Goal: Transaction & Acquisition: Download file/media

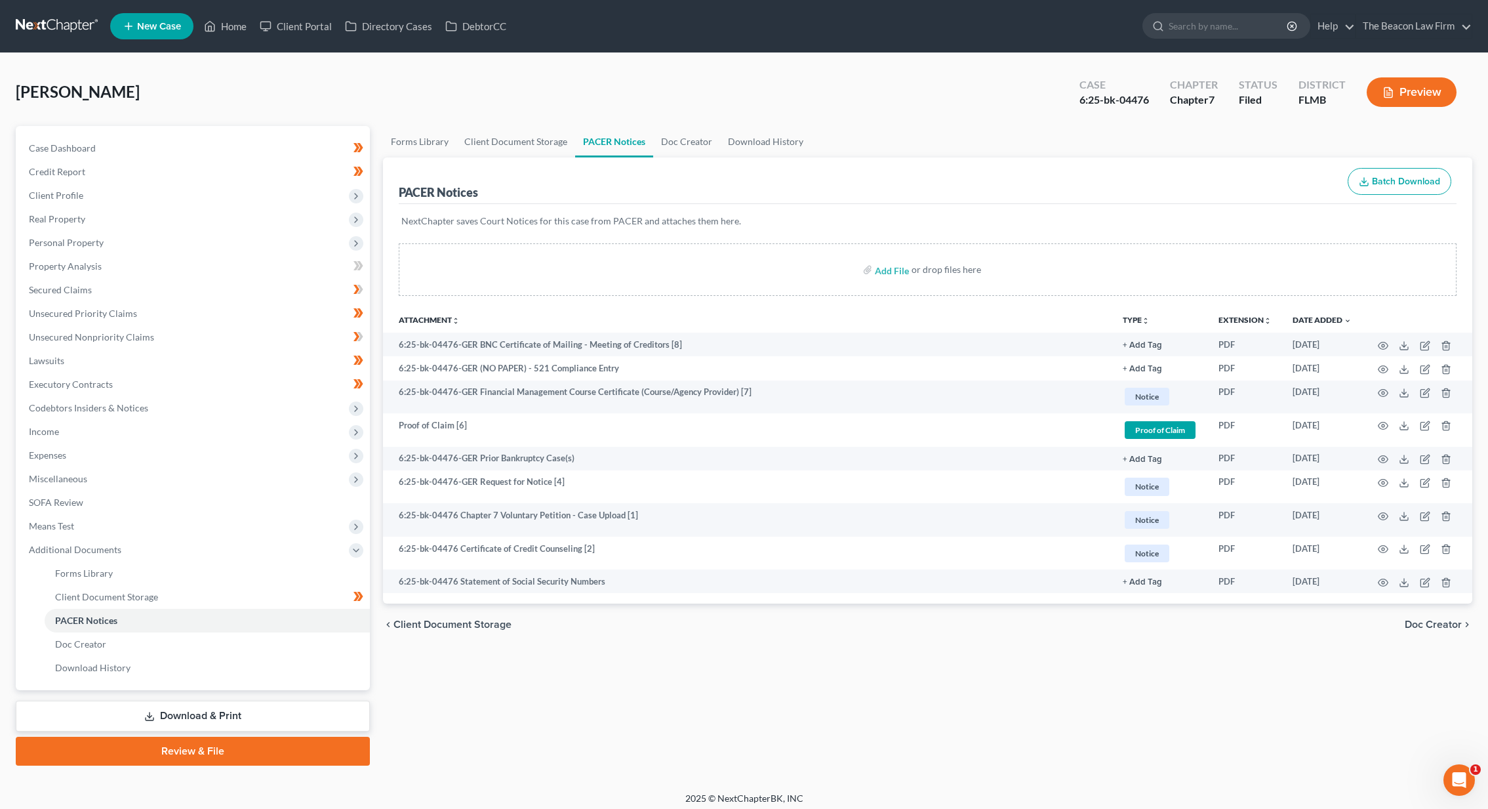
click at [47, 16] on link at bounding box center [58, 26] width 84 height 24
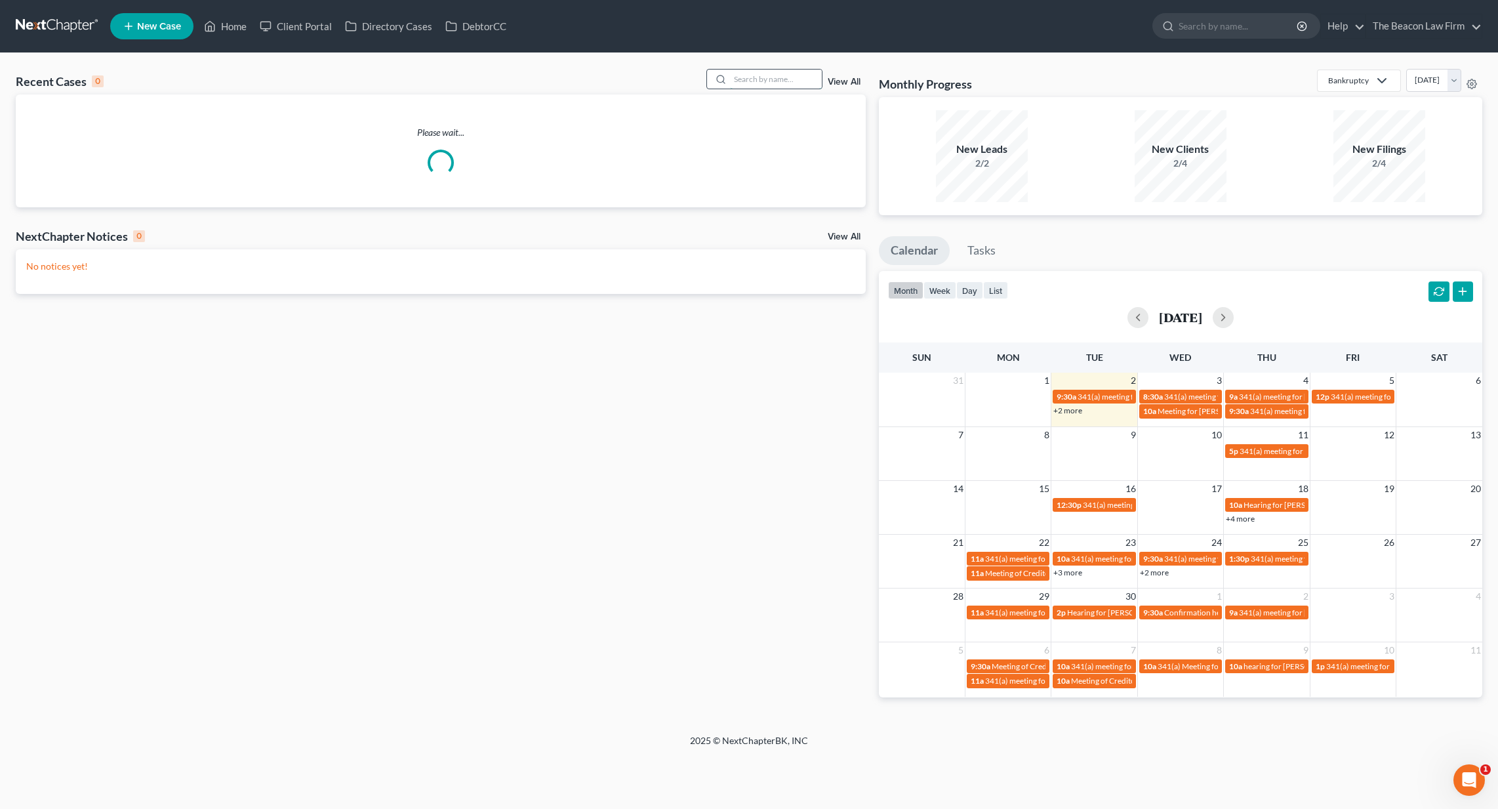
click at [808, 74] on input "search" at bounding box center [776, 79] width 92 height 19
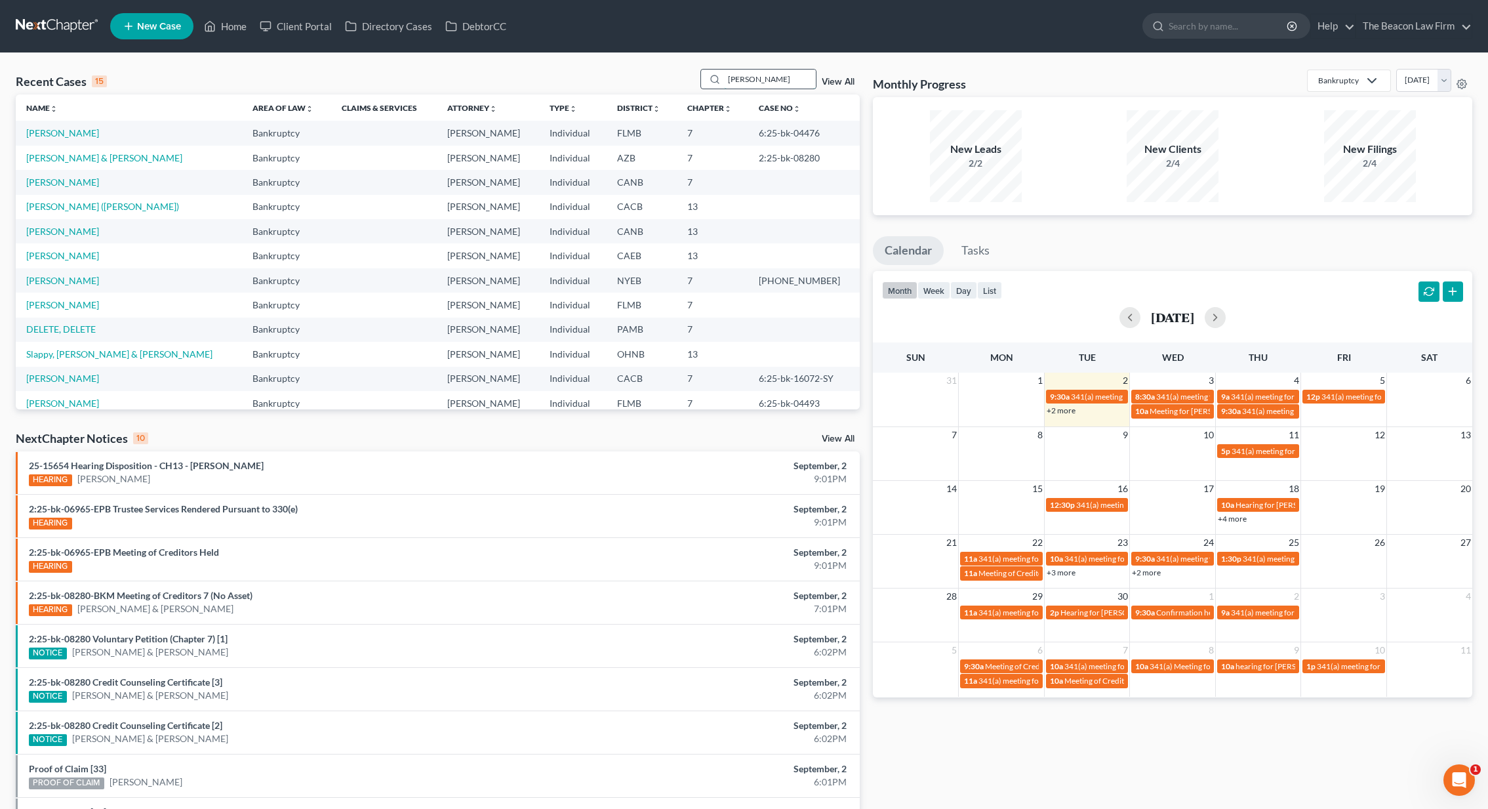
type input "Rachel stone"
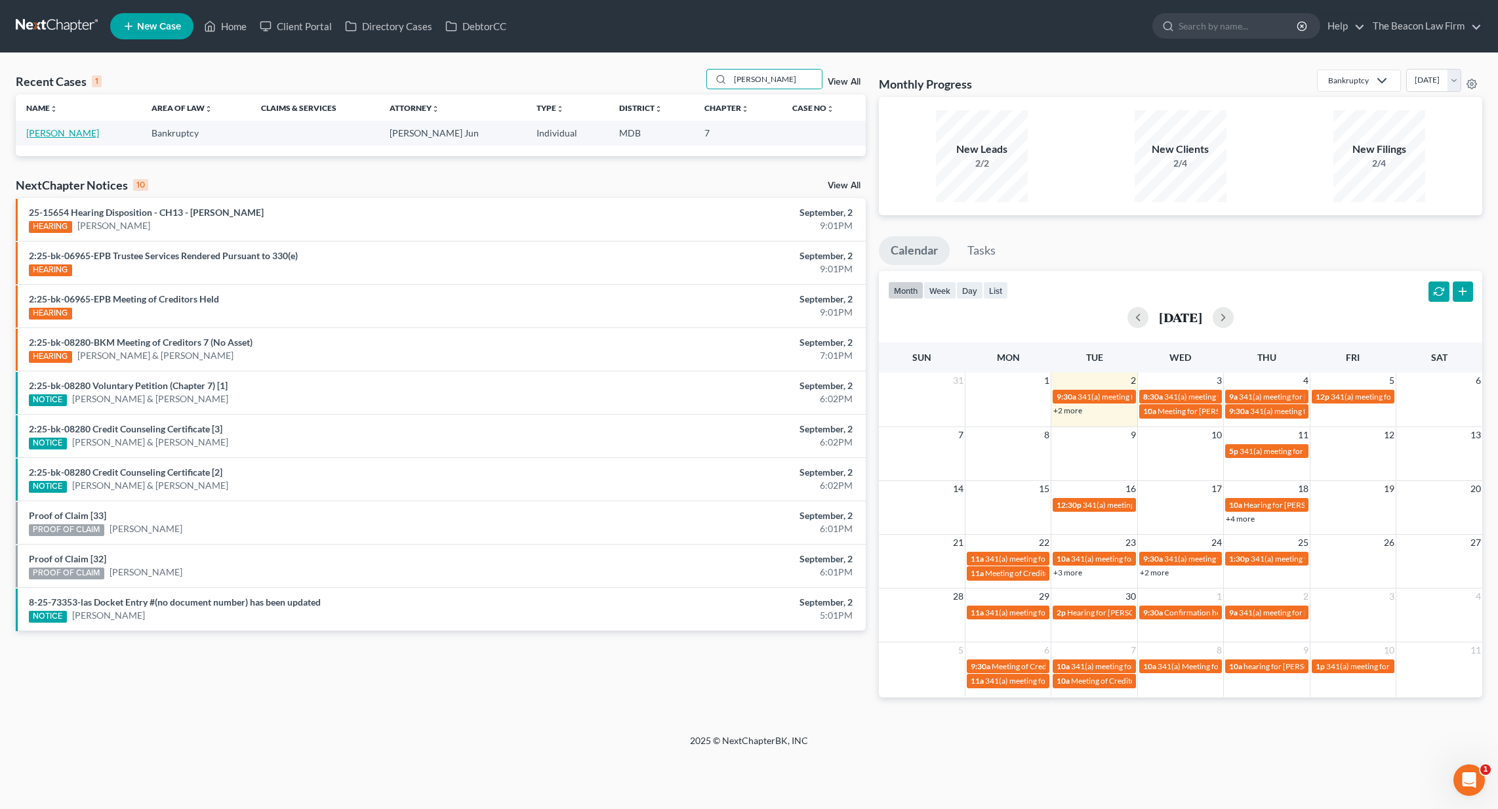
click at [66, 134] on link "[PERSON_NAME]" at bounding box center [62, 132] width 73 height 11
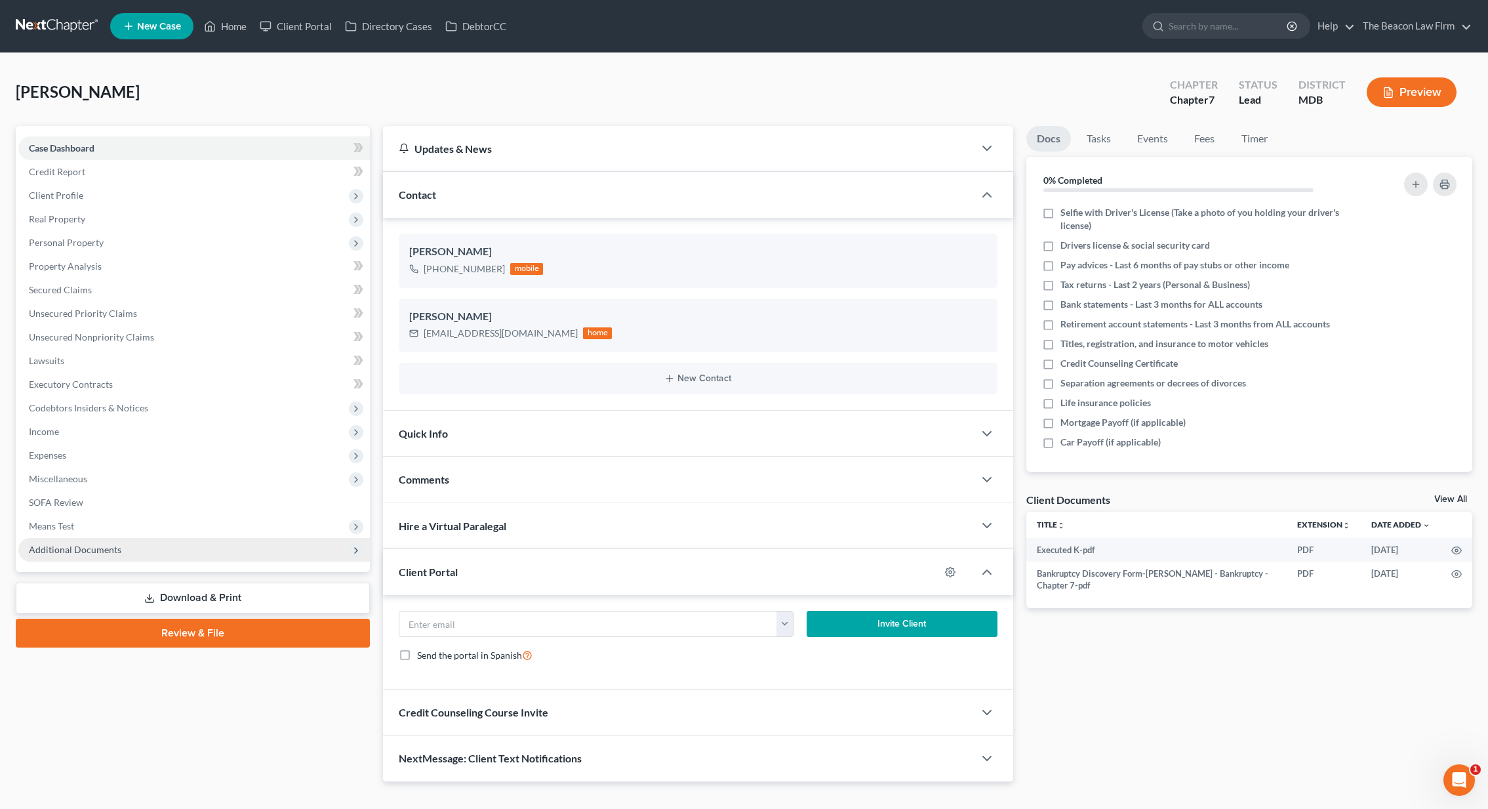
click at [129, 545] on span "Additional Documents" at bounding box center [193, 550] width 351 height 24
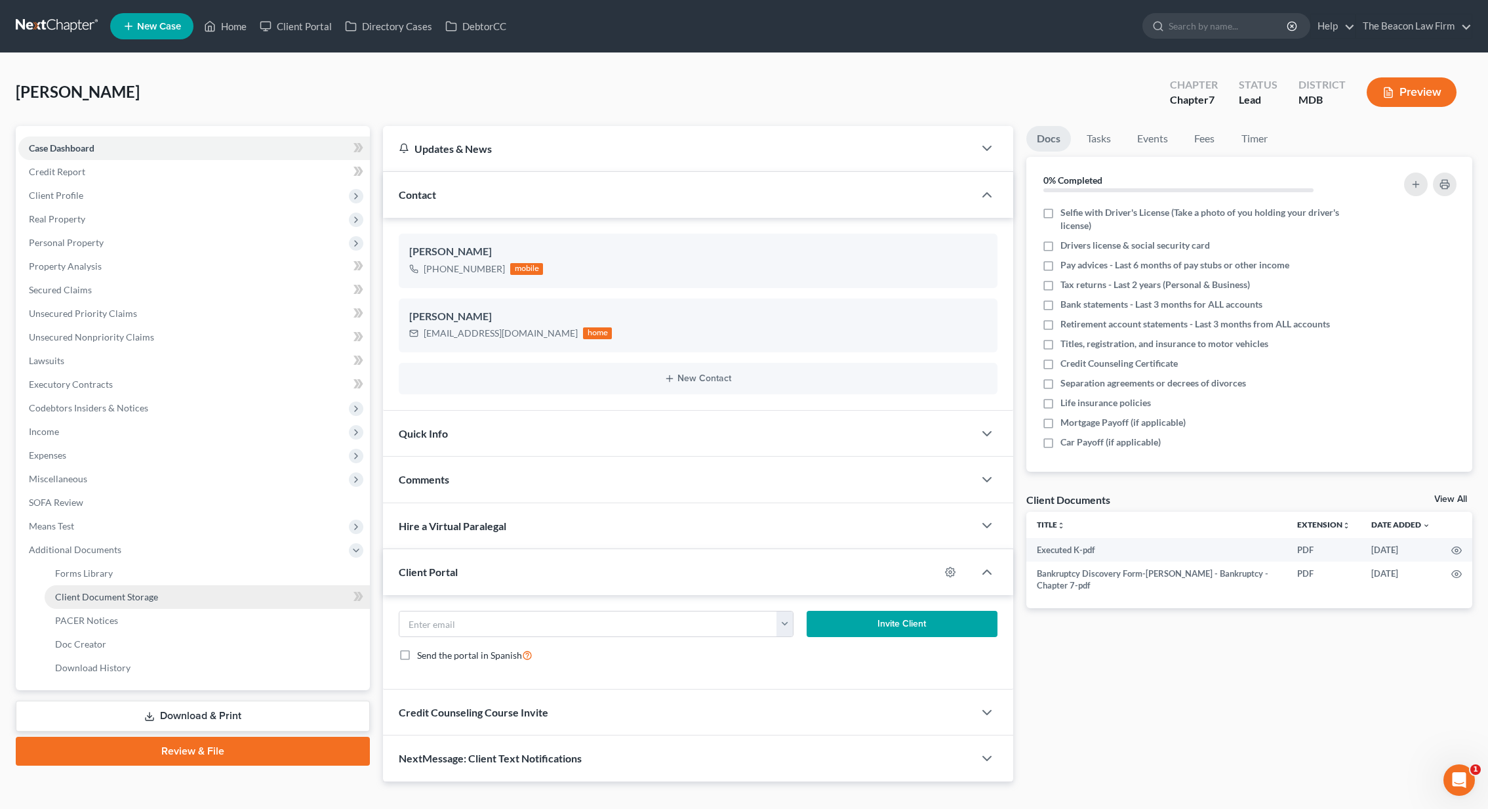
drag, startPoint x: 290, startPoint y: 599, endPoint x: 319, endPoint y: 602, distance: 29.6
click at [290, 599] on link "Client Document Storage" at bounding box center [207, 597] width 325 height 24
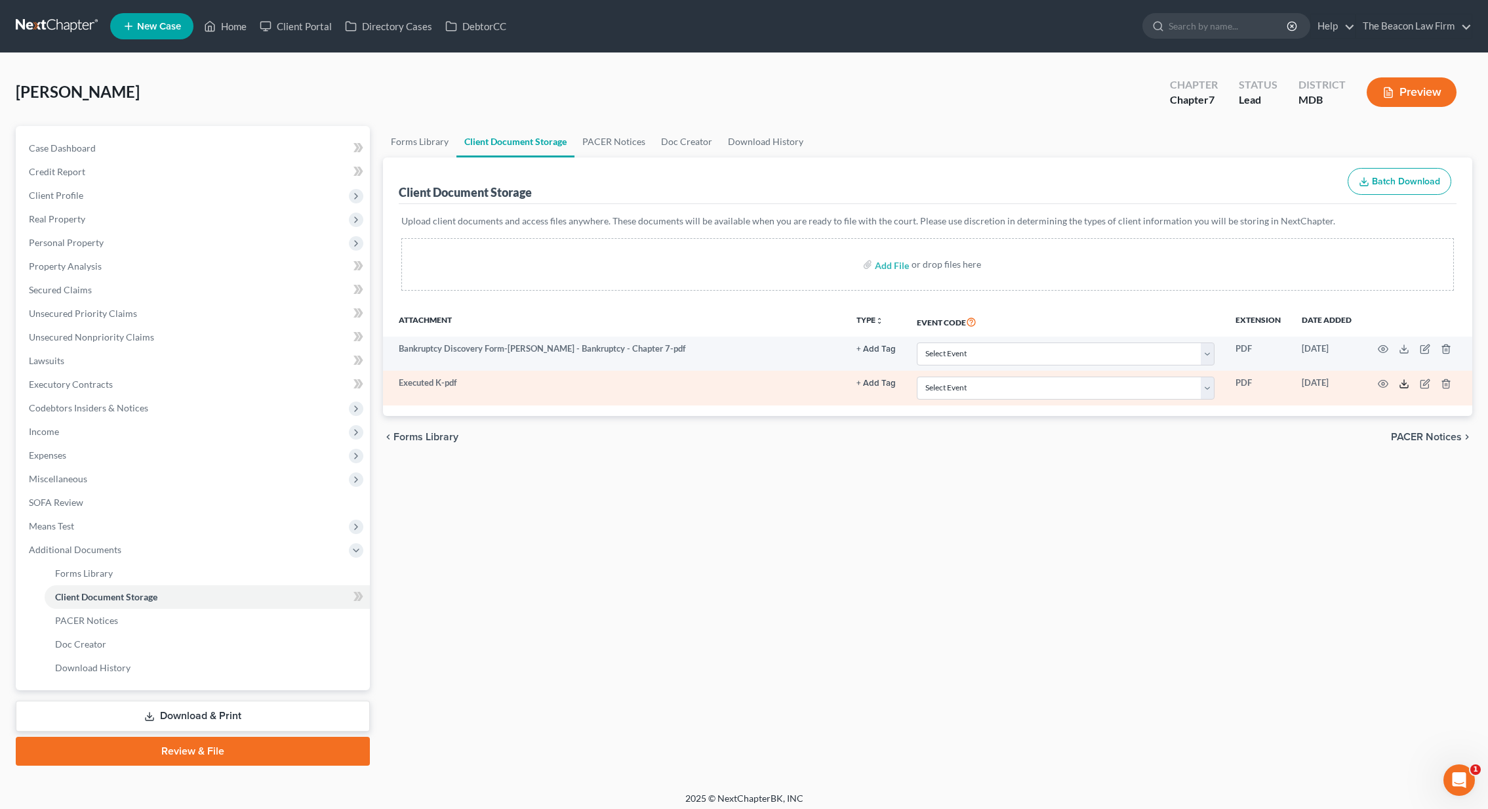
click at [1405, 380] on icon at bounding box center [1404, 383] width 10 height 10
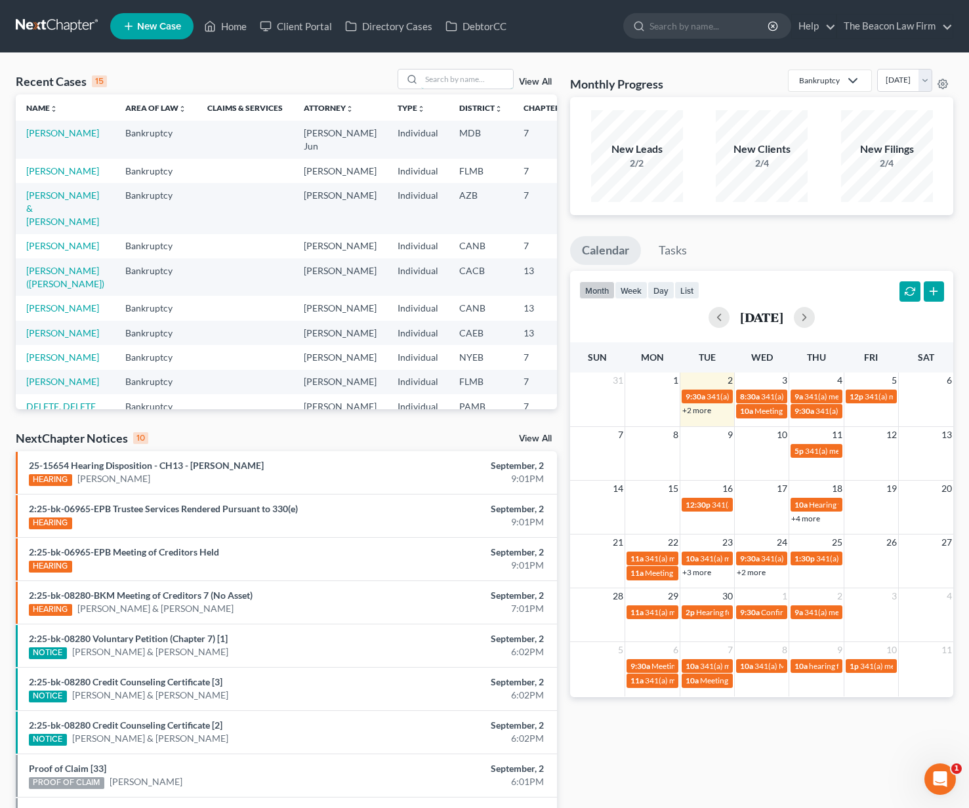
drag, startPoint x: 497, startPoint y: 78, endPoint x: 534, endPoint y: 83, distance: 37.1
click at [497, 78] on input "search" at bounding box center [467, 79] width 92 height 19
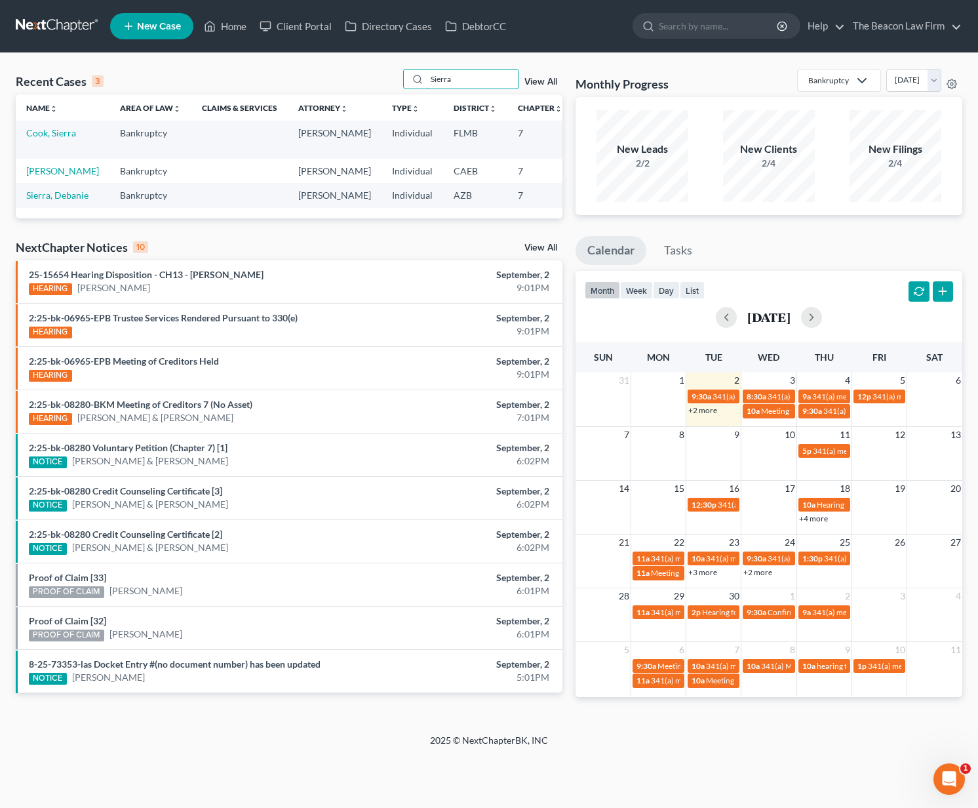
type input "Sierra"
drag, startPoint x: 965, startPoint y: 143, endPoint x: 40, endPoint y: 150, distance: 925.3
click at [40, 138] on link "Cook, Sierra" at bounding box center [51, 132] width 50 height 11
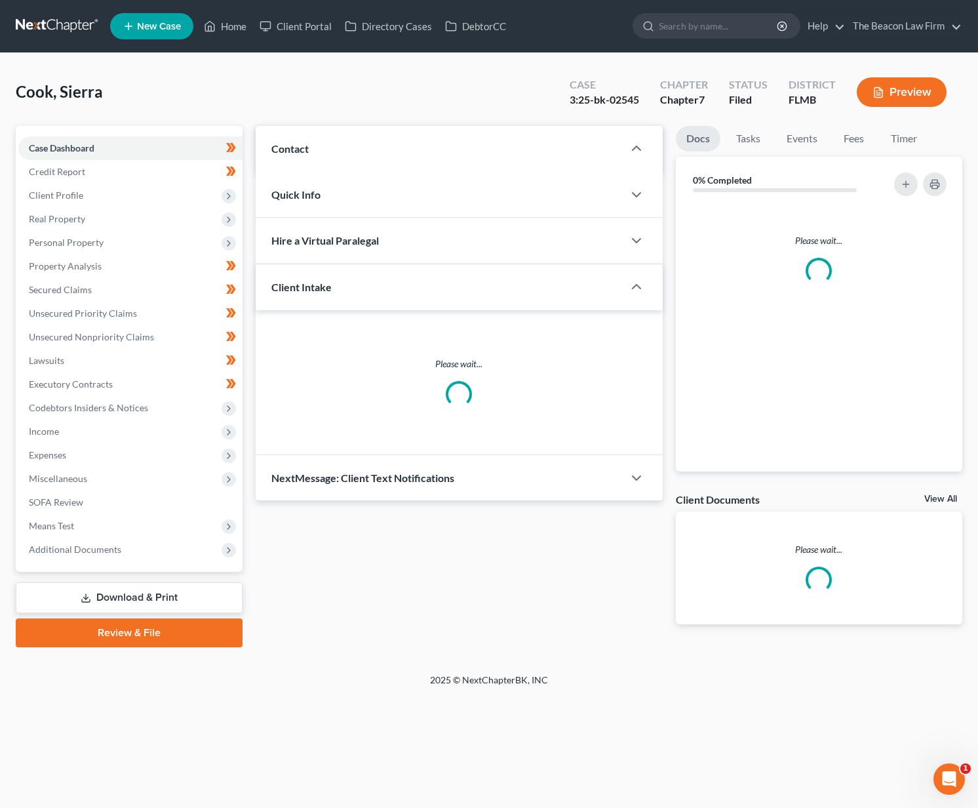
click at [43, 146] on span "Case Dashboard" at bounding box center [62, 147] width 66 height 11
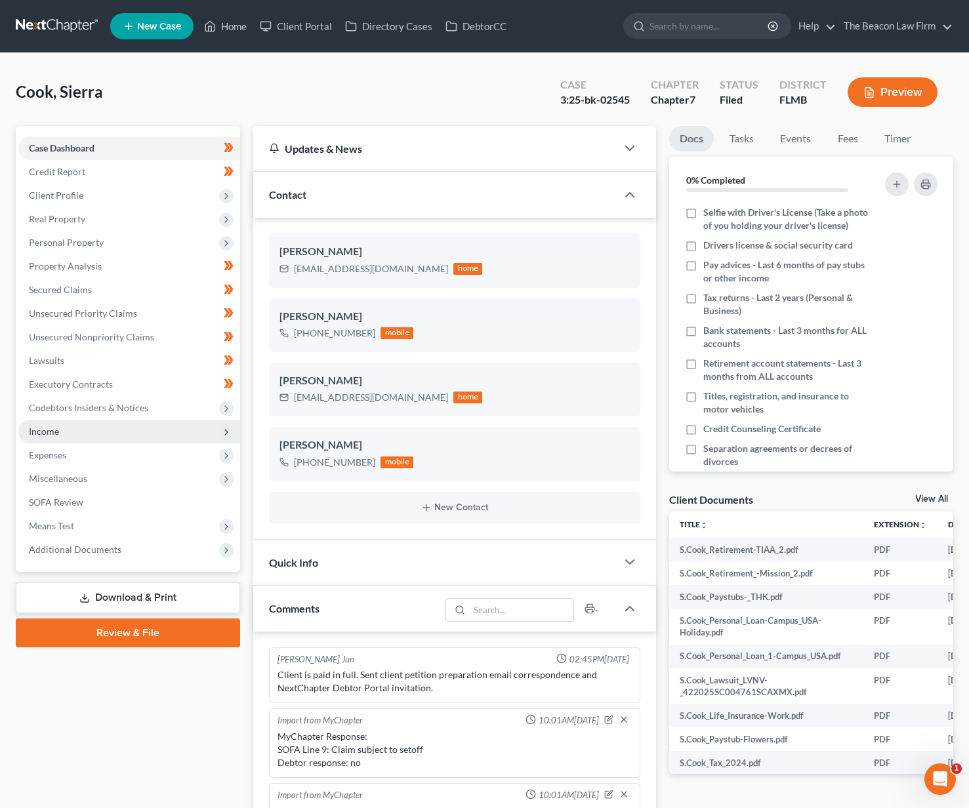
scroll to position [341, 0]
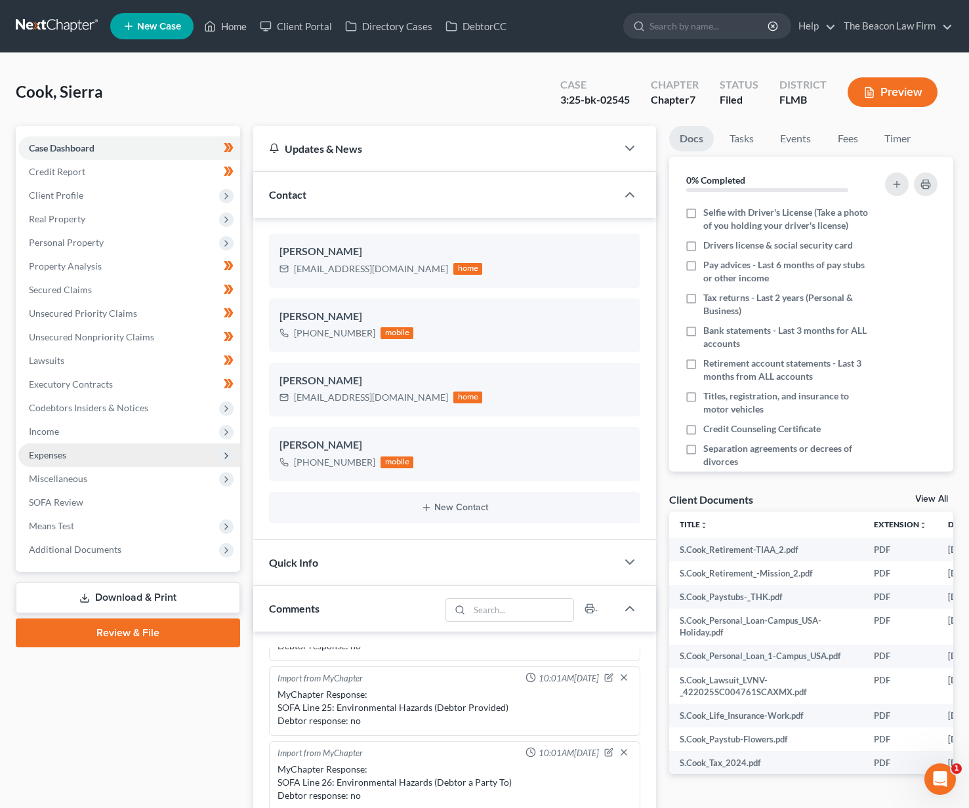
click at [83, 450] on span "Expenses" at bounding box center [129, 455] width 222 height 24
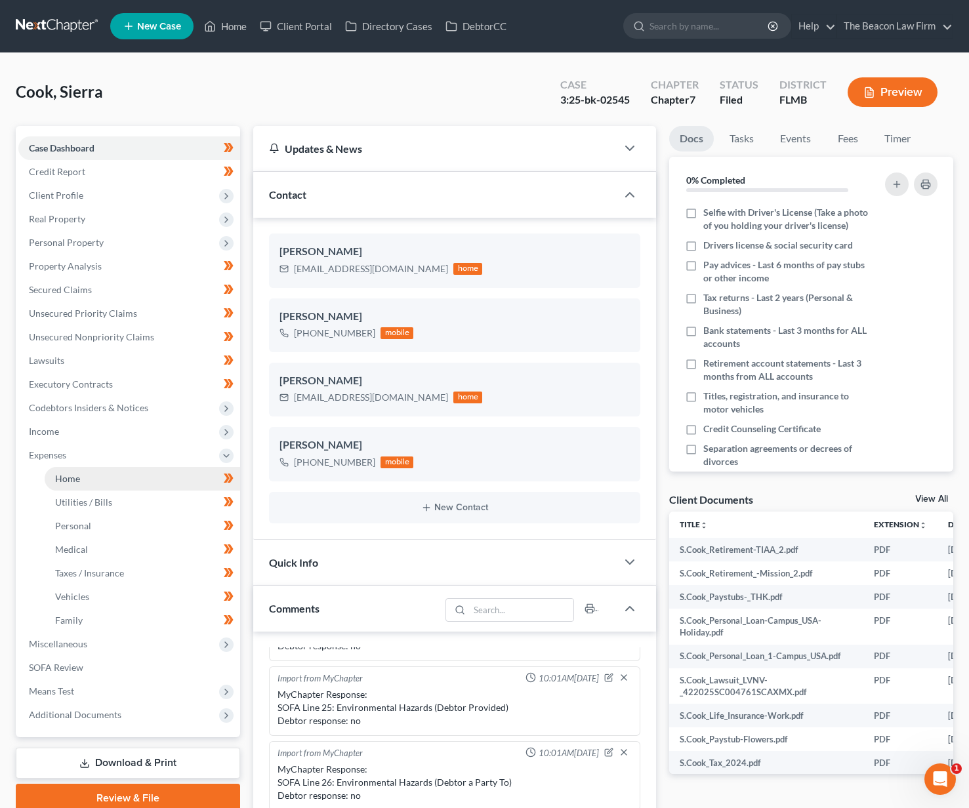
click at [97, 478] on link "Home" at bounding box center [142, 479] width 195 height 24
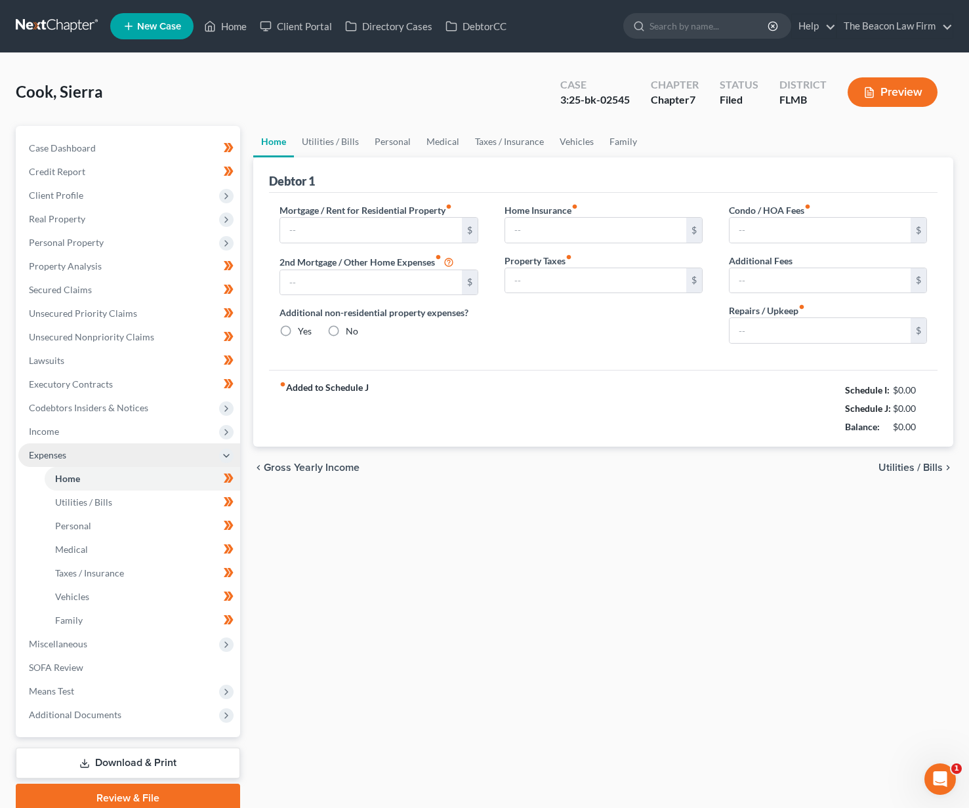
type input "700.00"
type input "0.00"
radio input "true"
type input "0.00"
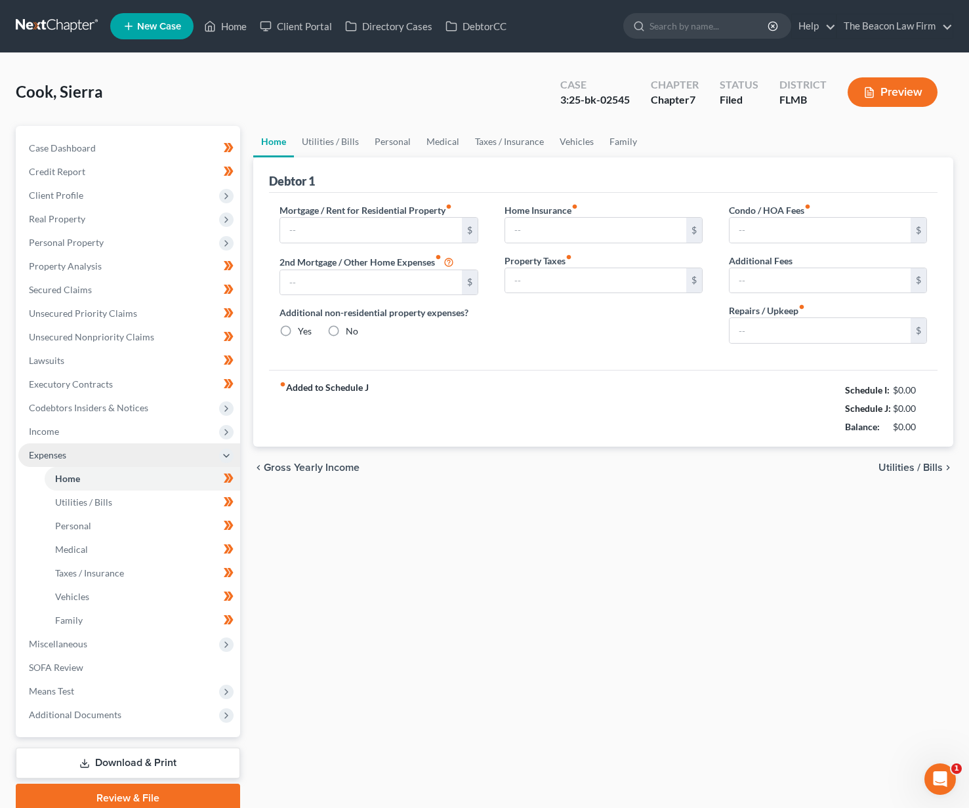
type input "0.00"
type input "50.00"
click at [25, 24] on link at bounding box center [58, 26] width 84 height 24
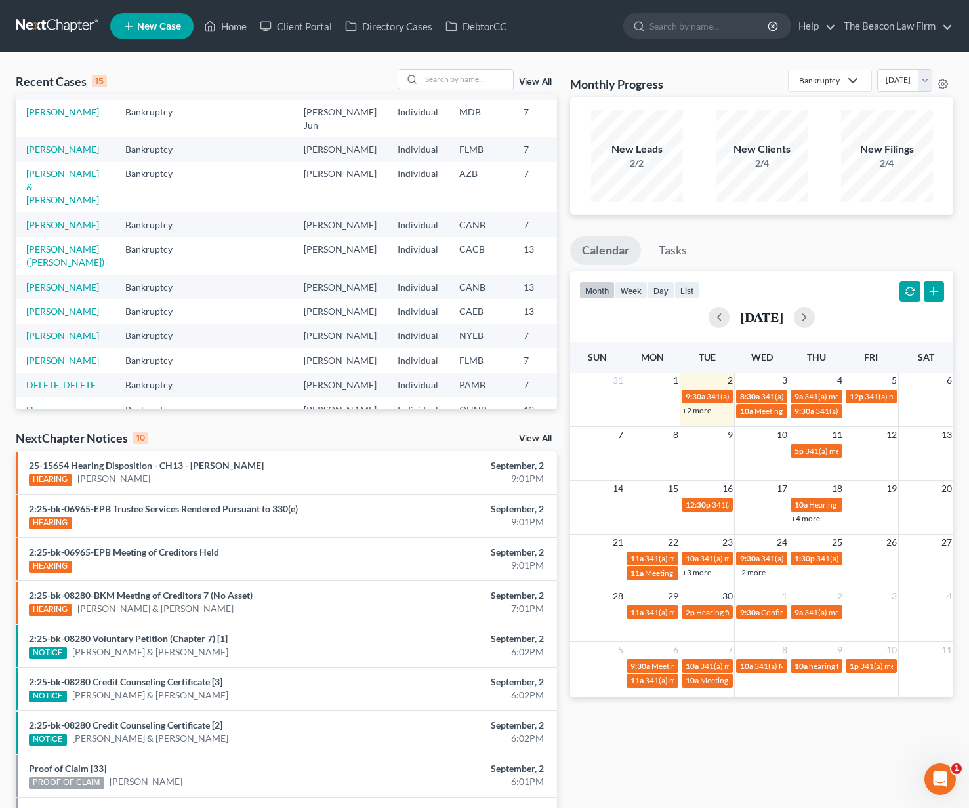
scroll to position [106, 0]
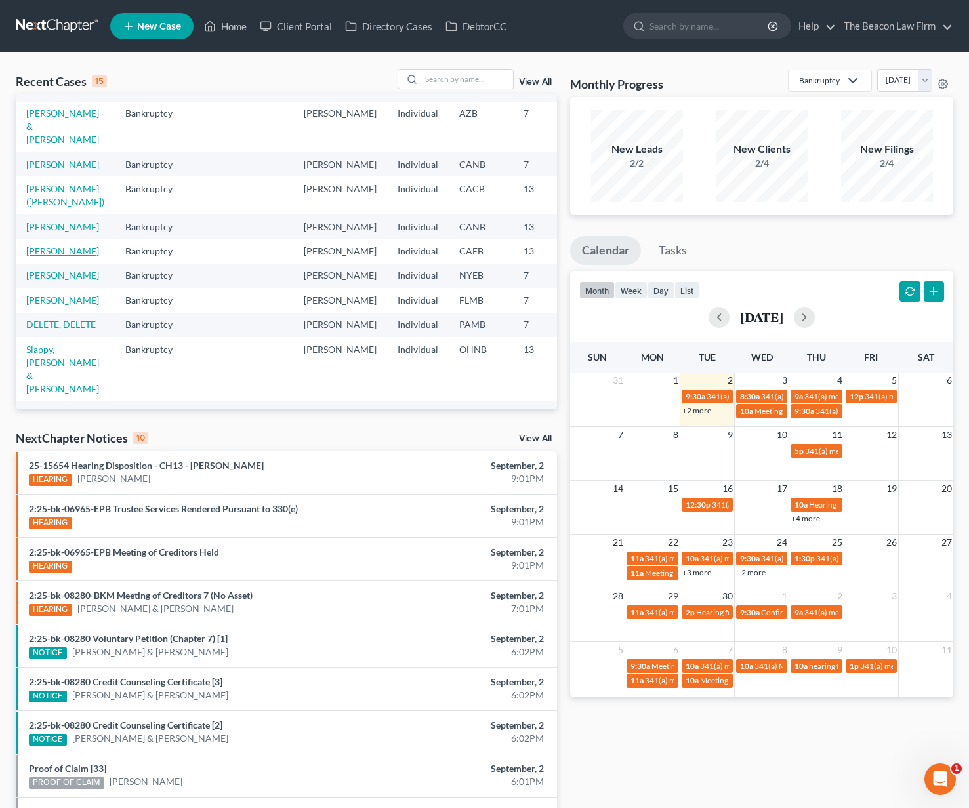
drag, startPoint x: 44, startPoint y: 357, endPoint x: 31, endPoint y: 319, distance: 40.9
click at [45, 288] on td "[PERSON_NAME]" at bounding box center [65, 276] width 99 height 24
click at [49, 281] on link "[PERSON_NAME]" at bounding box center [62, 275] width 73 height 11
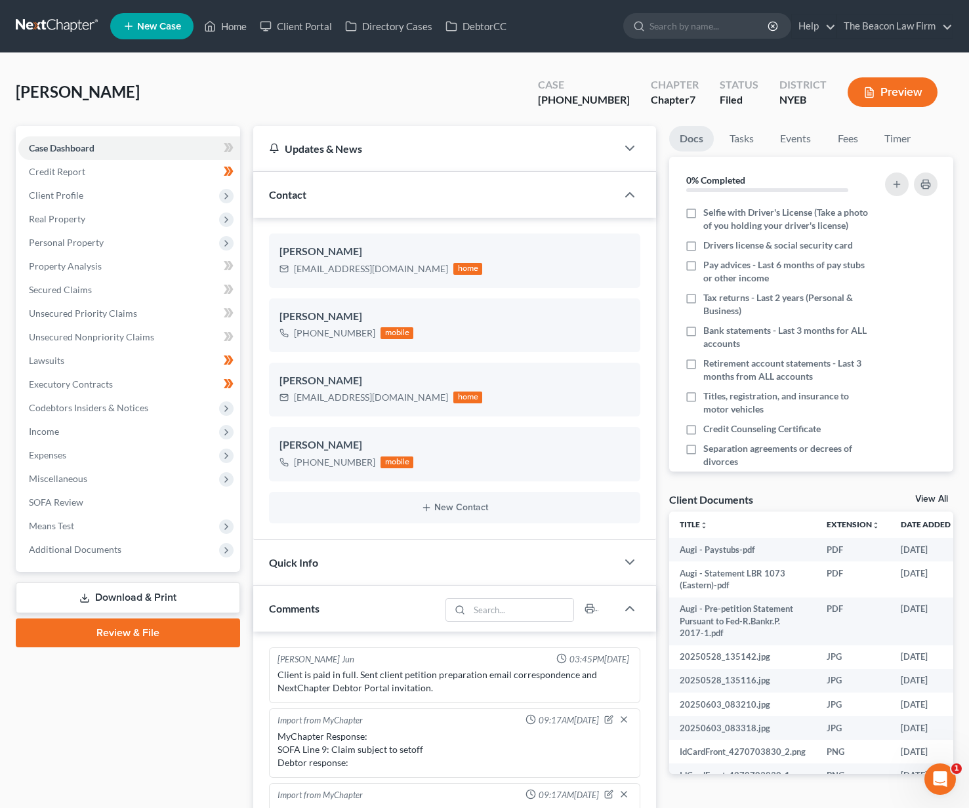
scroll to position [294, 0]
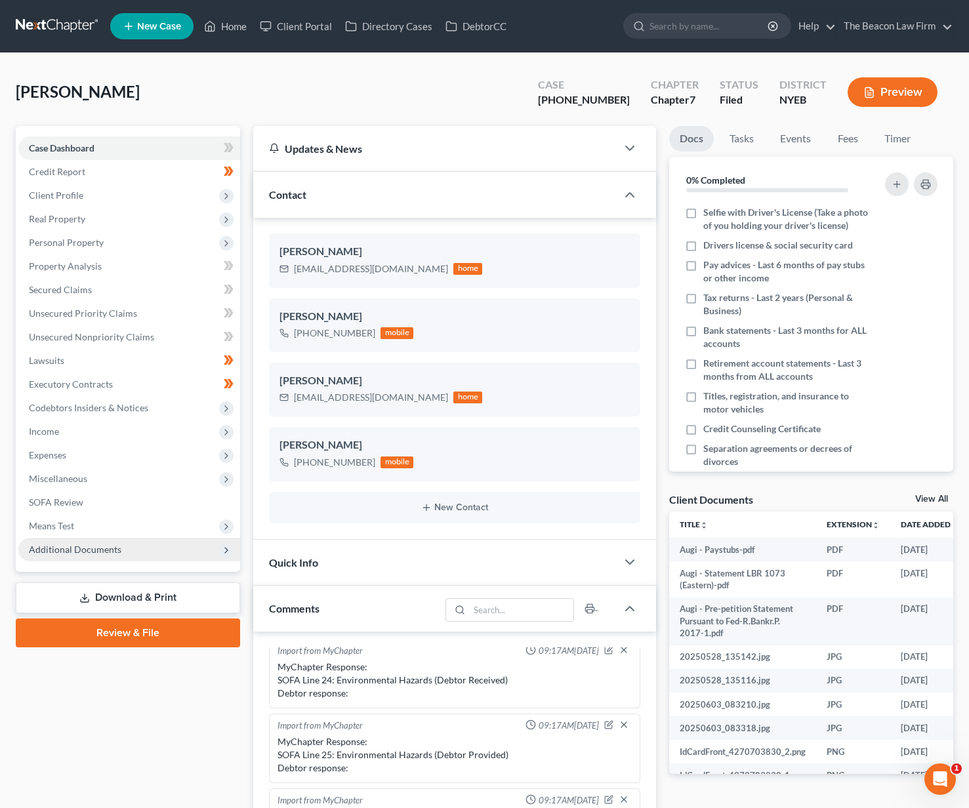
click at [140, 553] on span "Additional Documents" at bounding box center [129, 550] width 222 height 24
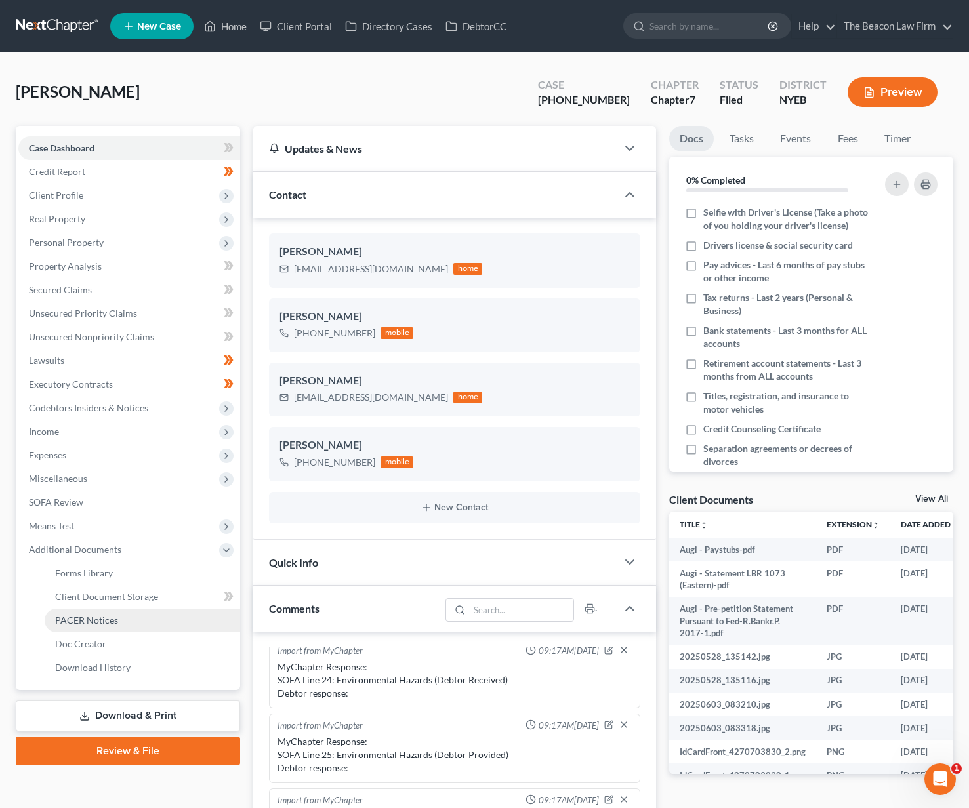
click at [108, 611] on link "PACER Notices" at bounding box center [142, 621] width 195 height 24
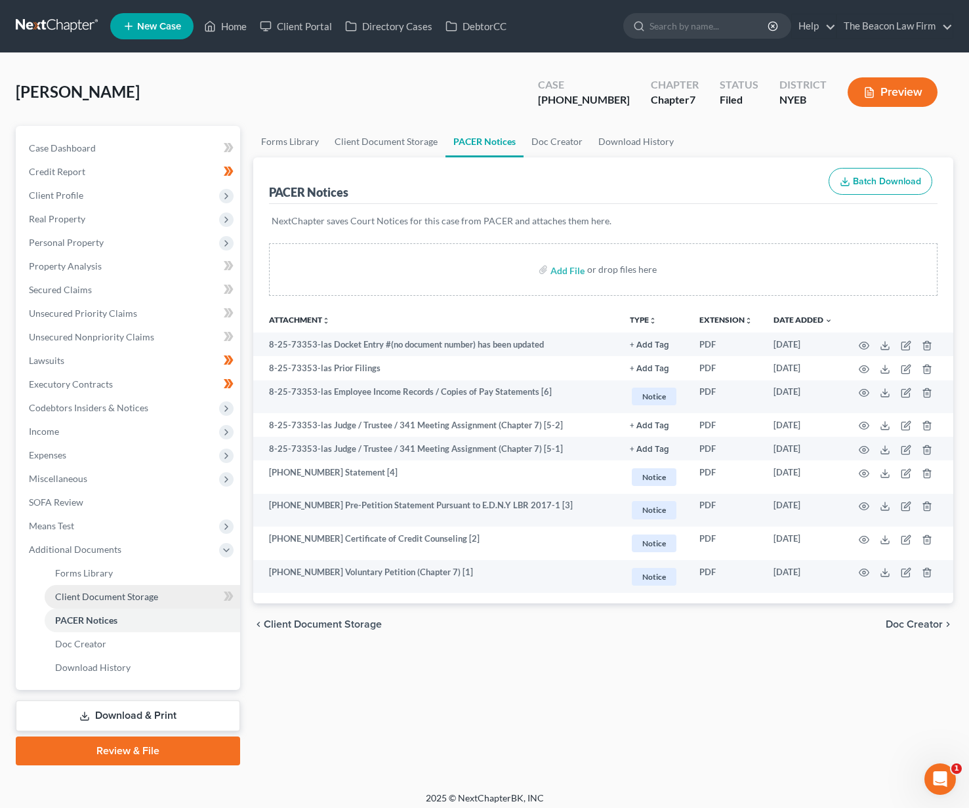
click at [96, 598] on span "Client Document Storage" at bounding box center [106, 596] width 103 height 11
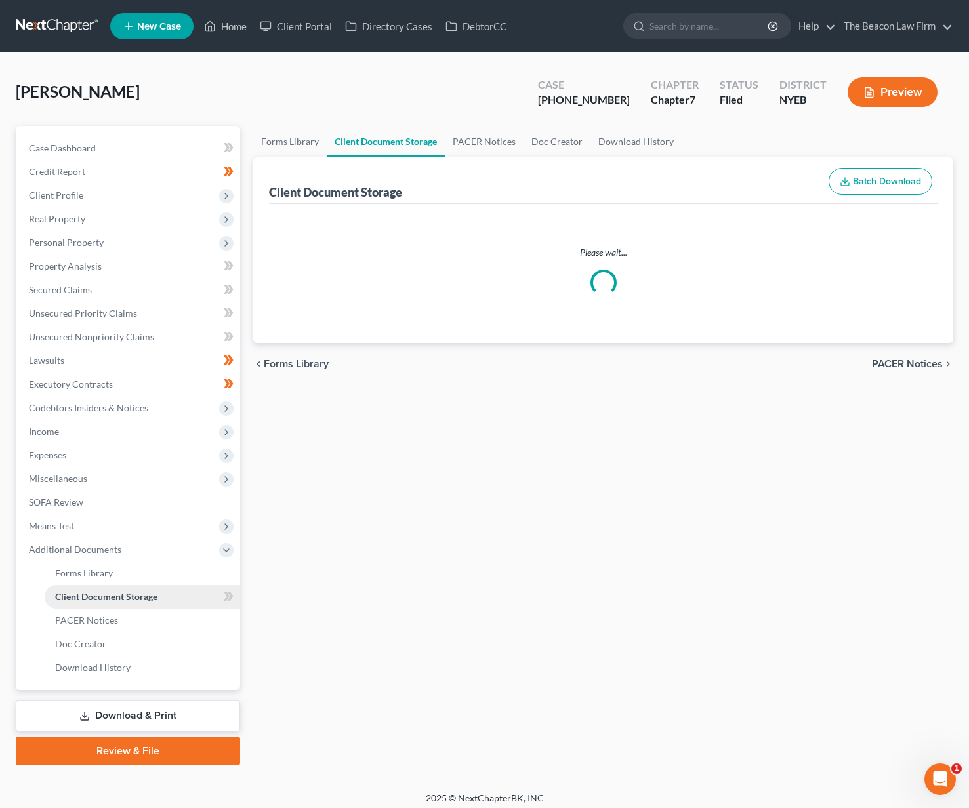
select select "0"
select select "2"
select select "3"
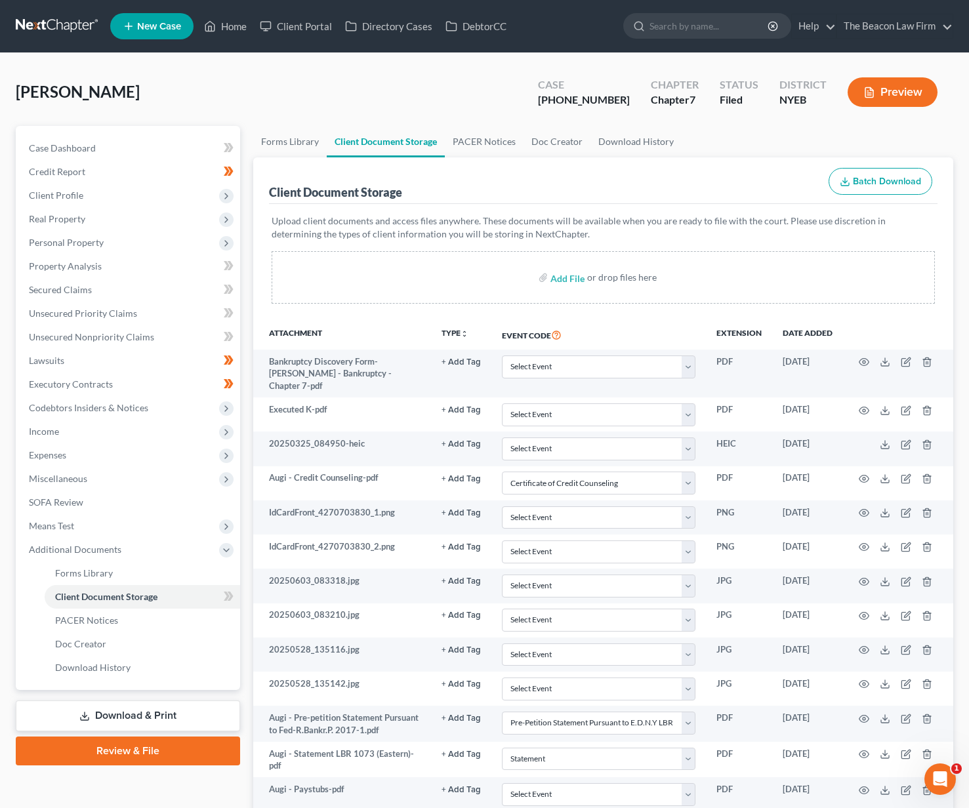
click at [113, 712] on link "Download & Print" at bounding box center [128, 715] width 224 height 31
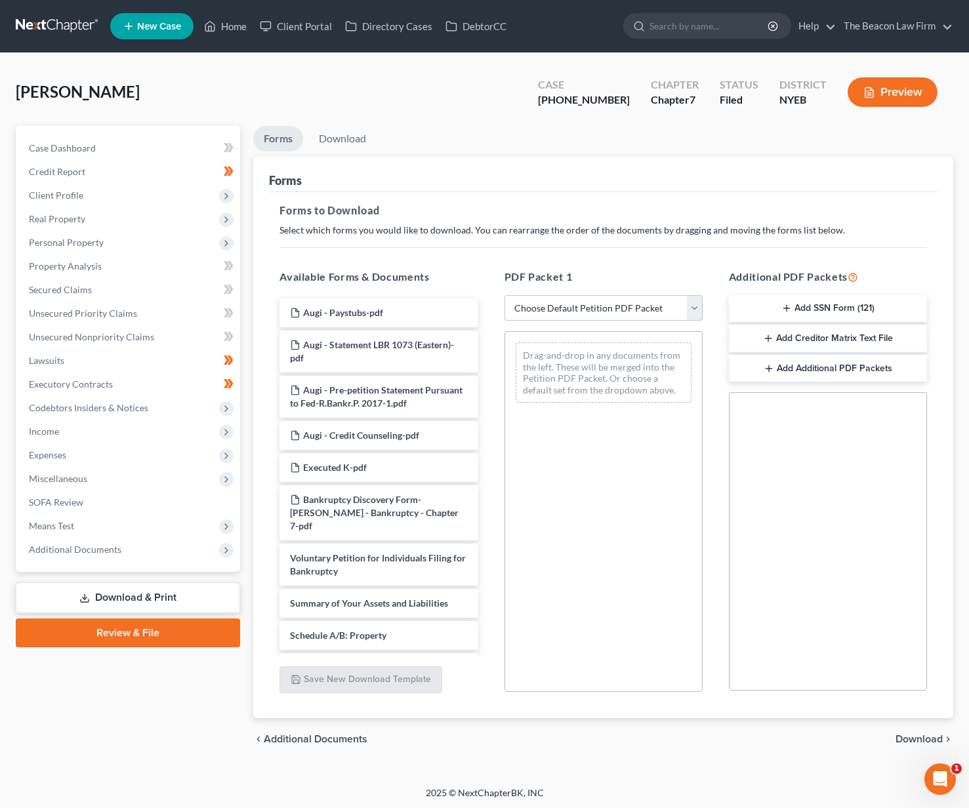
select select "3"
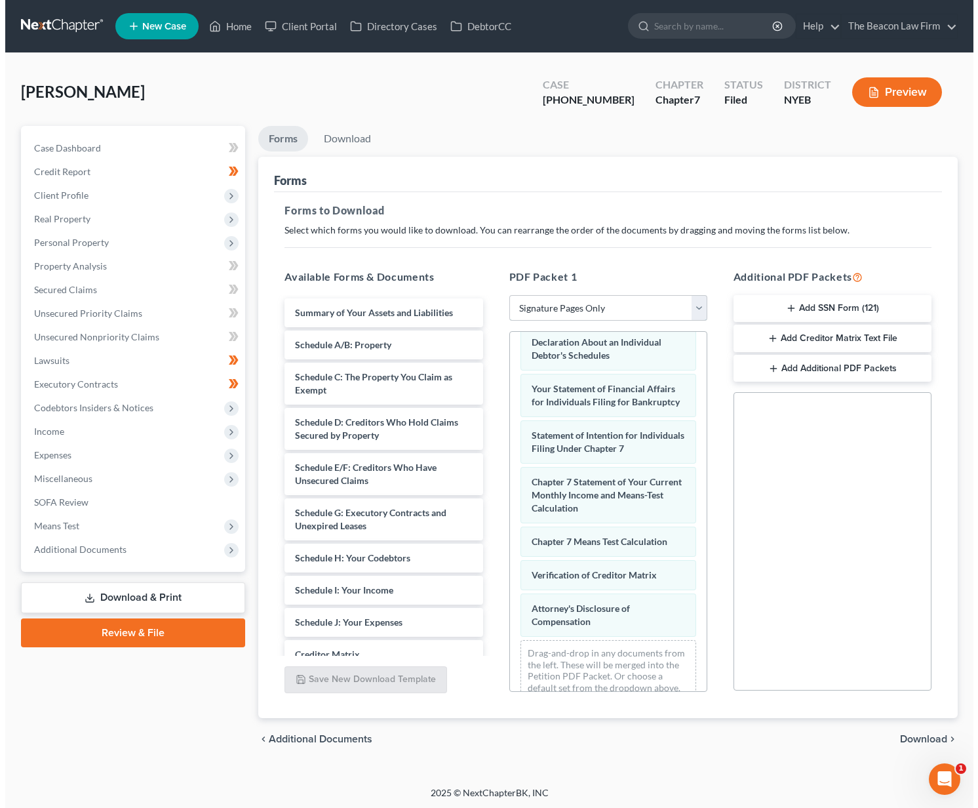
scroll to position [104, 0]
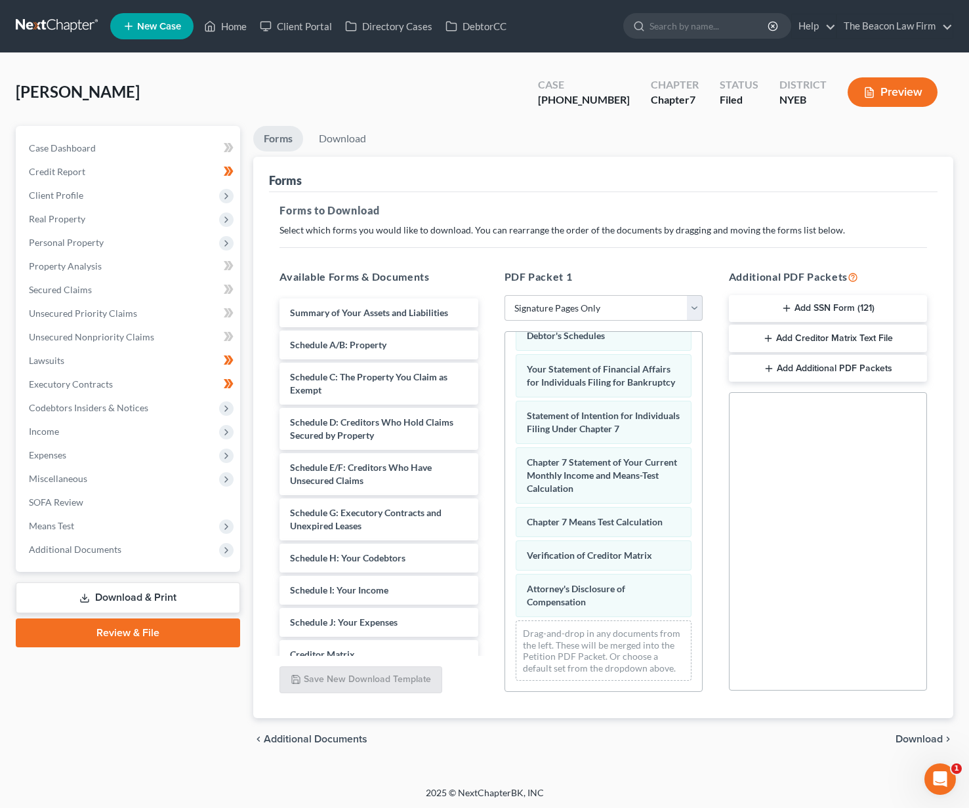
click at [923, 734] on span "Download" at bounding box center [918, 739] width 47 height 10
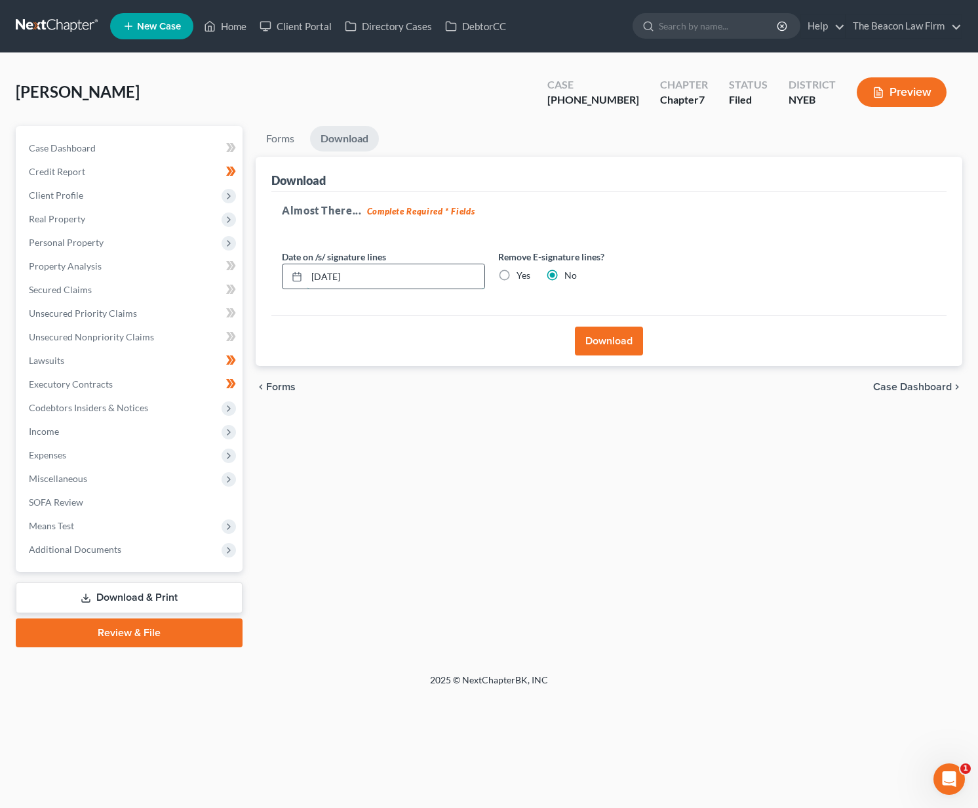
drag, startPoint x: 334, startPoint y: 276, endPoint x: 389, endPoint y: 284, distance: 55.0
click at [334, 275] on input "09/02/2025" at bounding box center [396, 276] width 178 height 25
type input "09/01/2025"
drag, startPoint x: 525, startPoint y: 274, endPoint x: 548, endPoint y: 291, distance: 28.1
click at [525, 273] on label "Yes" at bounding box center [524, 275] width 14 height 13
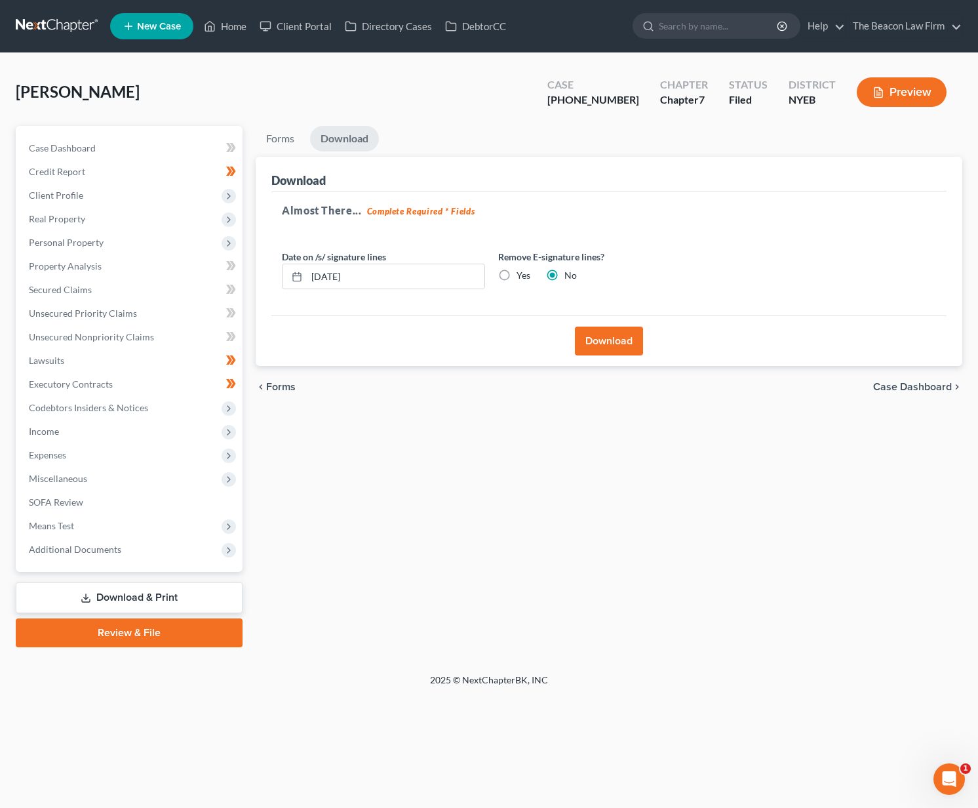
click at [525, 273] on input "Yes" at bounding box center [526, 273] width 9 height 9
radio input "true"
radio input "false"
click at [608, 342] on button "Download" at bounding box center [609, 341] width 68 height 29
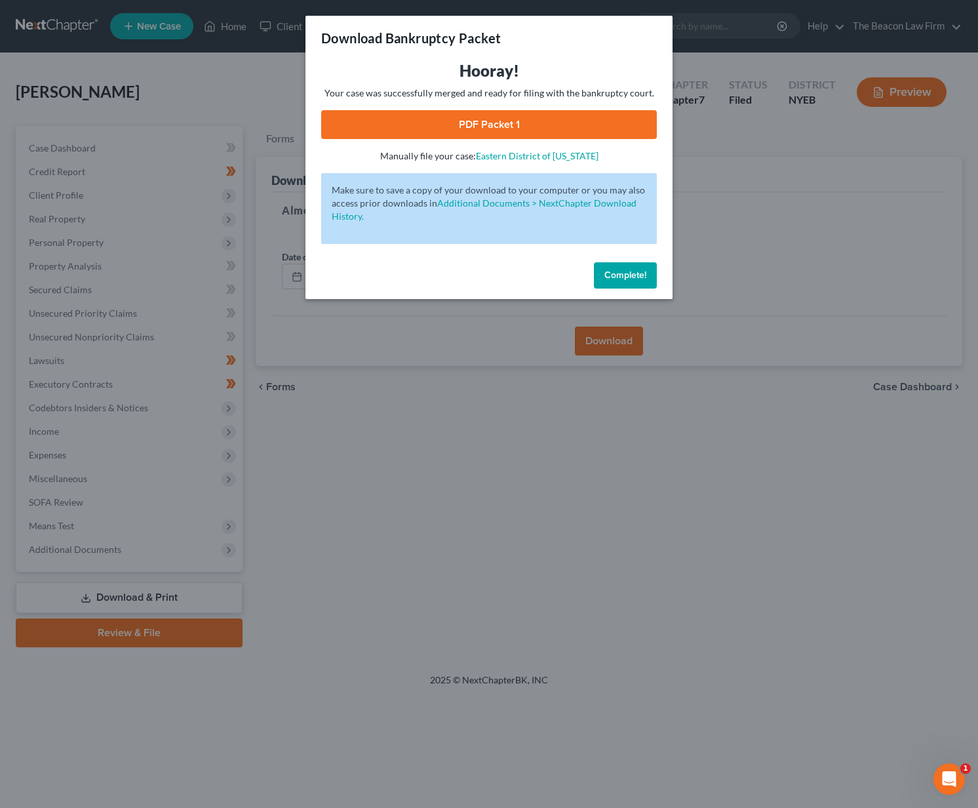
click at [610, 274] on span "Complete!" at bounding box center [626, 275] width 42 height 11
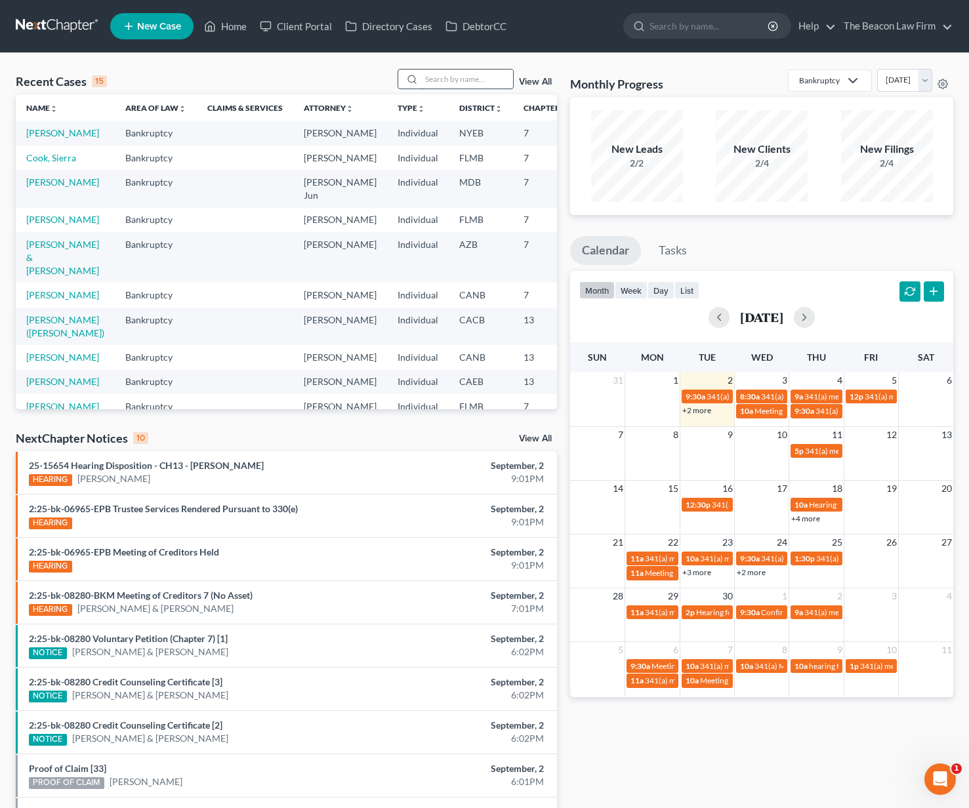
click at [447, 81] on input "search" at bounding box center [467, 79] width 92 height 19
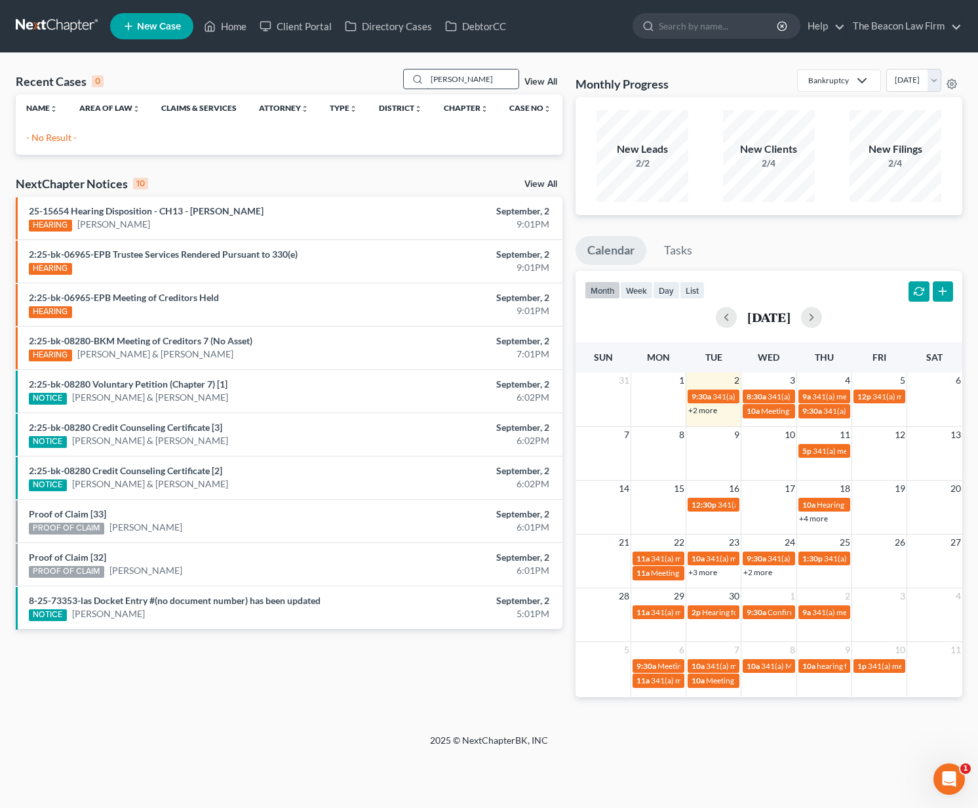
click at [448, 81] on input "[PERSON_NAME]" at bounding box center [473, 79] width 92 height 19
type input "[PERSON_NAME]"
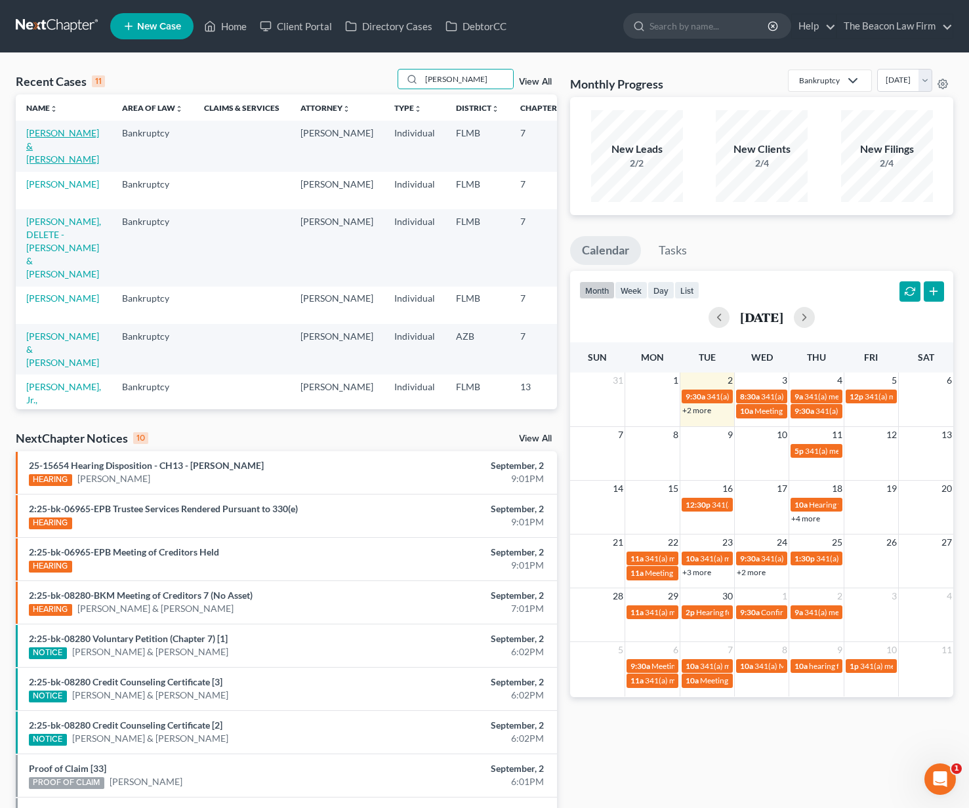
click at [39, 148] on link "[PERSON_NAME] & [PERSON_NAME]" at bounding box center [62, 145] width 73 height 37
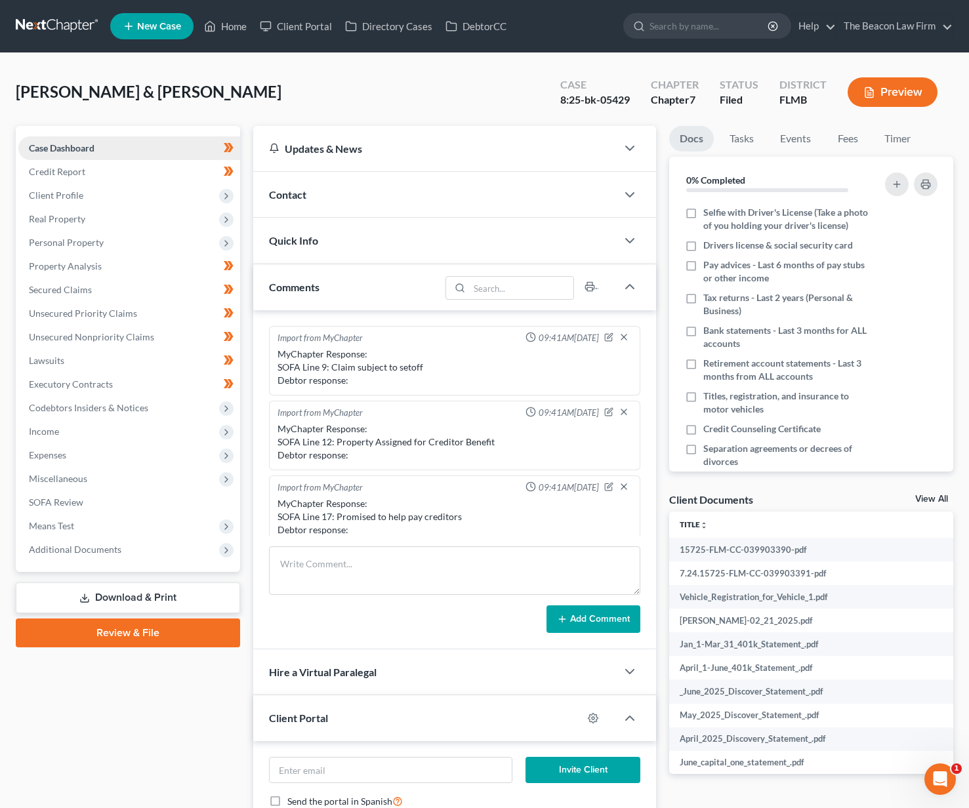
scroll to position [329, 0]
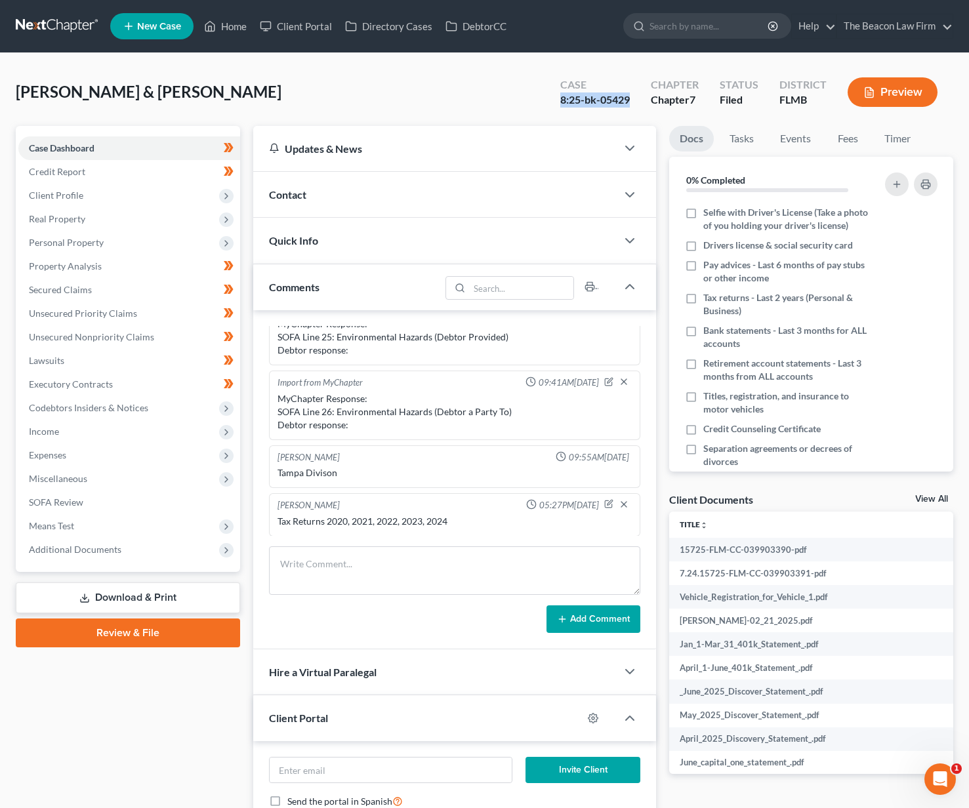
drag, startPoint x: 634, startPoint y: 94, endPoint x: 562, endPoint y: 99, distance: 72.3
click at [562, 99] on div "Case 8:25-bk-05429" at bounding box center [595, 93] width 90 height 39
copy div "8:25-bk-05429"
click at [114, 555] on span "Additional Documents" at bounding box center [129, 550] width 222 height 24
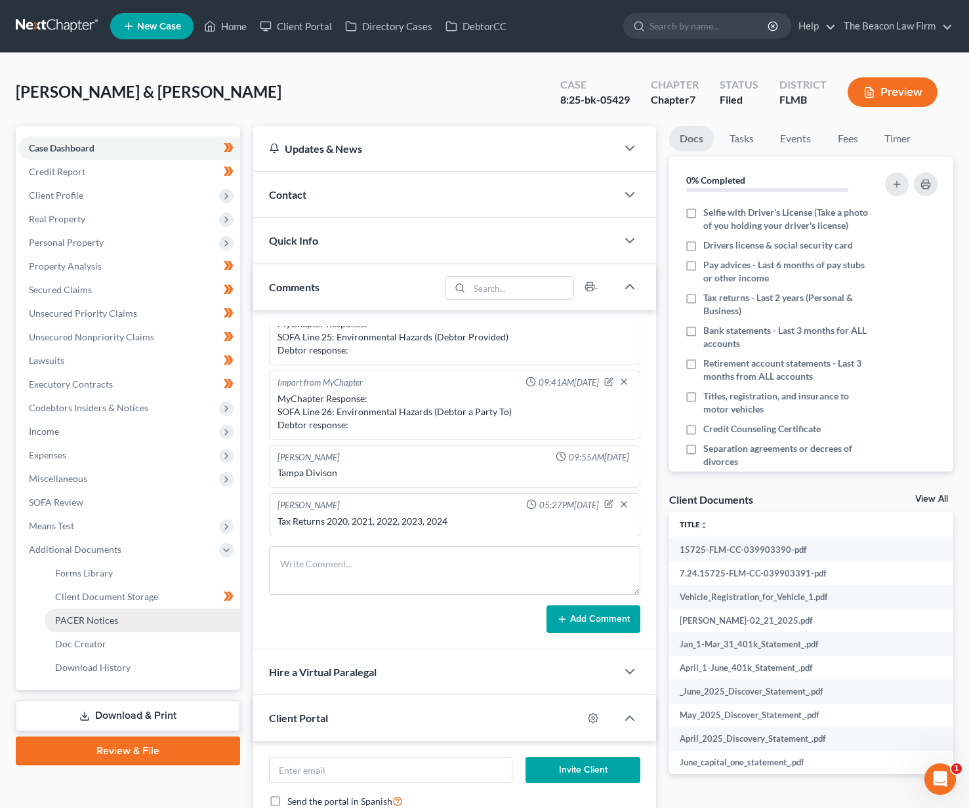
click at [123, 624] on link "PACER Notices" at bounding box center [142, 621] width 195 height 24
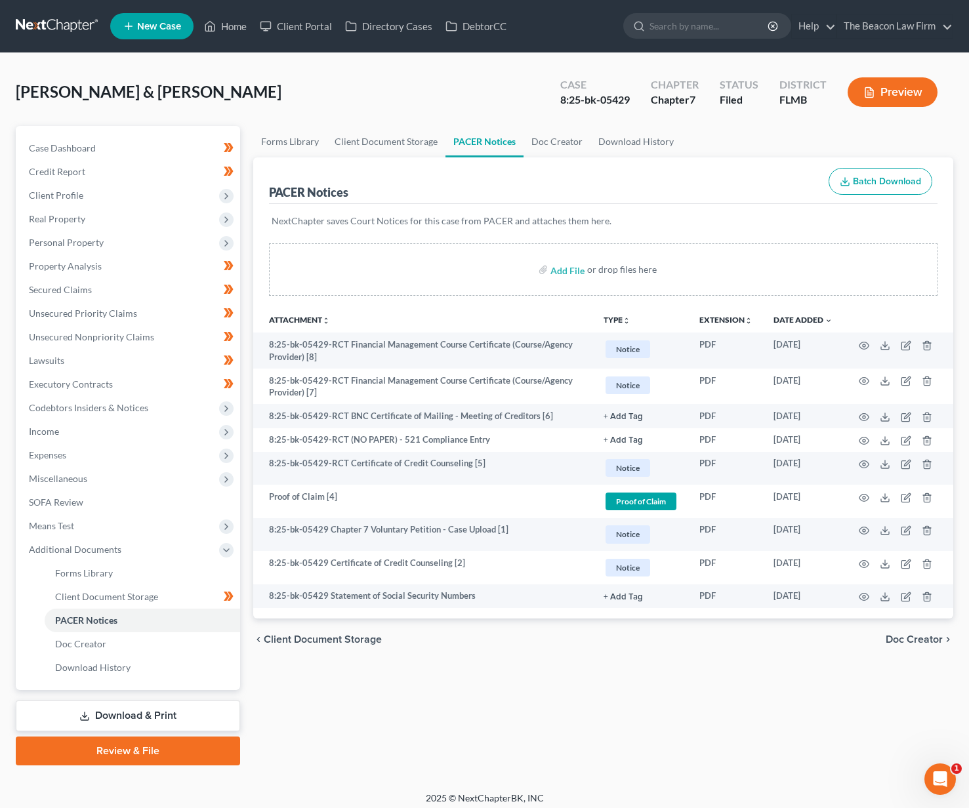
click at [57, 23] on link at bounding box center [58, 26] width 84 height 24
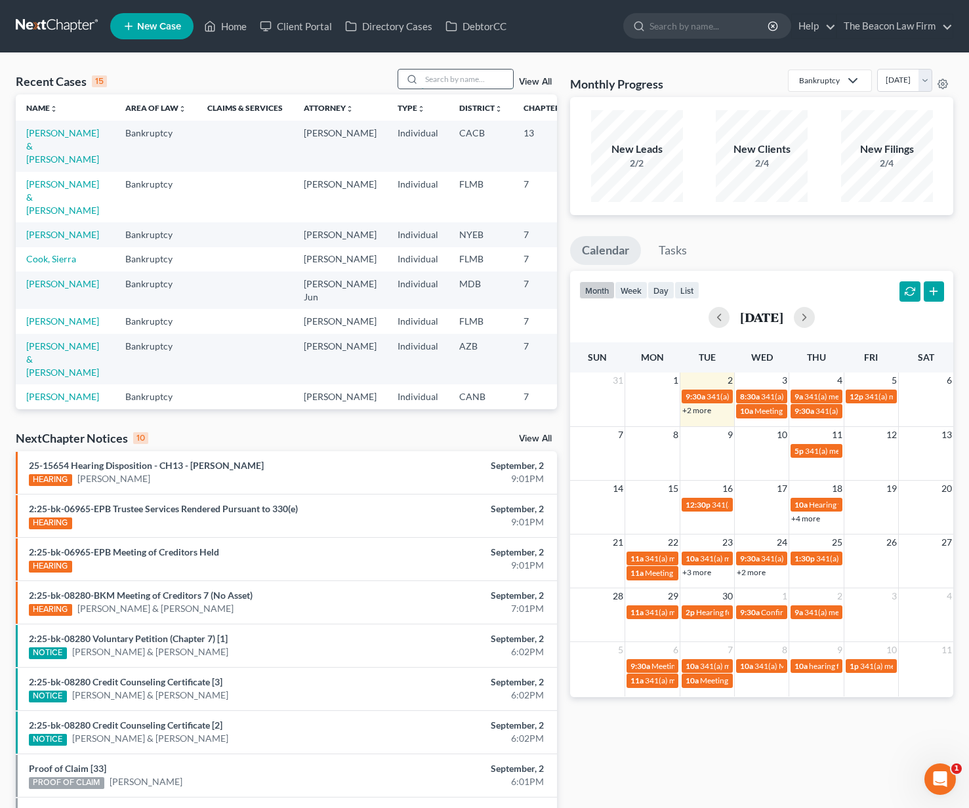
click at [434, 76] on input "search" at bounding box center [467, 79] width 92 height 19
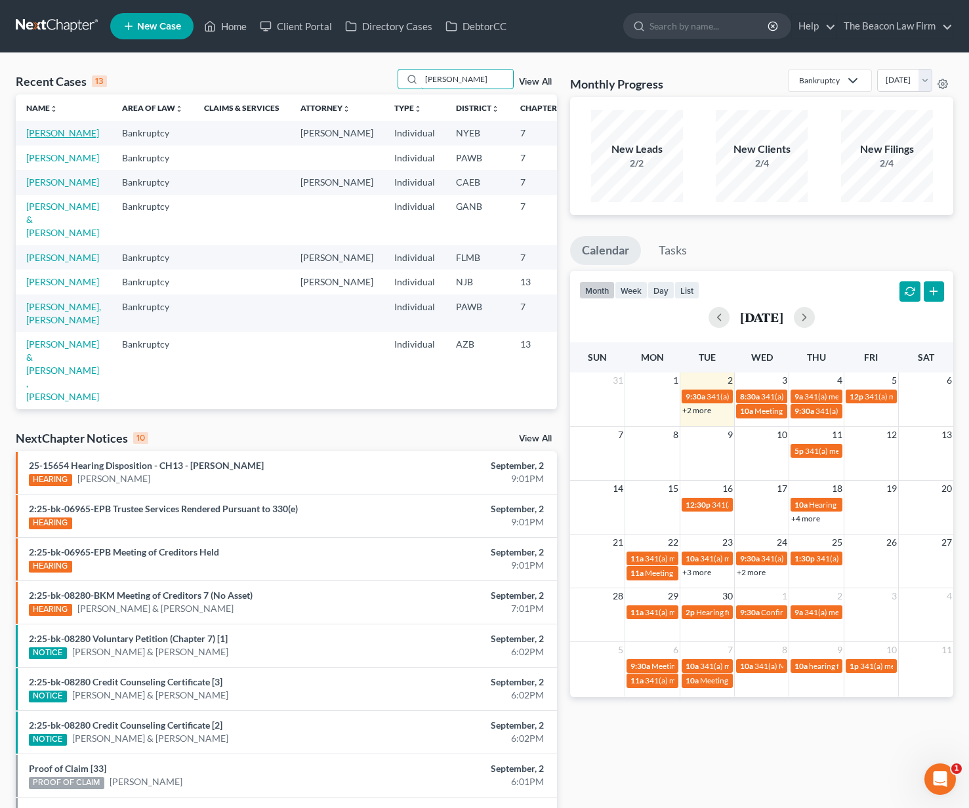
type input "[PERSON_NAME]"
click at [48, 138] on link "[PERSON_NAME]" at bounding box center [62, 132] width 73 height 11
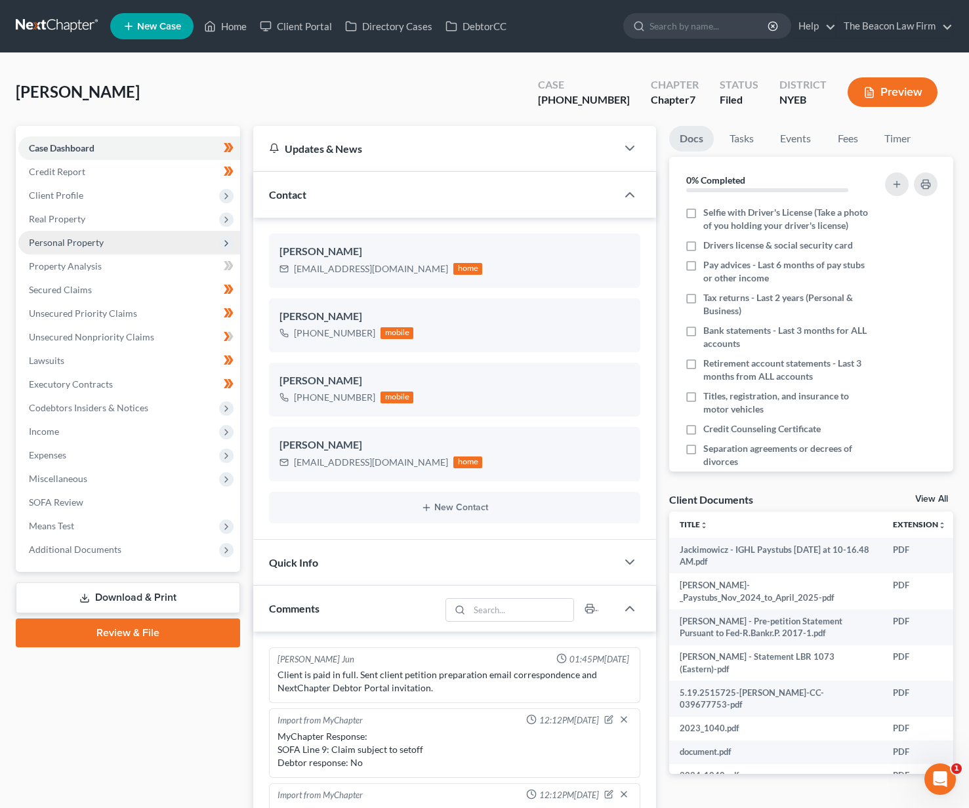
scroll to position [390, 0]
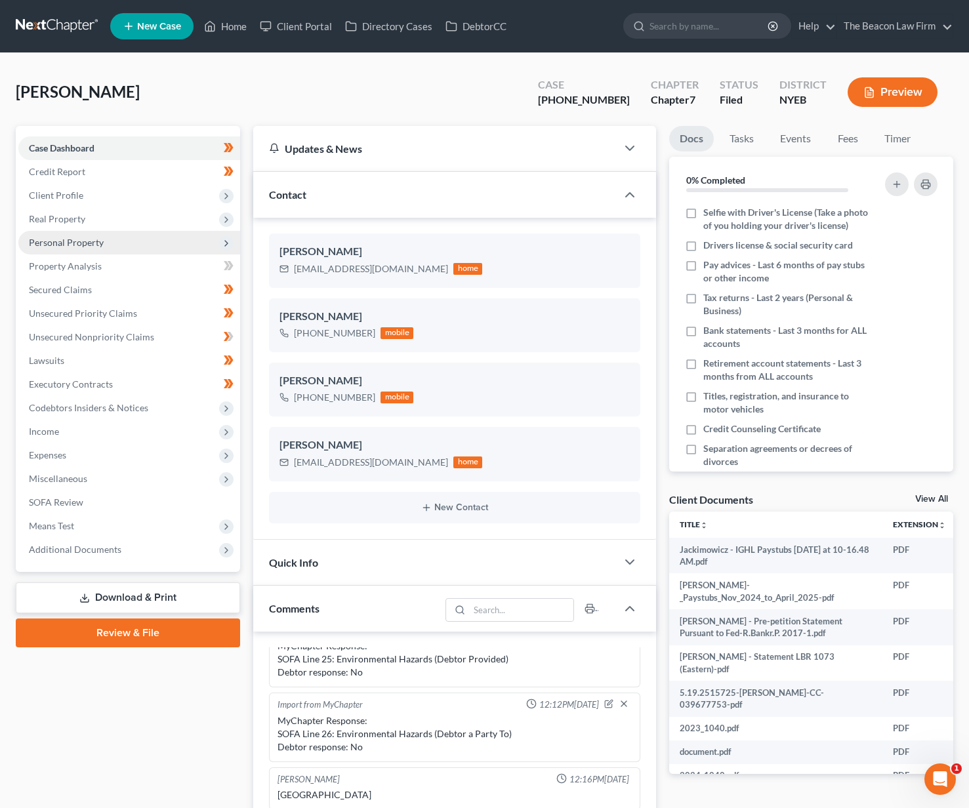
click at [79, 246] on span "Personal Property" at bounding box center [66, 242] width 75 height 11
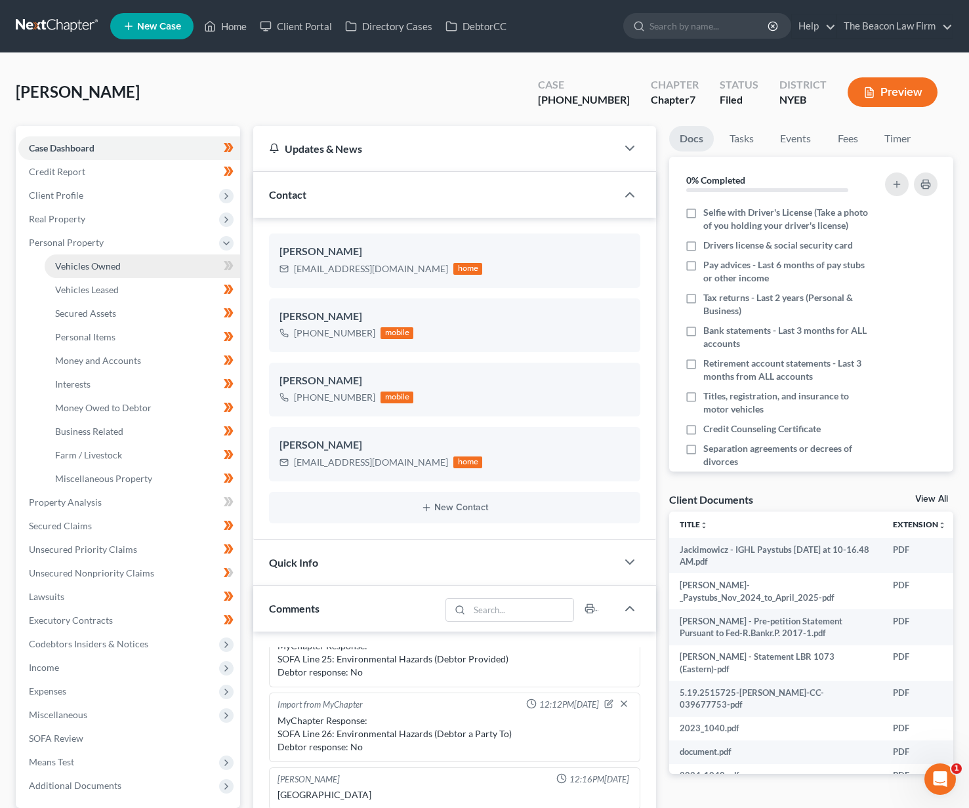
click at [99, 266] on span "Vehicles Owned" at bounding box center [88, 265] width 66 height 11
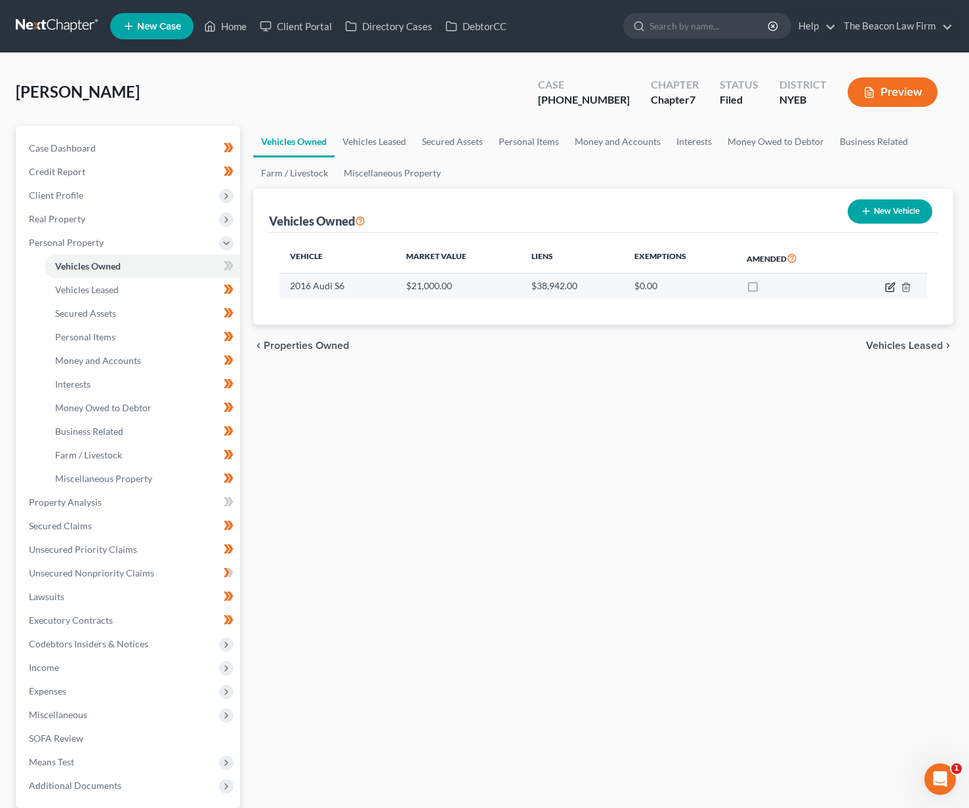
click at [889, 283] on icon "button" at bounding box center [889, 287] width 8 height 8
select select "0"
select select "10"
select select "1"
select select "0"
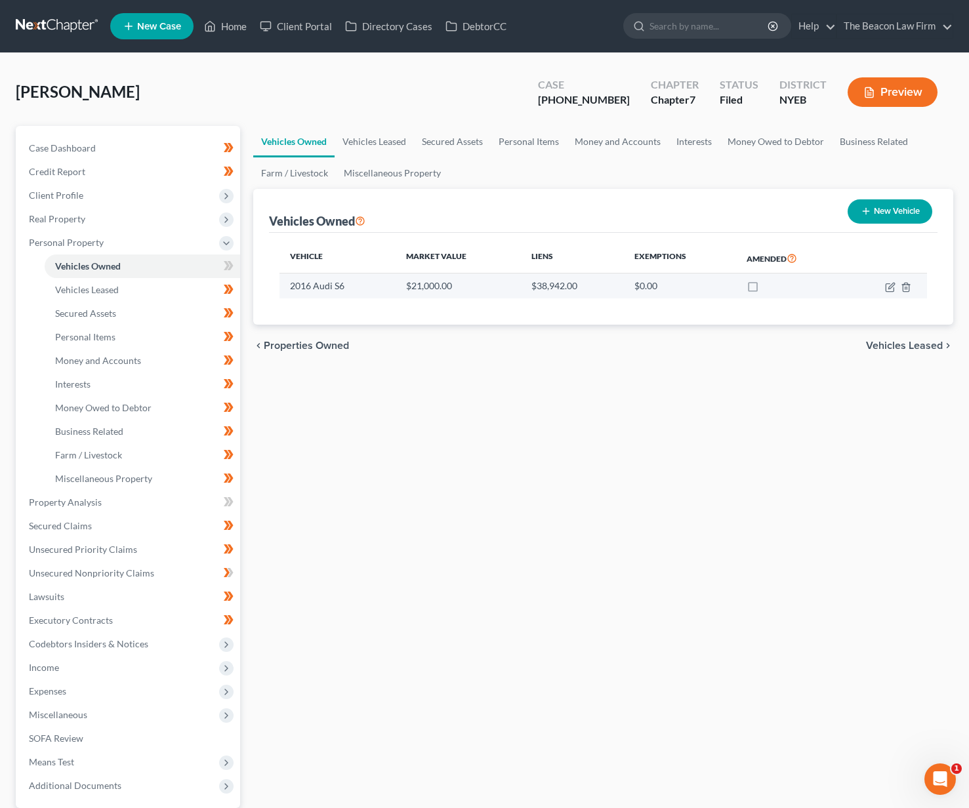
select select "35"
select select "0"
select select "4"
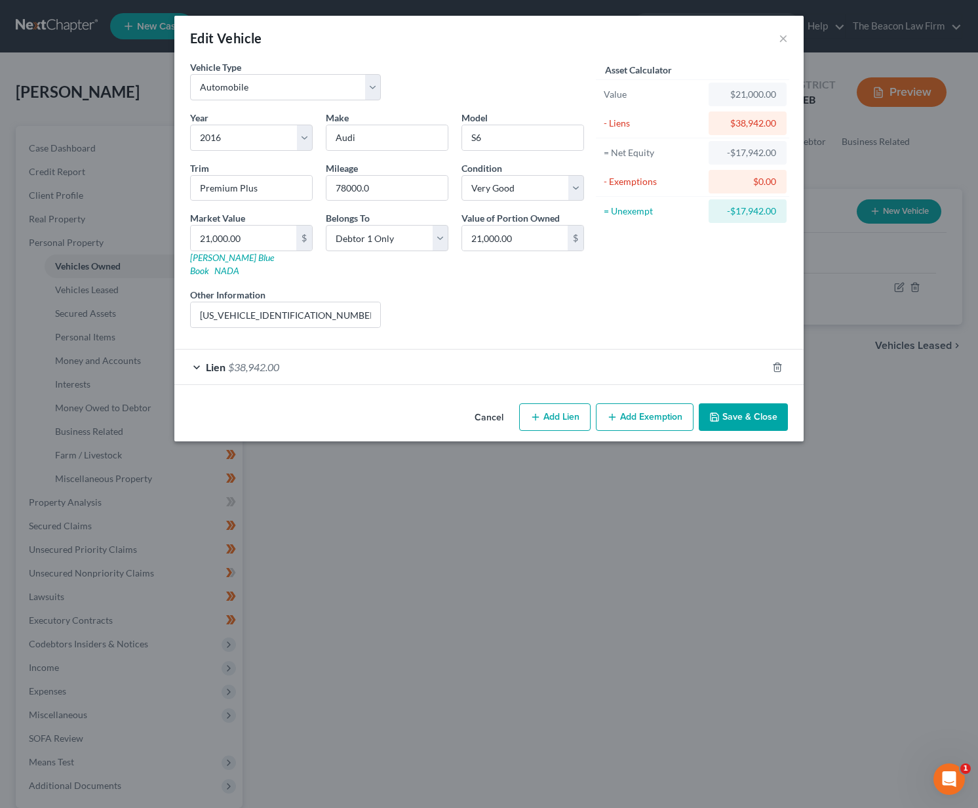
click at [569, 358] on div "Lien $38,942.00" at bounding box center [470, 367] width 593 height 35
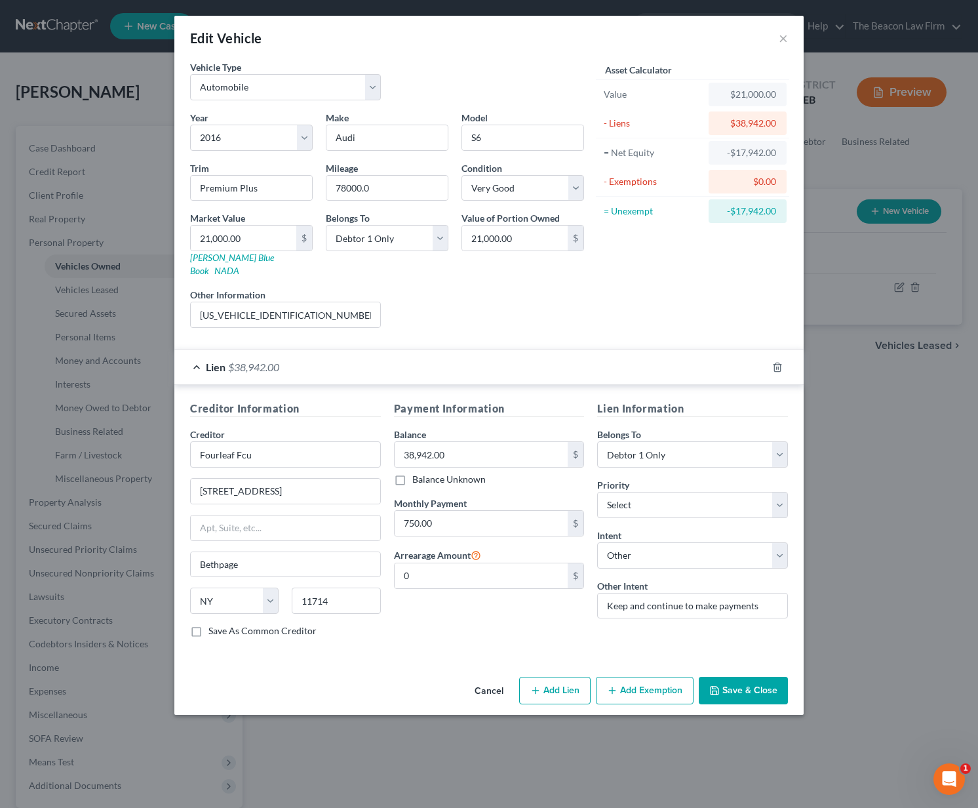
click at [492, 678] on button "Cancel" at bounding box center [489, 691] width 50 height 26
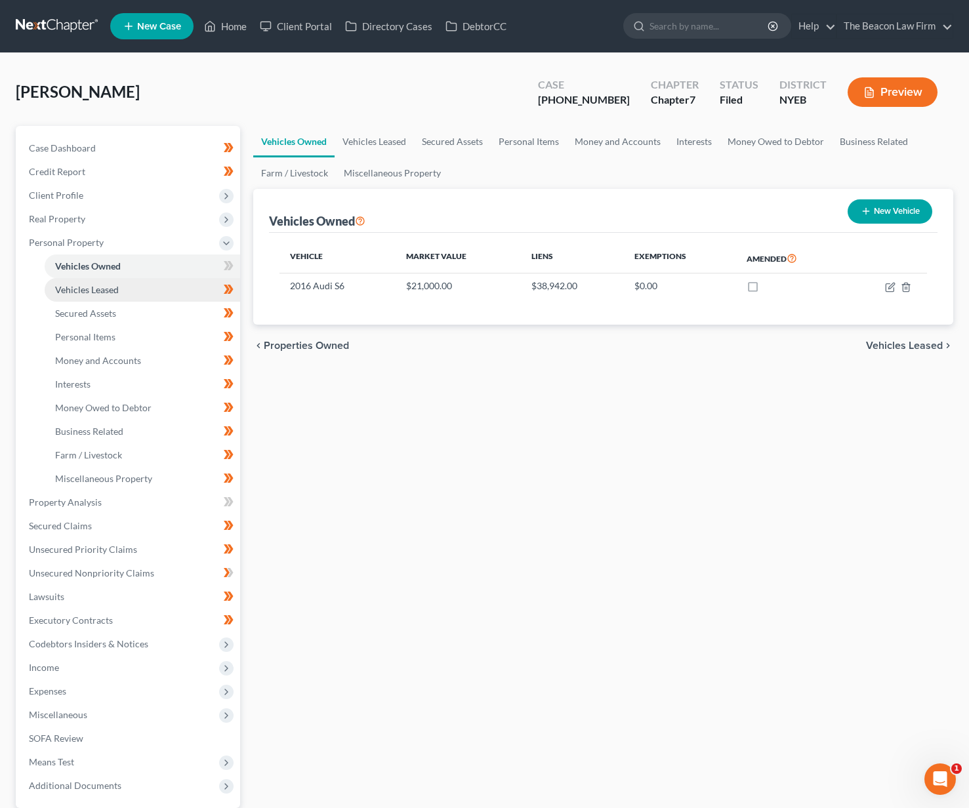
click at [179, 292] on link "Vehicles Leased" at bounding box center [142, 290] width 195 height 24
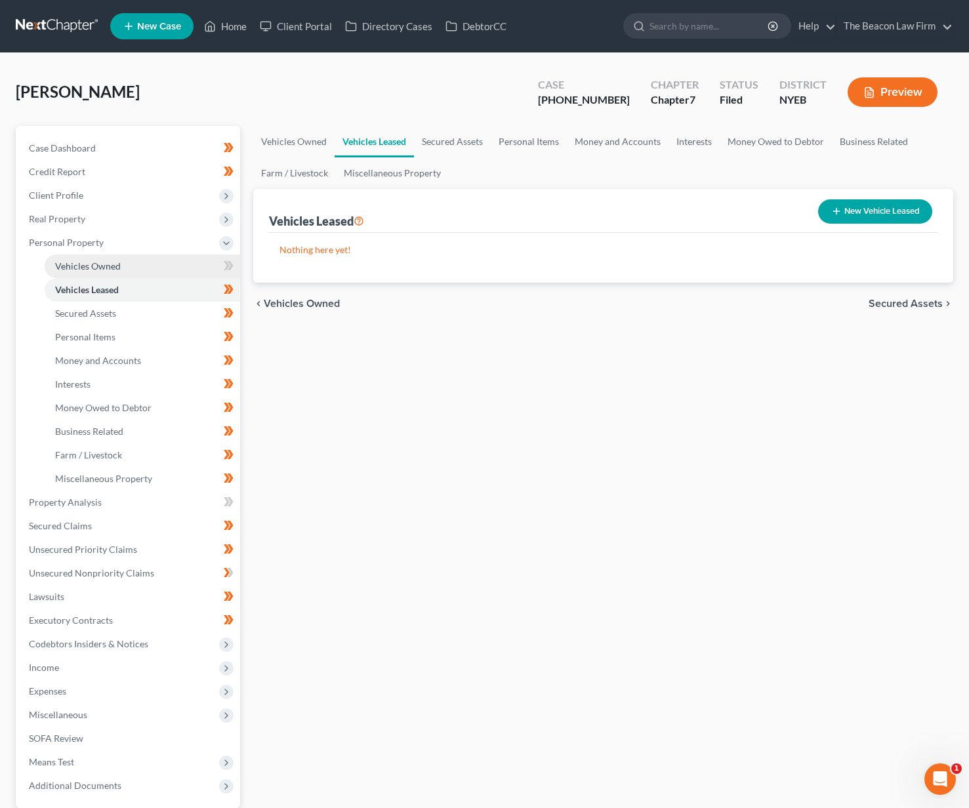
click at [182, 262] on link "Vehicles Owned" at bounding box center [142, 266] width 195 height 24
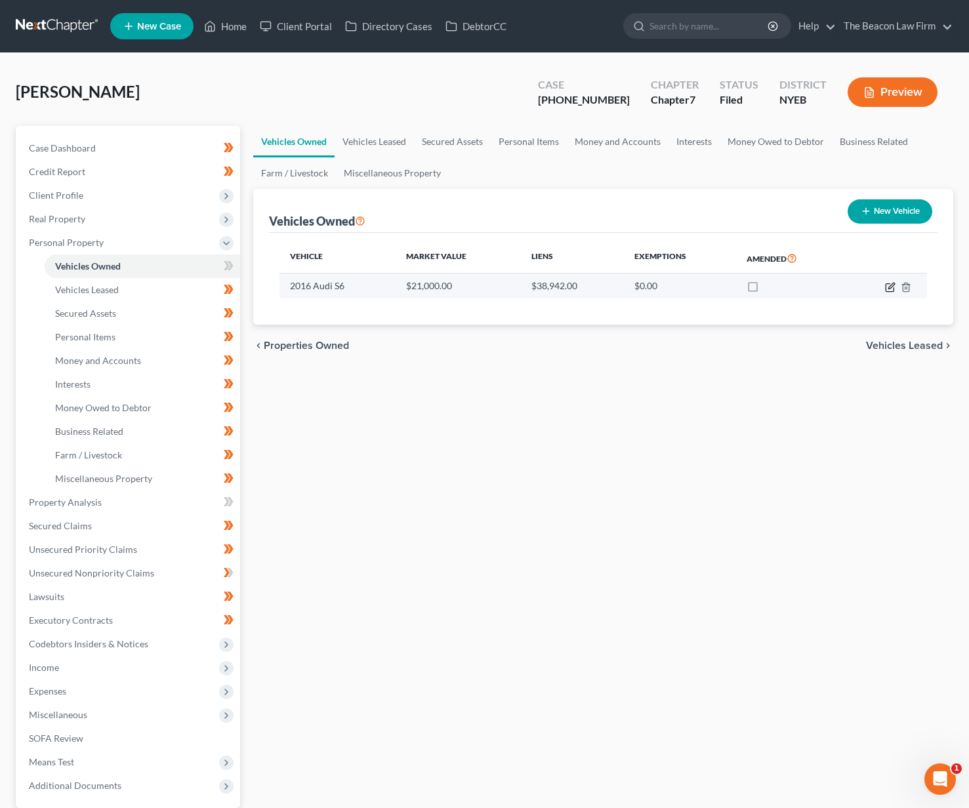
click at [889, 285] on icon "button" at bounding box center [890, 287] width 10 height 10
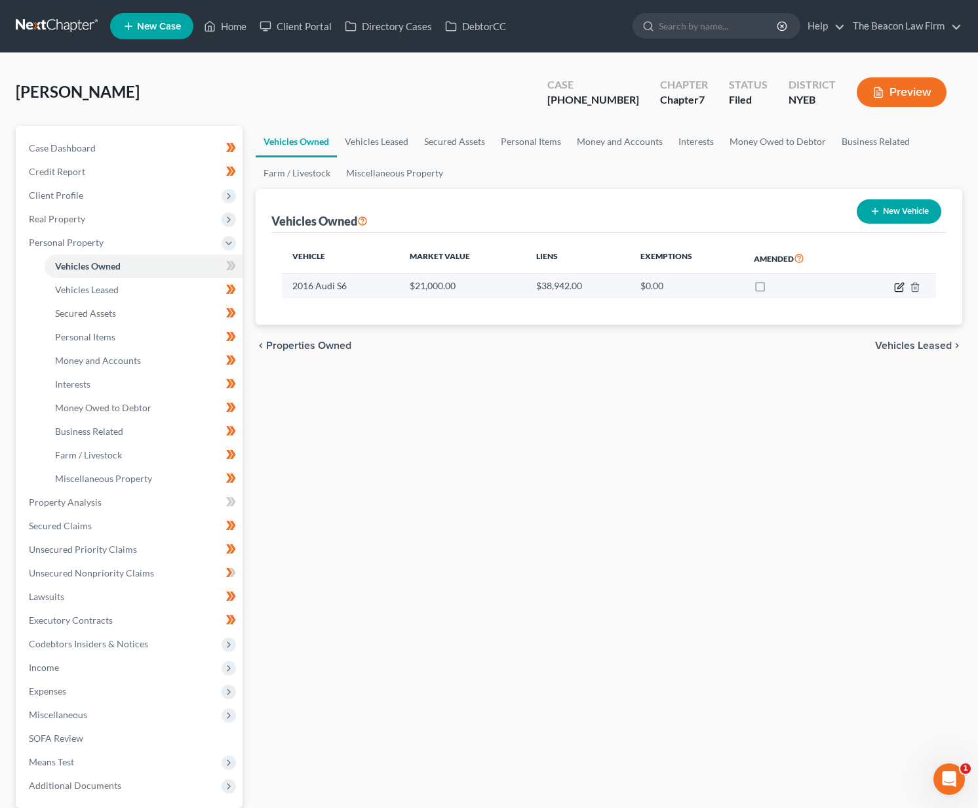
select select "0"
select select "10"
select select "1"
select select "0"
select select "35"
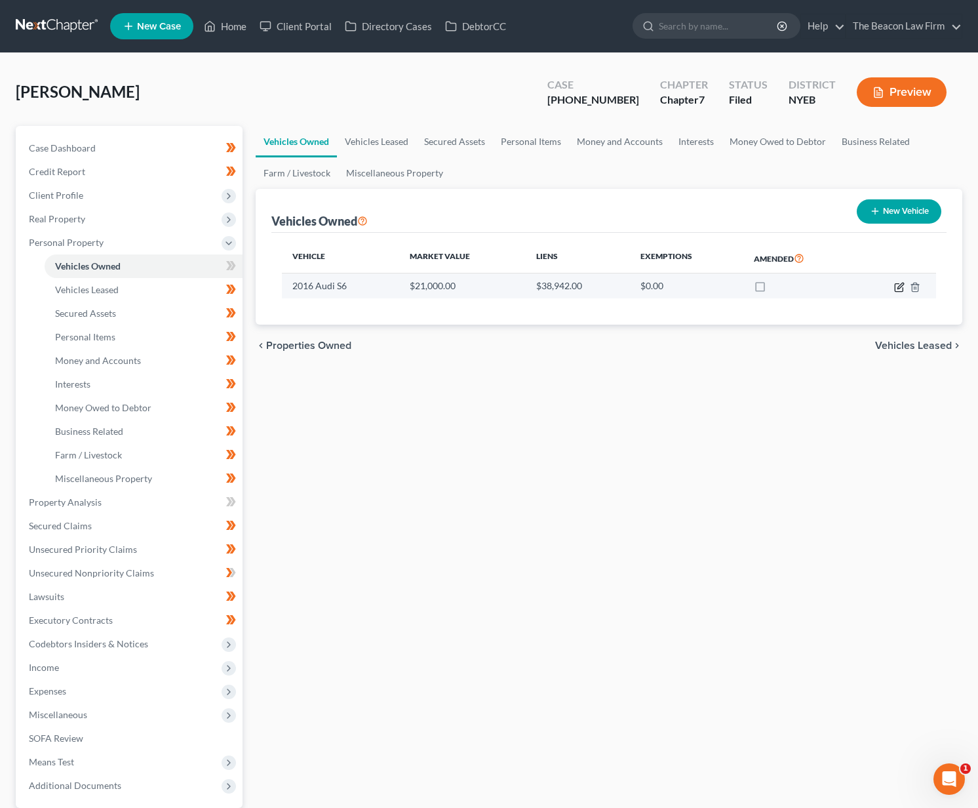
select select "0"
select select "4"
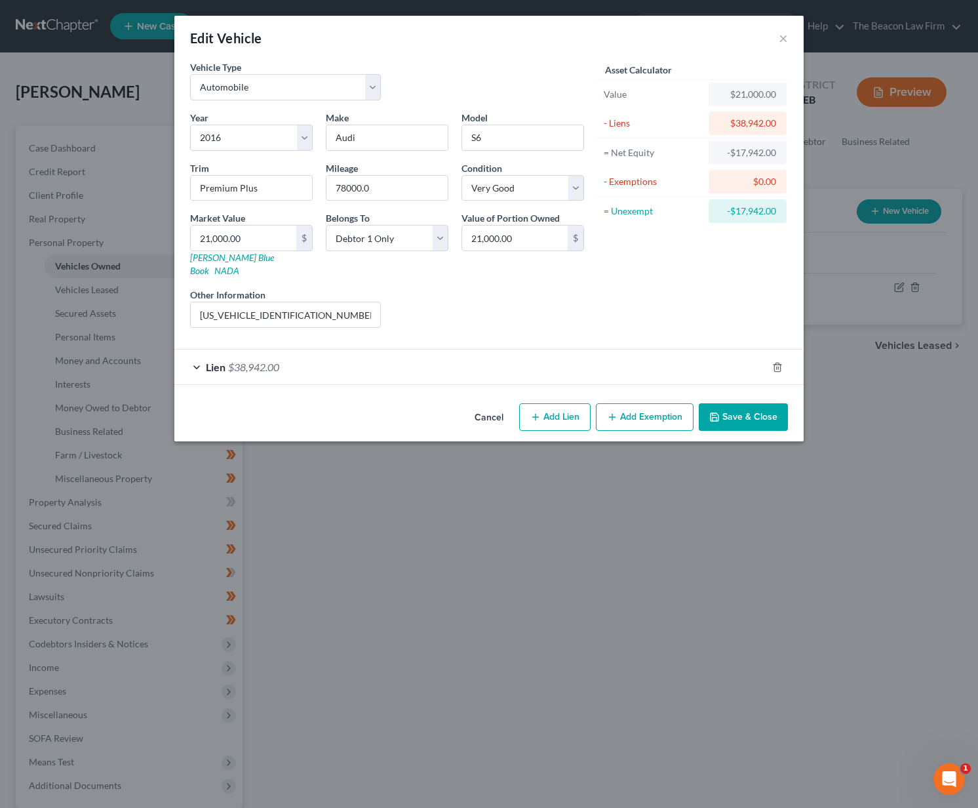
click at [658, 356] on div "Lien $38,942.00" at bounding box center [470, 367] width 593 height 35
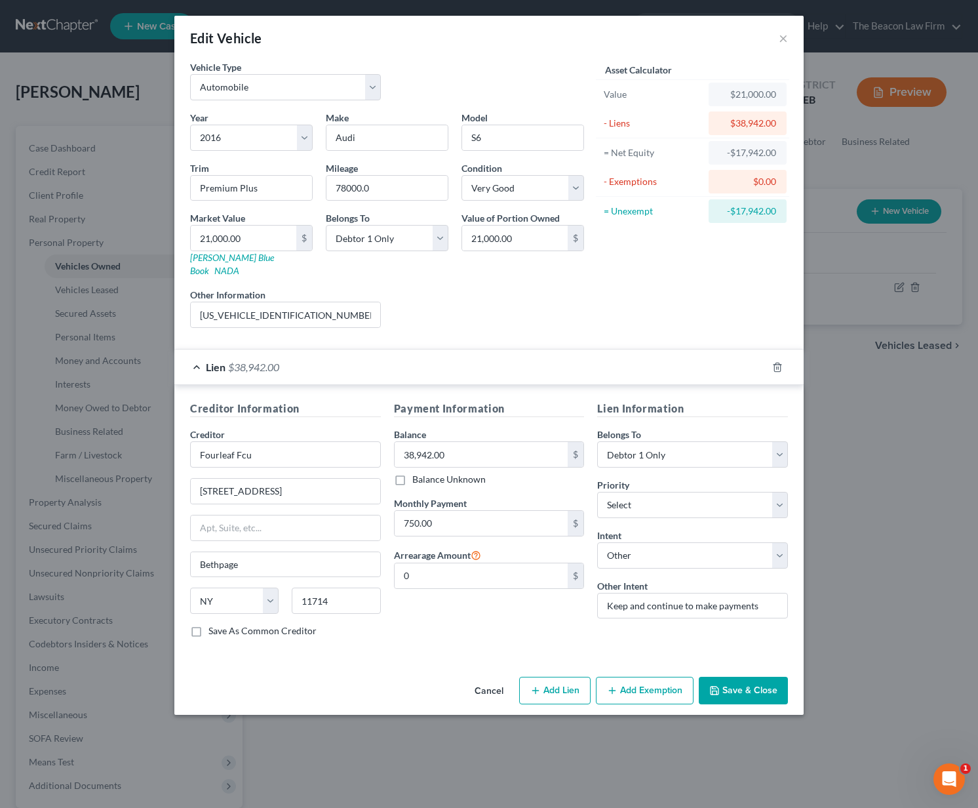
click at [496, 679] on button "Cancel" at bounding box center [489, 691] width 50 height 26
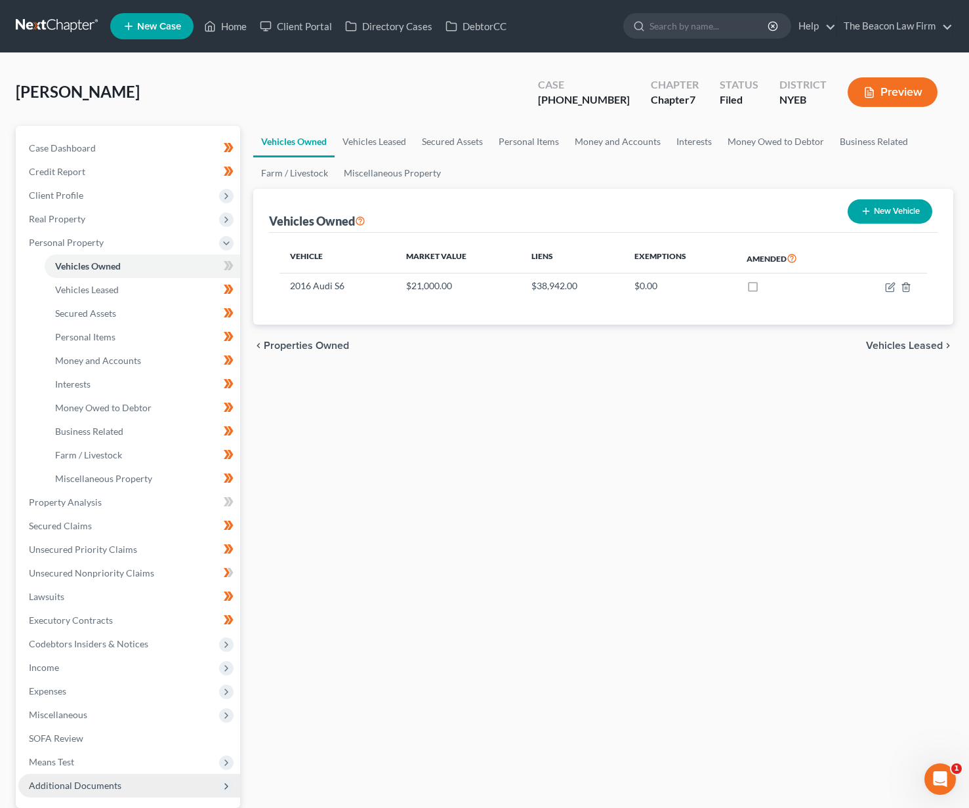
scroll to position [101, 0]
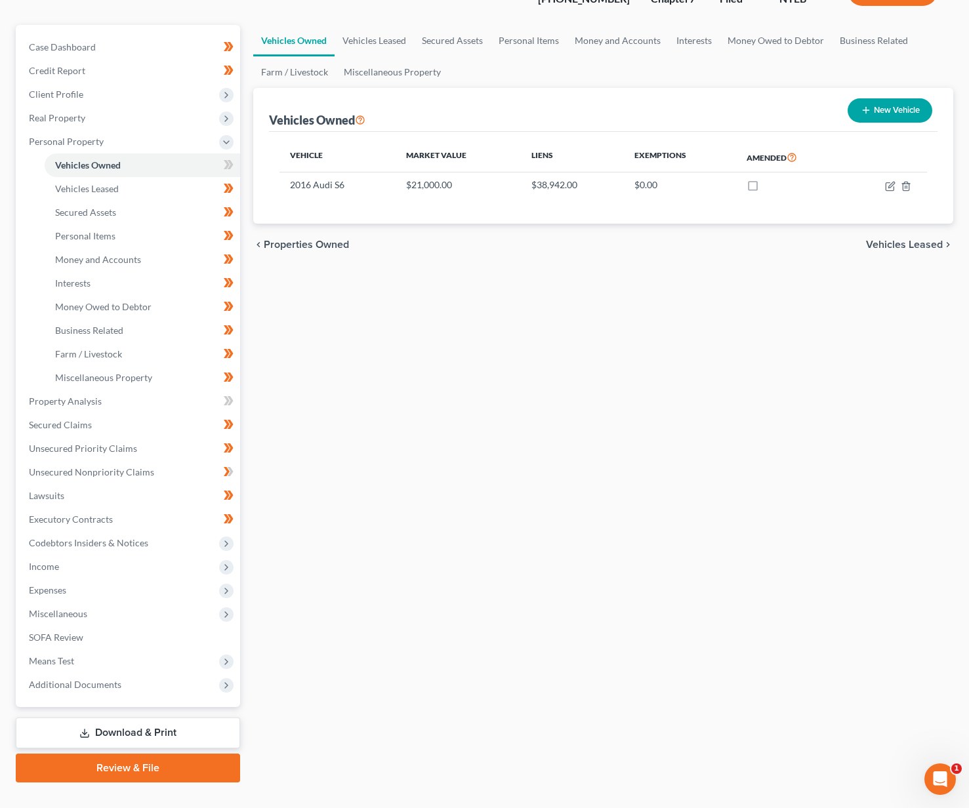
drag, startPoint x: 117, startPoint y: 690, endPoint x: 122, endPoint y: 696, distance: 7.9
click at [117, 690] on span "Additional Documents" at bounding box center [129, 685] width 222 height 24
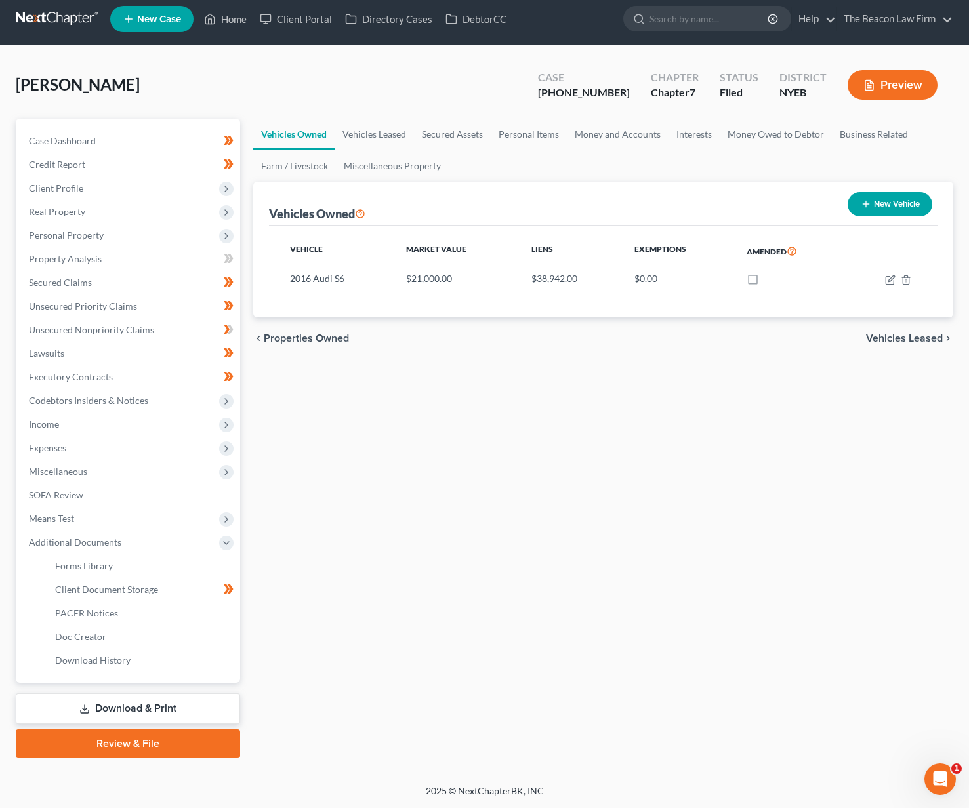
scroll to position [7, 0]
click at [134, 586] on span "Client Document Storage" at bounding box center [106, 589] width 103 height 11
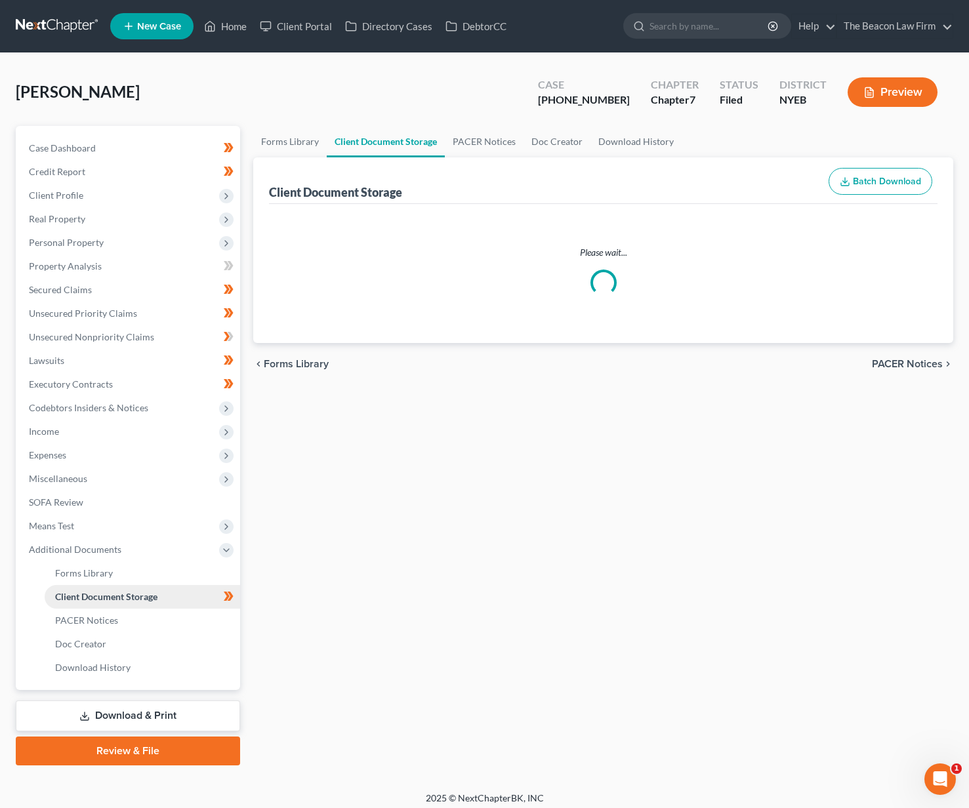
select select "0"
select select "3"
select select "2"
select select "1"
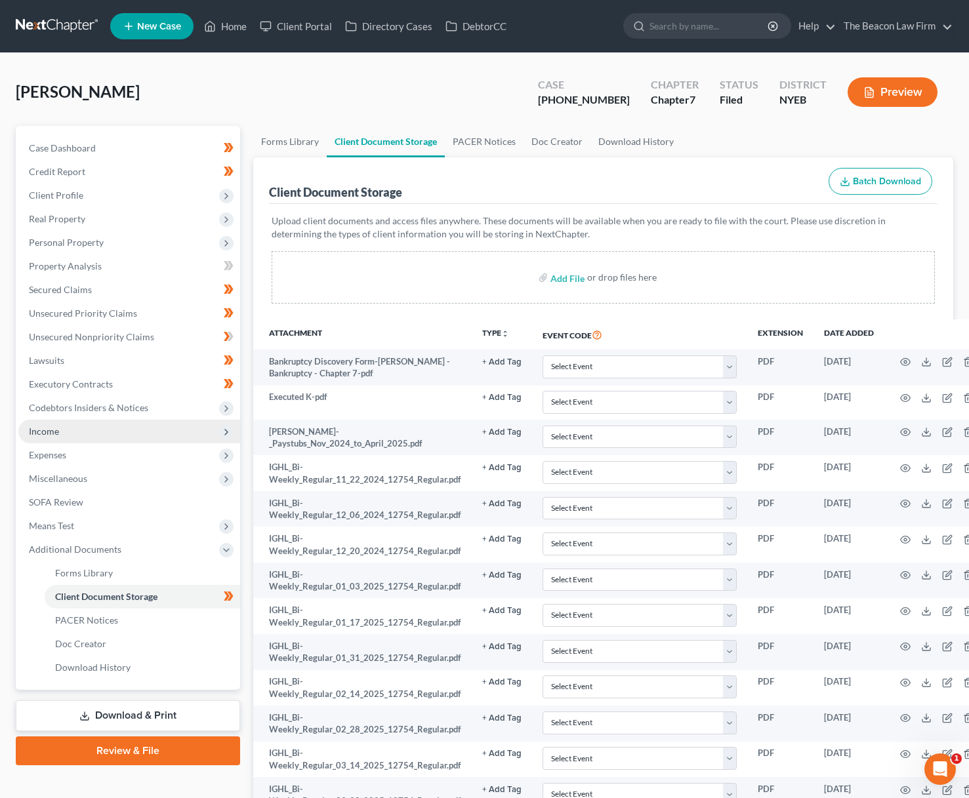
click at [52, 433] on span "Income" at bounding box center [44, 431] width 30 height 11
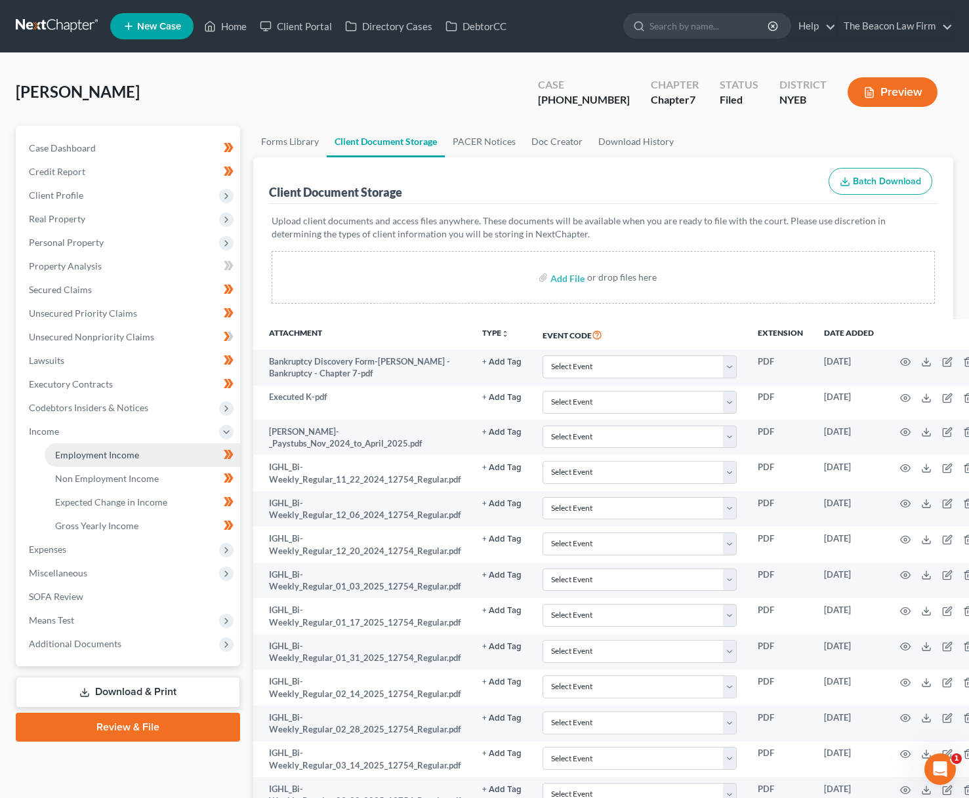
click at [68, 452] on span "Employment Income" at bounding box center [97, 454] width 84 height 11
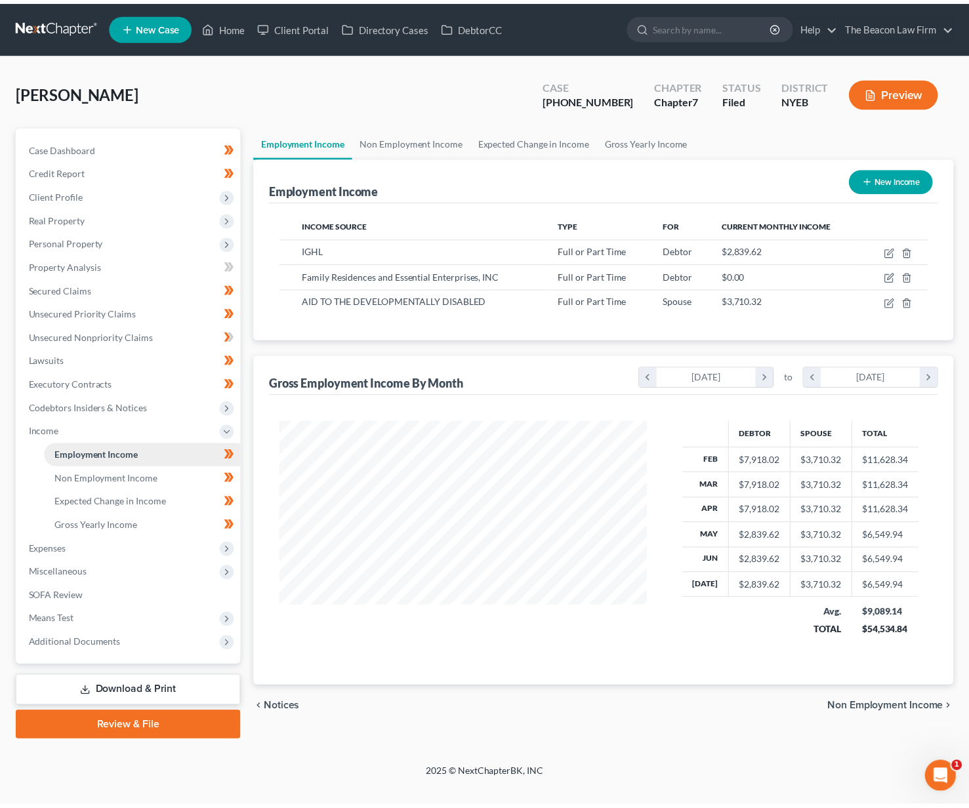
scroll to position [235, 397]
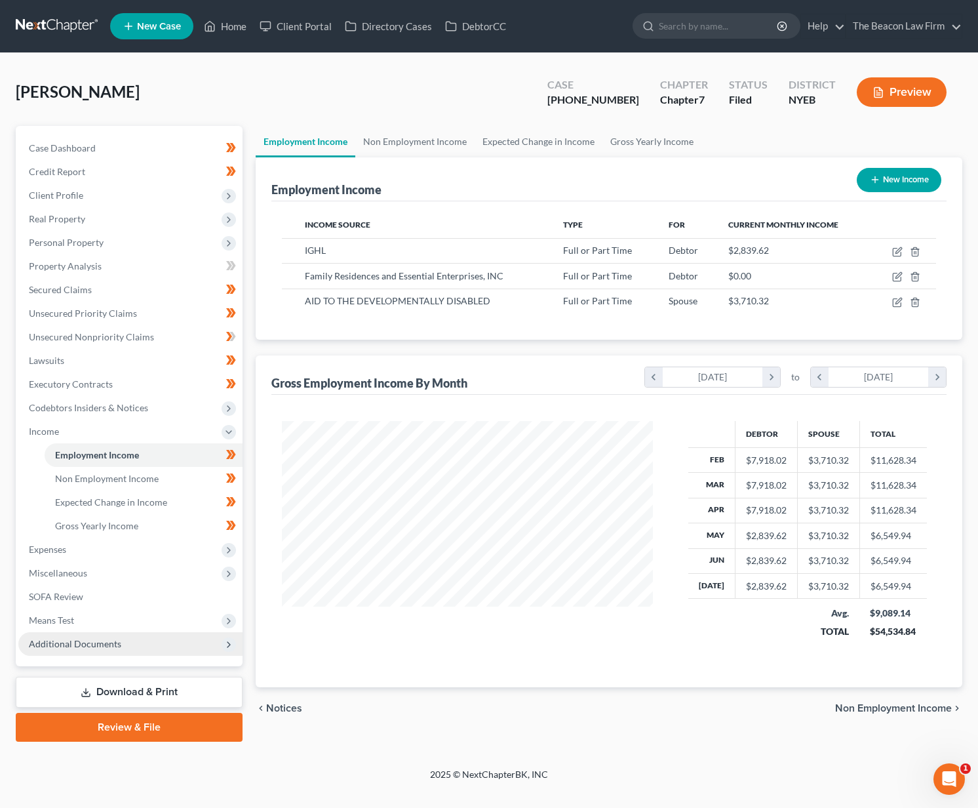
click at [87, 643] on span "Additional Documents" at bounding box center [75, 643] width 92 height 11
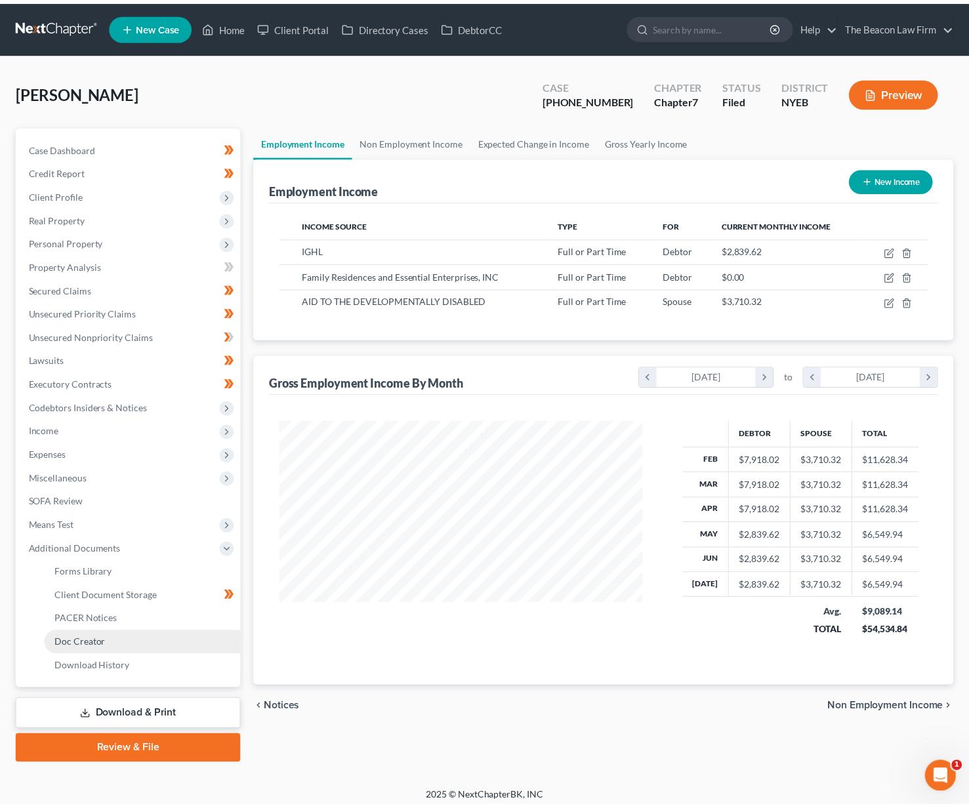
scroll to position [655507, 655349]
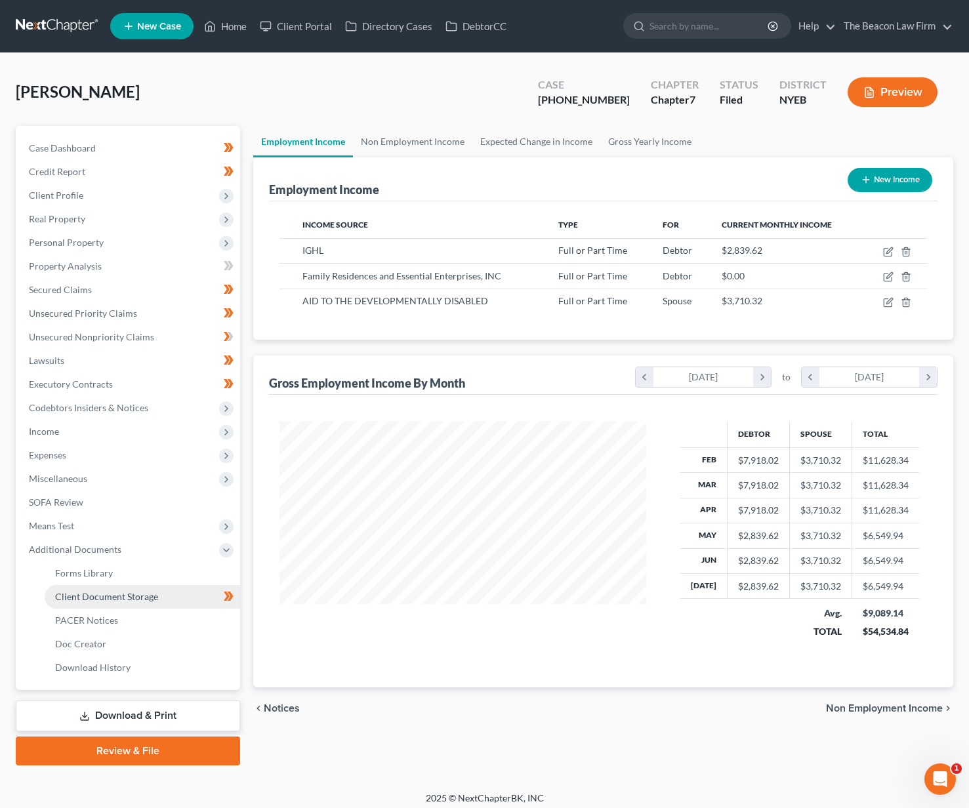
click at [108, 601] on span "Client Document Storage" at bounding box center [106, 596] width 103 height 11
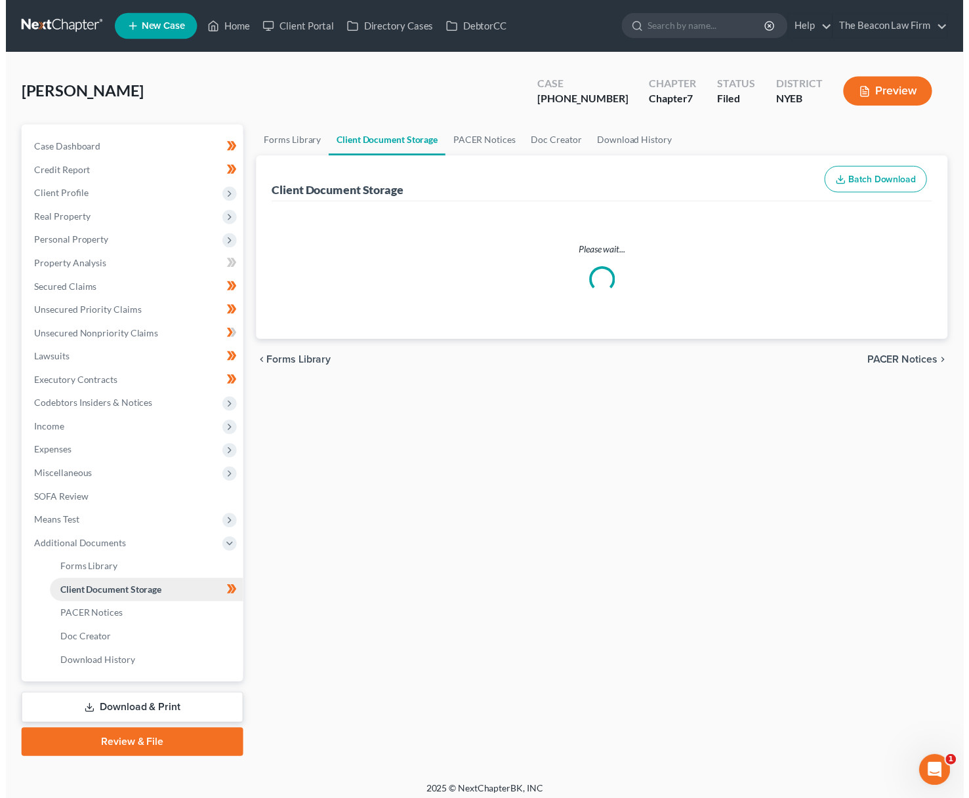
select select "0"
select select "3"
select select "2"
select select "1"
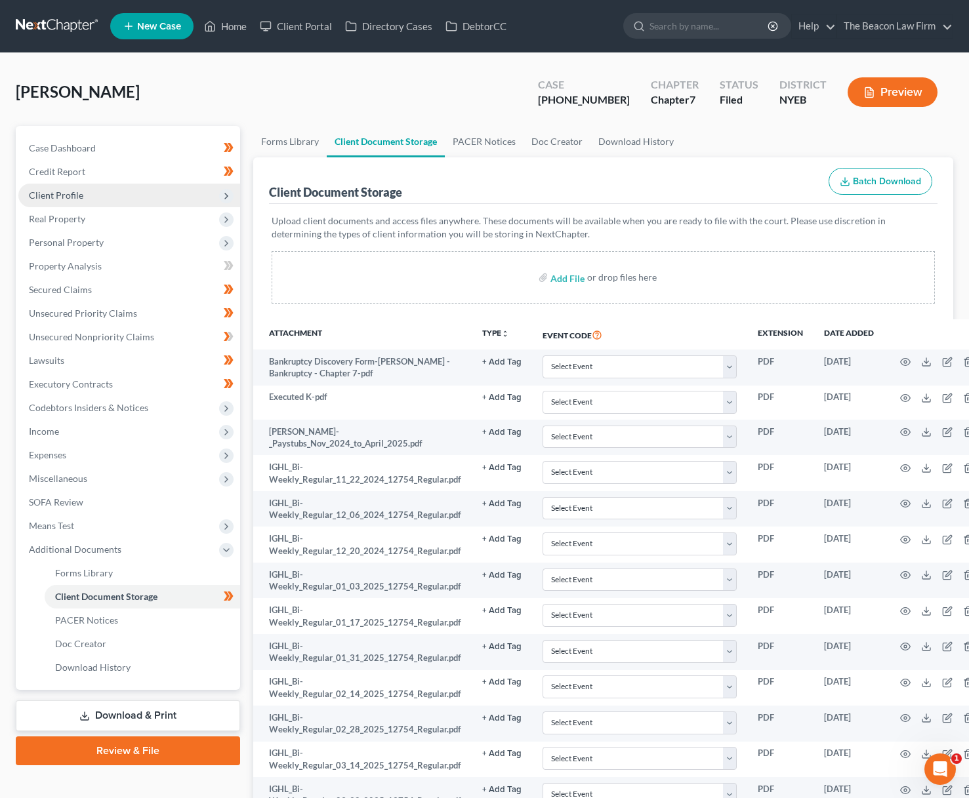
click at [93, 196] on span "Client Profile" at bounding box center [129, 196] width 222 height 24
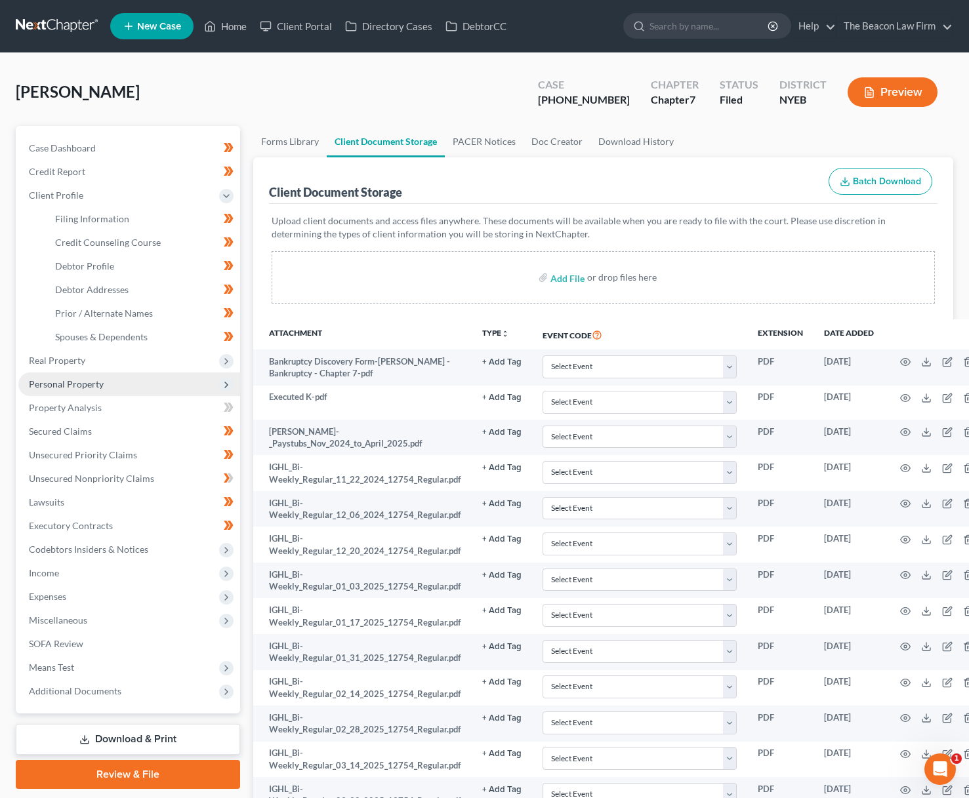
click at [77, 388] on span "Personal Property" at bounding box center [66, 383] width 75 height 11
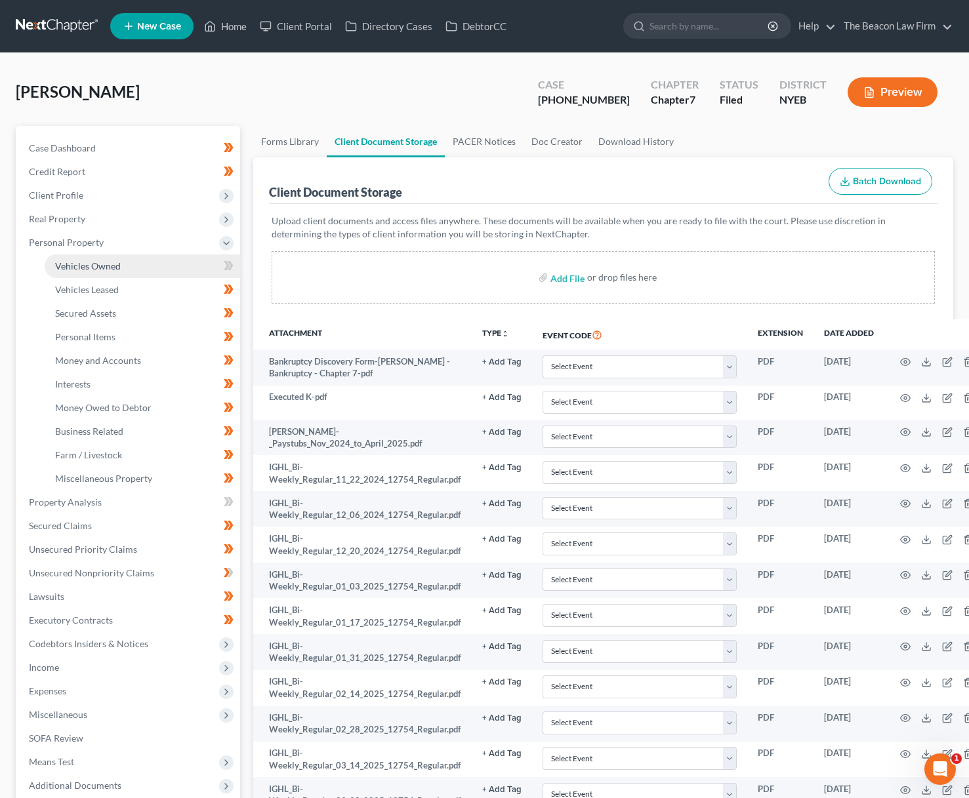
drag, startPoint x: 106, startPoint y: 271, endPoint x: 113, endPoint y: 271, distance: 7.9
click at [105, 270] on span "Vehicles Owned" at bounding box center [88, 265] width 66 height 11
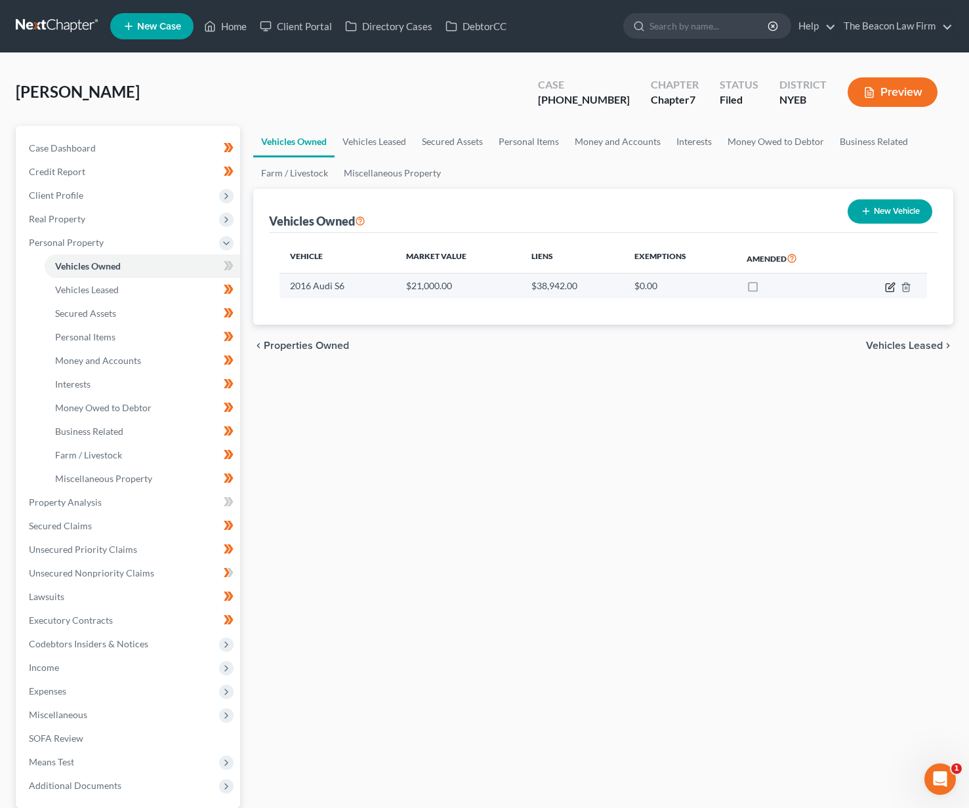
click at [889, 285] on icon "button" at bounding box center [890, 287] width 10 height 10
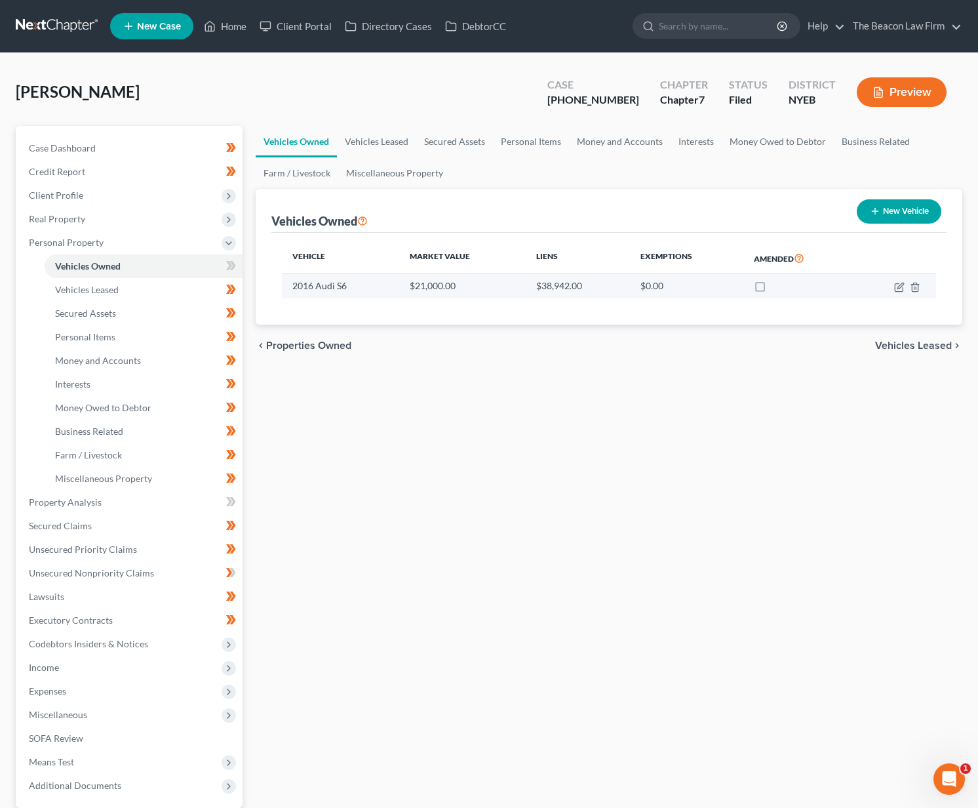
select select "0"
select select "10"
select select "1"
select select "0"
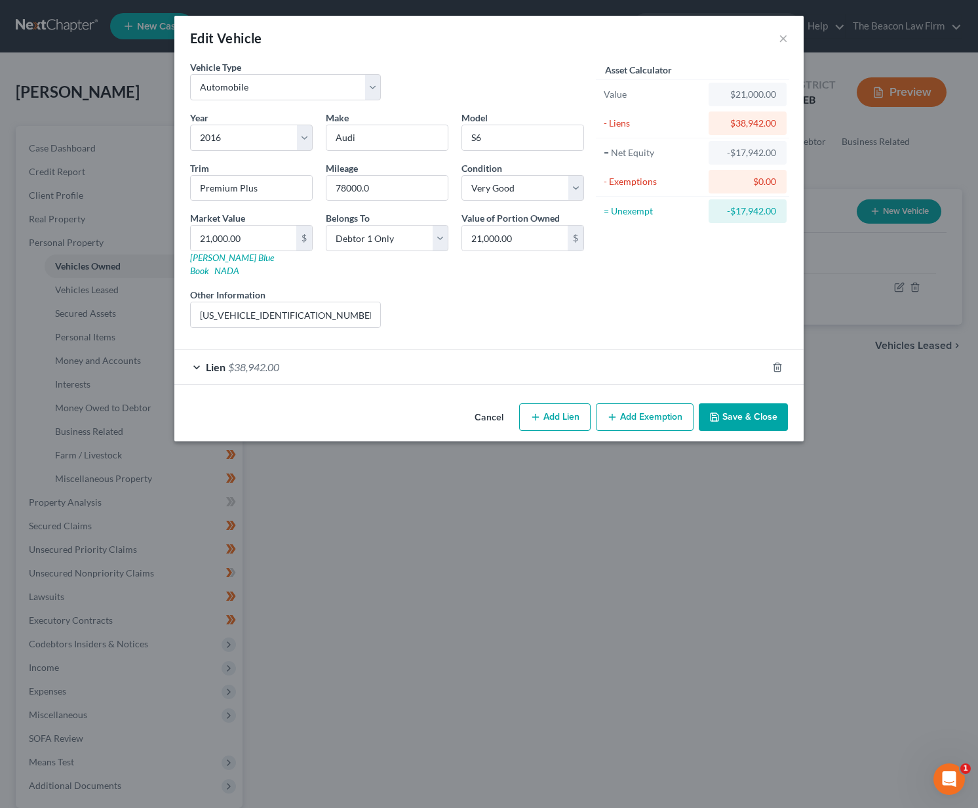
click at [517, 360] on div "Lien $38,942.00" at bounding box center [470, 367] width 593 height 35
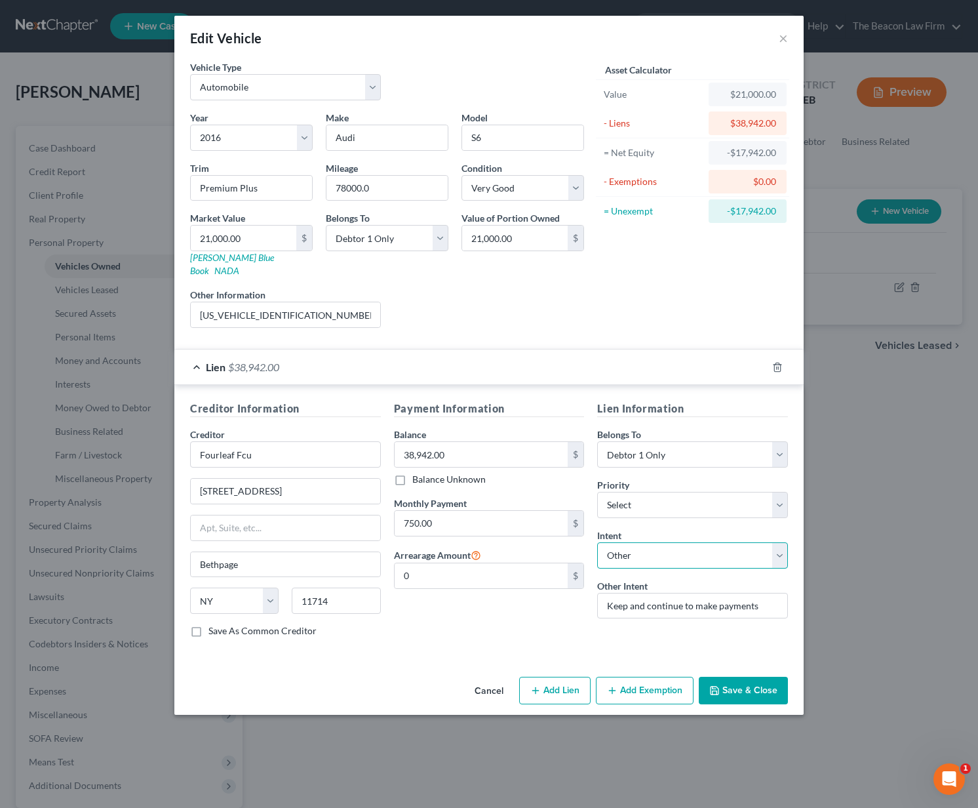
select select "0"
click at [746, 677] on button "Save & Close" at bounding box center [743, 691] width 89 height 28
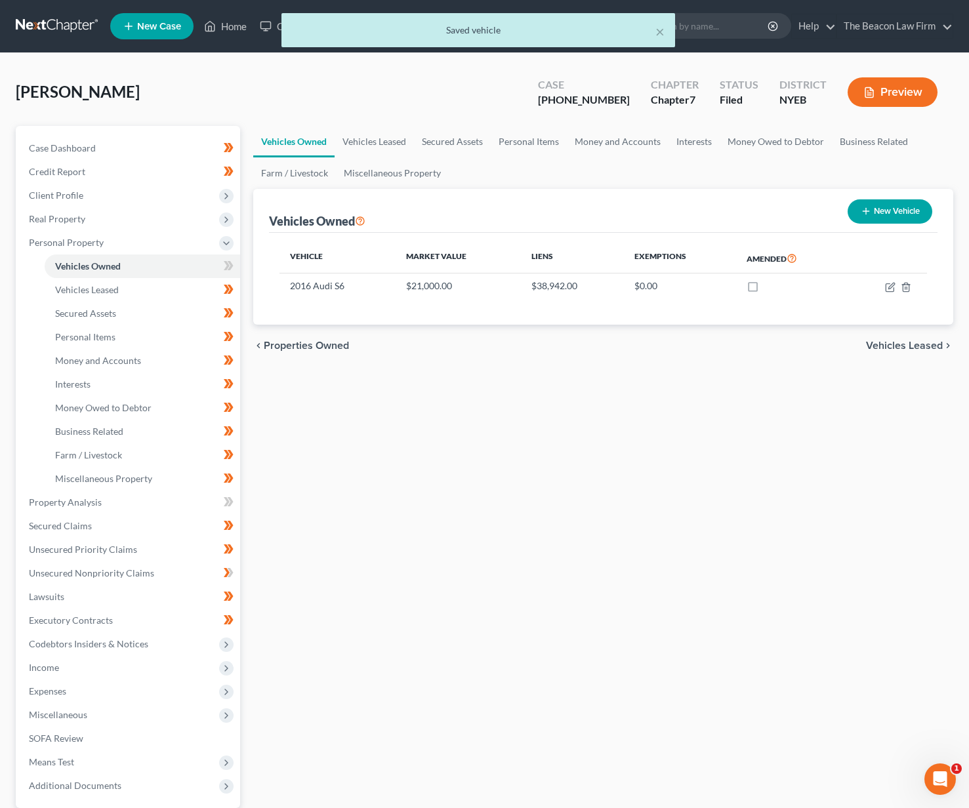
click at [890, 98] on button "Preview" at bounding box center [892, 92] width 90 height 30
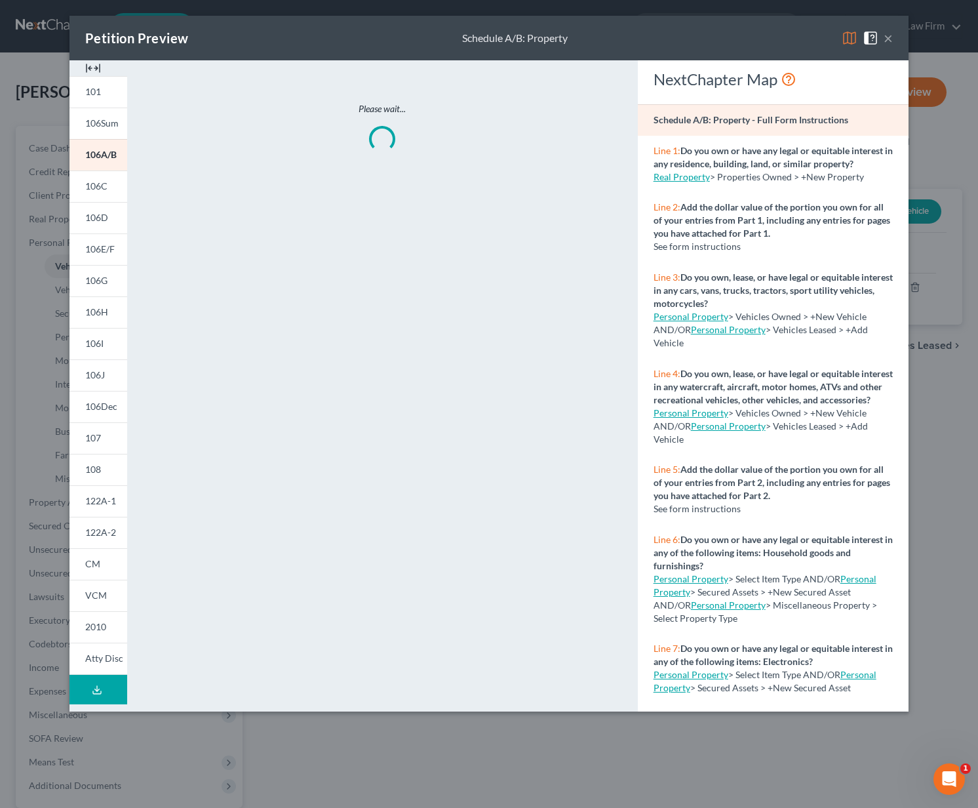
click at [885, 40] on button "×" at bounding box center [888, 38] width 9 height 16
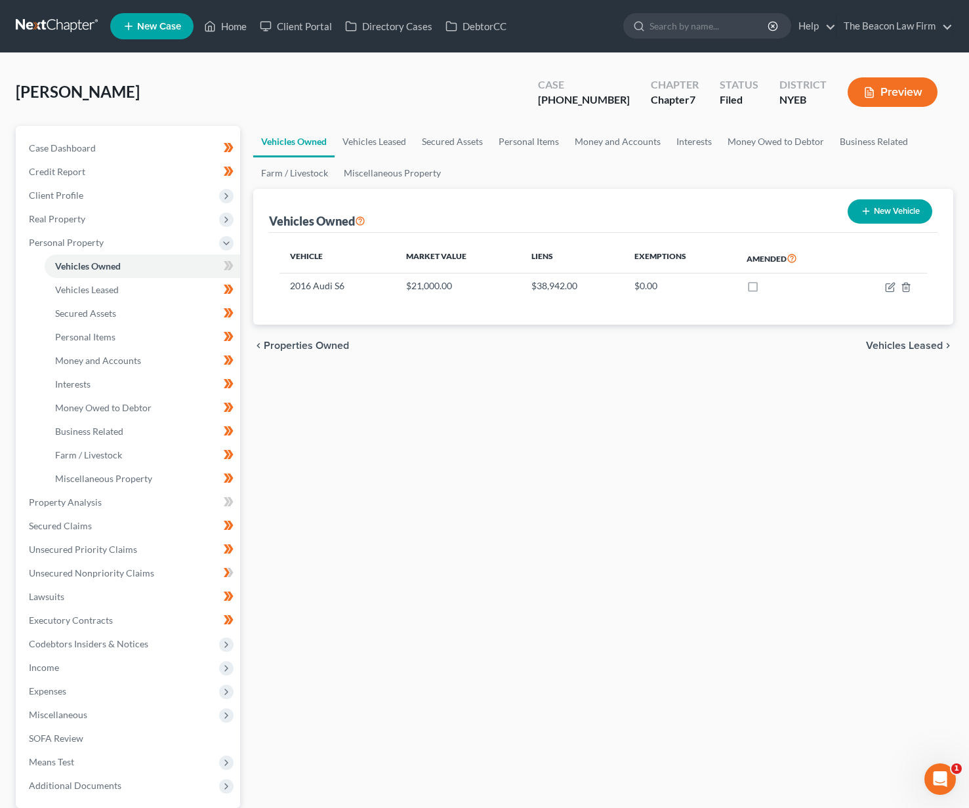
drag, startPoint x: 180, startPoint y: 99, endPoint x: 54, endPoint y: 101, distance: 125.9
click at [16, 96] on div "Jackimowicz, Jeffrey Upgraded Case 8-25-73040 Chapter Chapter 7 Status Filed Di…" at bounding box center [484, 97] width 937 height 57
copy span "Jackimowicz, Jeffrey"
drag, startPoint x: 635, startPoint y: 97, endPoint x: 576, endPoint y: 96, distance: 59.0
click at [575, 96] on div "Case 8-25-73040" at bounding box center [583, 93] width 113 height 39
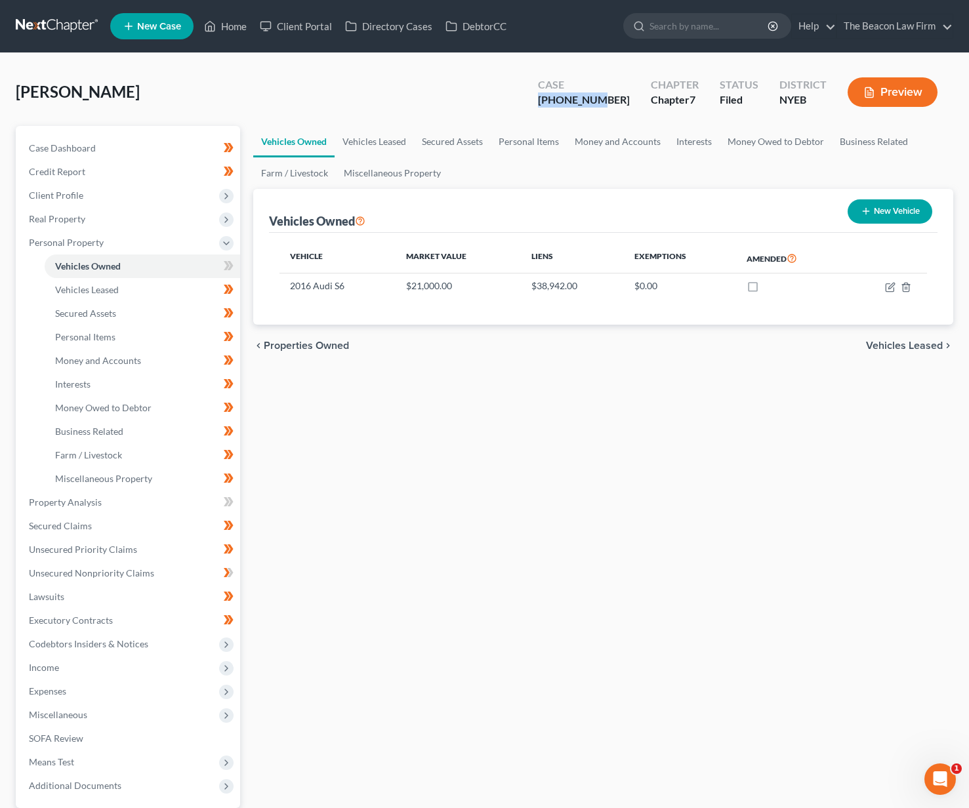
copy div "8-25-73040"
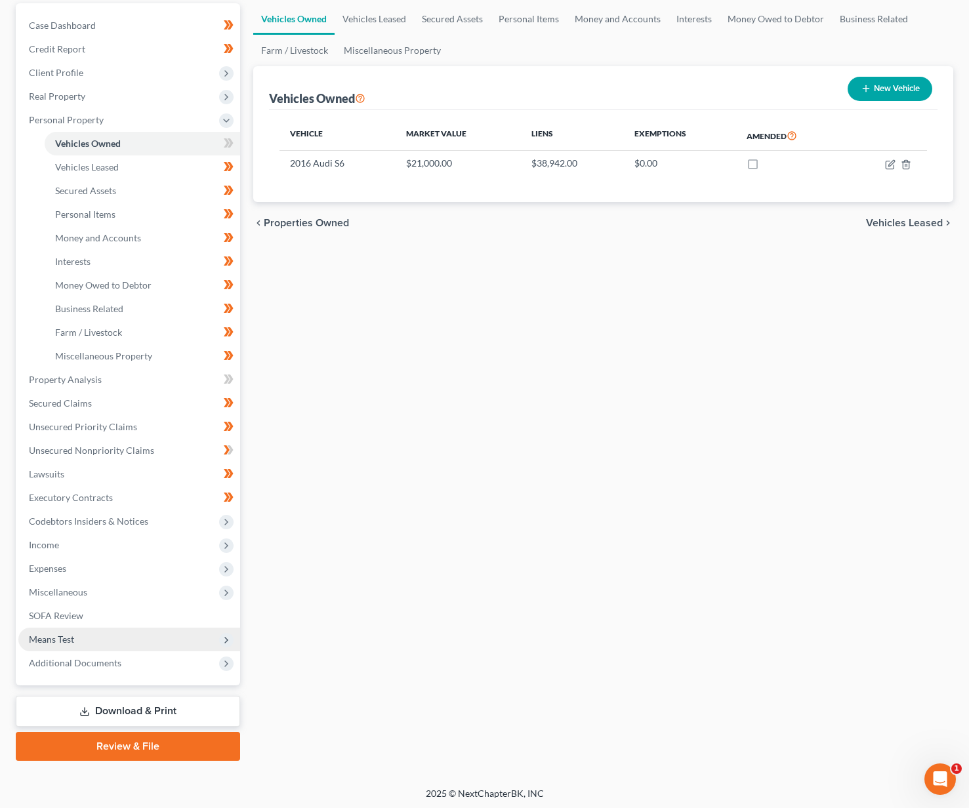
scroll to position [125, 0]
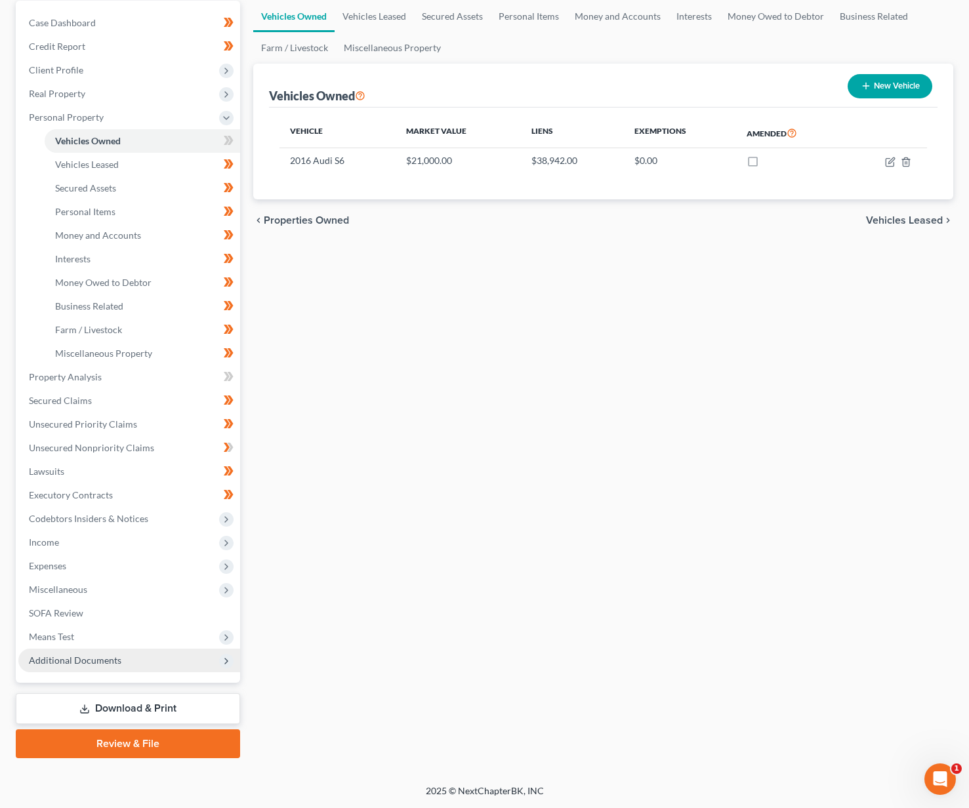
click at [81, 660] on span "Additional Documents" at bounding box center [75, 659] width 92 height 11
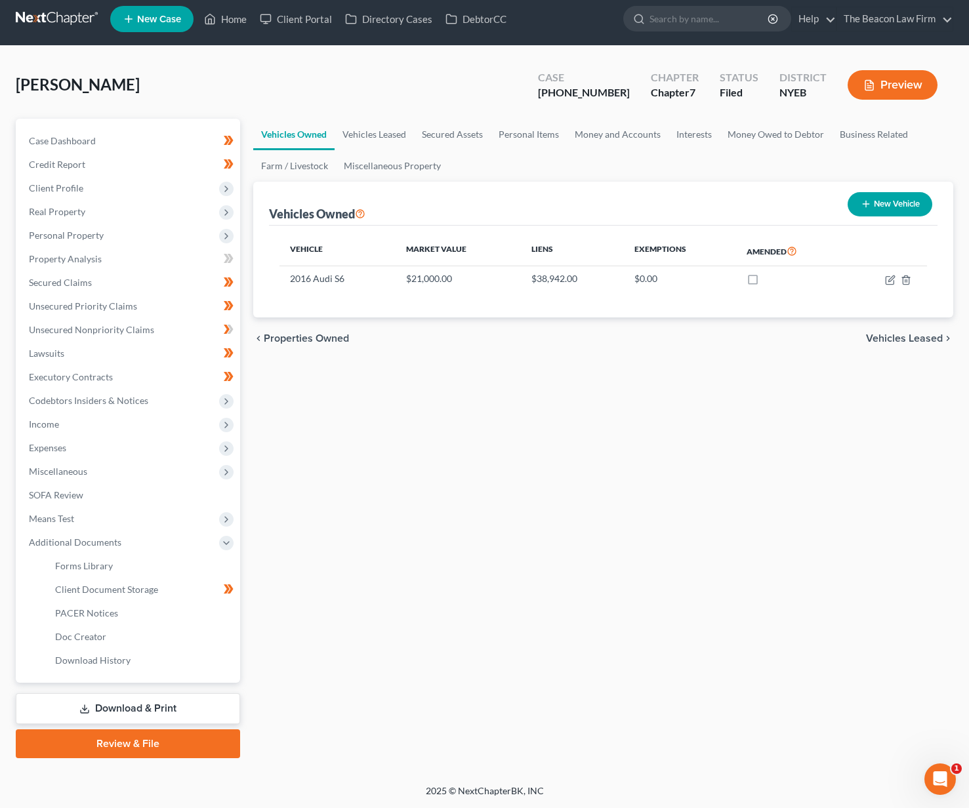
scroll to position [7, 0]
click at [142, 591] on span "Client Document Storage" at bounding box center [106, 589] width 103 height 11
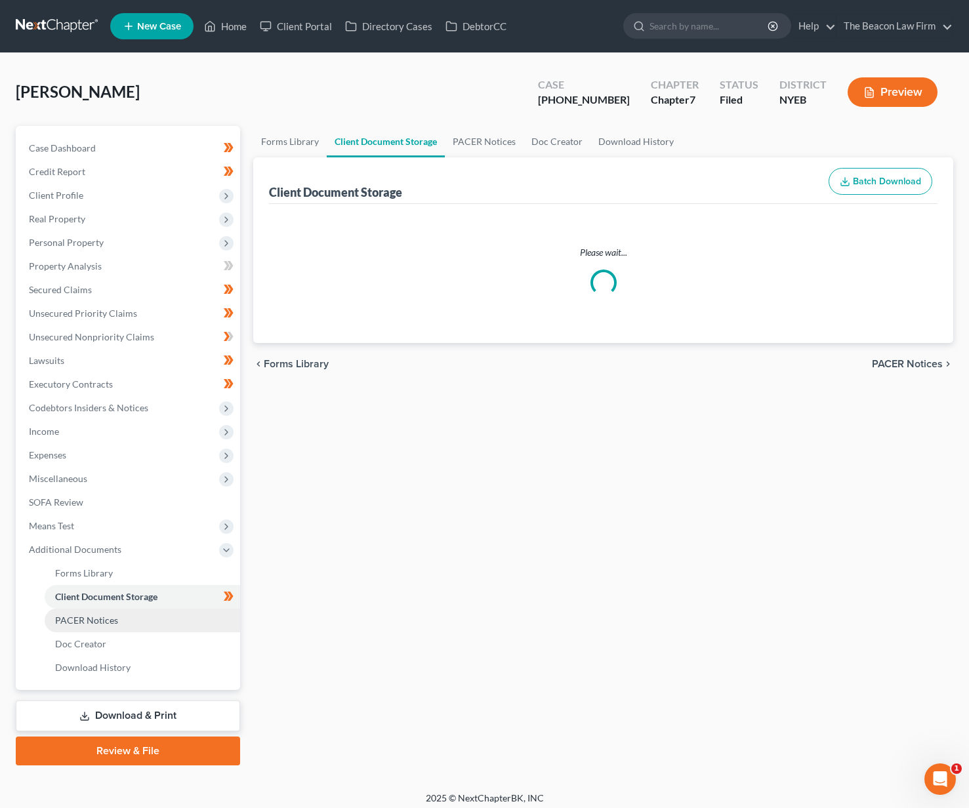
select select "0"
select select "3"
select select "2"
select select "1"
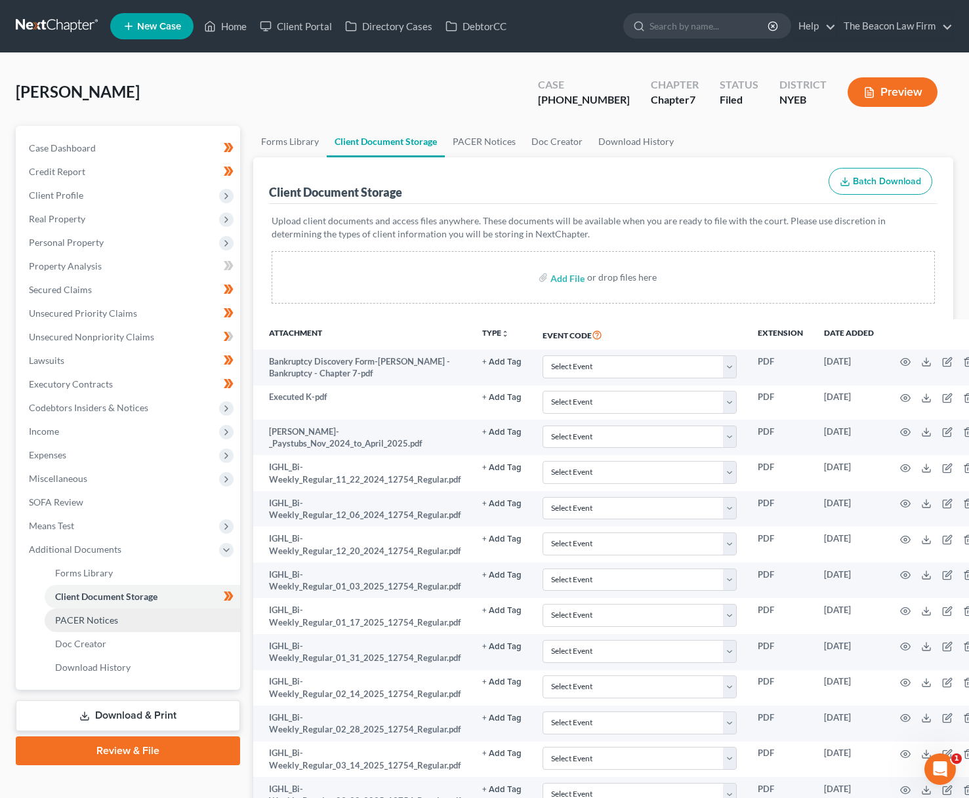
click at [130, 615] on link "PACER Notices" at bounding box center [142, 621] width 195 height 24
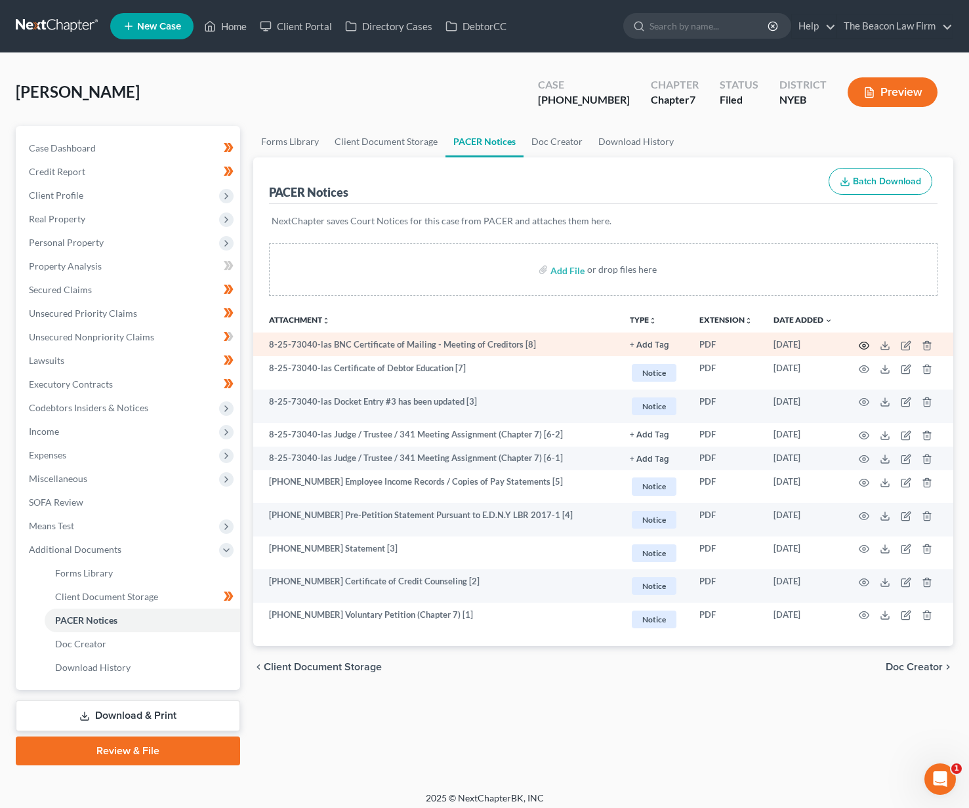
click at [864, 343] on icon "button" at bounding box center [863, 345] width 10 height 10
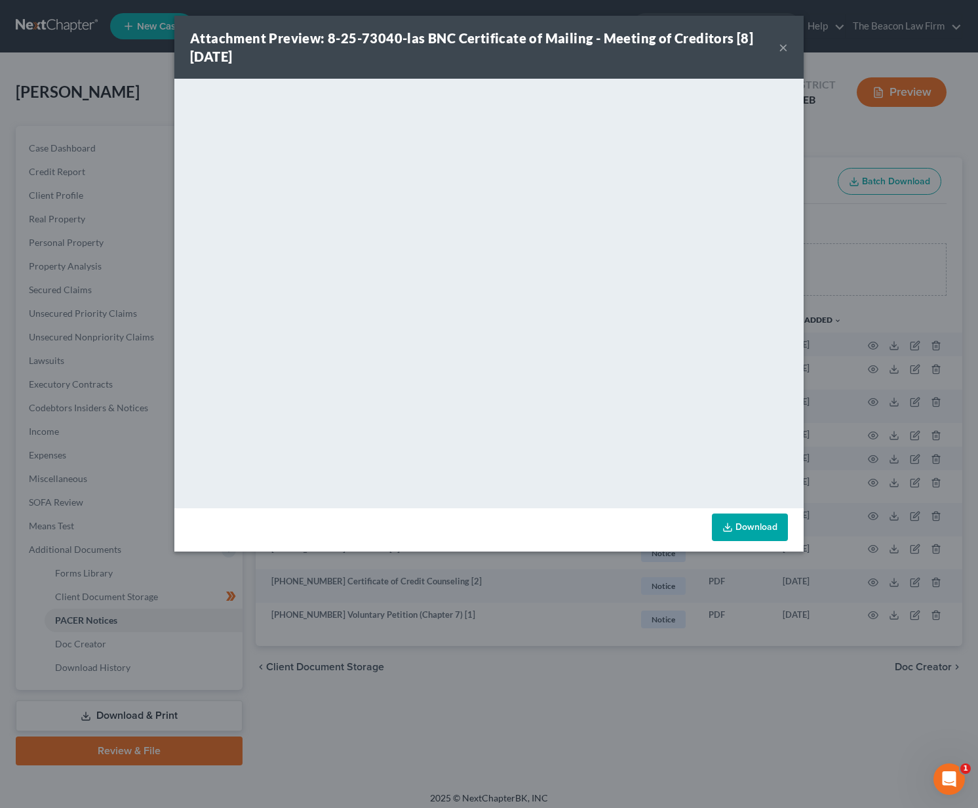
click at [786, 44] on button "×" at bounding box center [783, 47] width 9 height 16
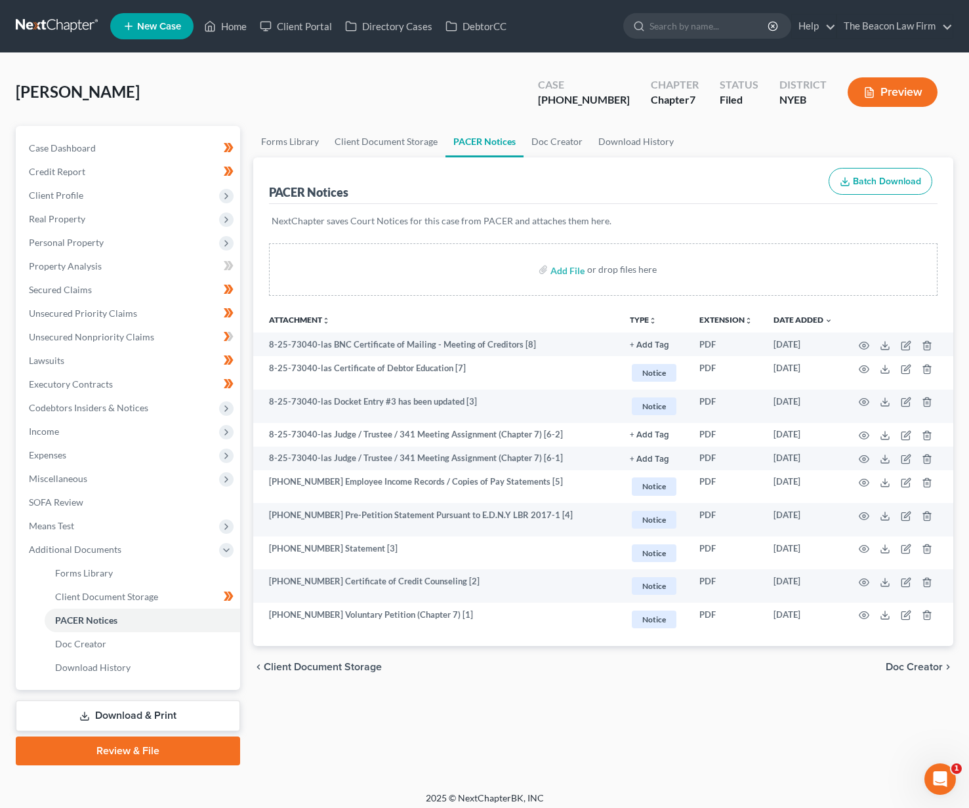
click at [156, 712] on link "Download & Print" at bounding box center [128, 715] width 224 height 31
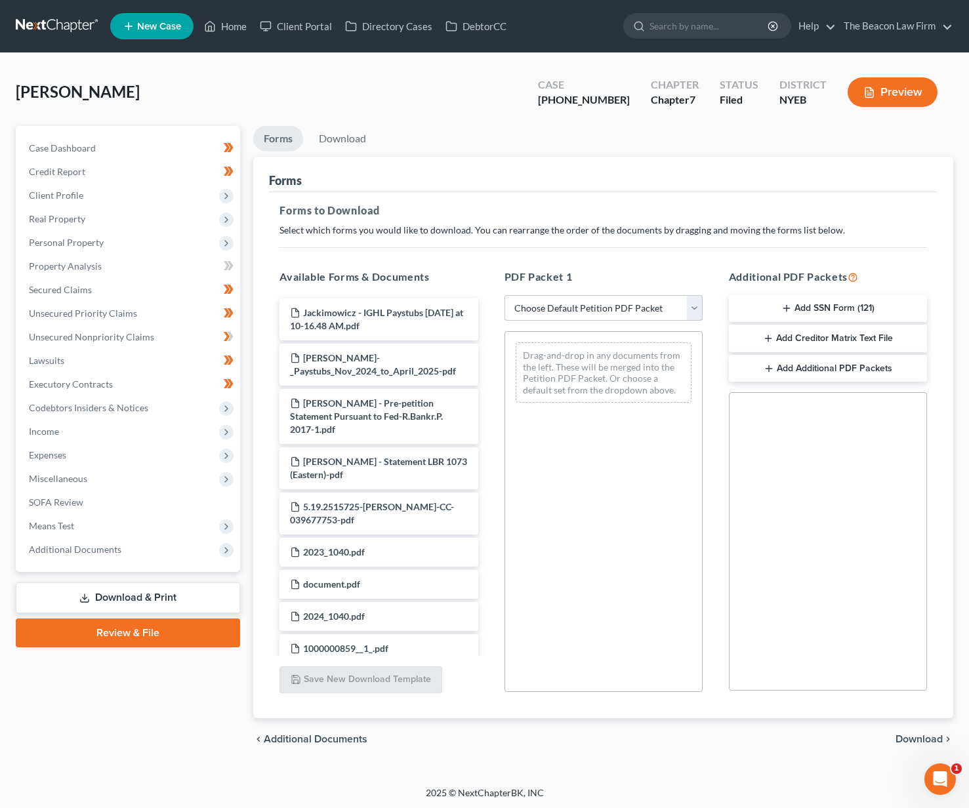
select select "2"
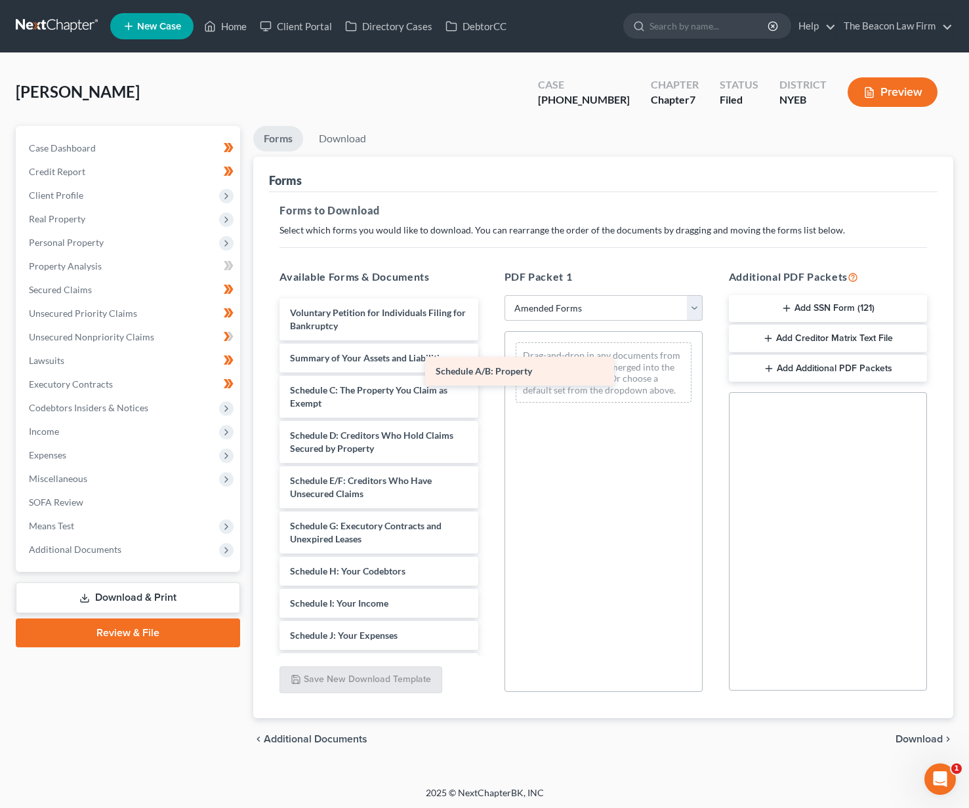
drag, startPoint x: 406, startPoint y: 387, endPoint x: 551, endPoint y: 369, distance: 146.7
click at [488, 369] on div "Schedule A/B: Property Voluntary Petition for Individuals Filing for Bankruptcy…" at bounding box center [378, 657] width 219 height 719
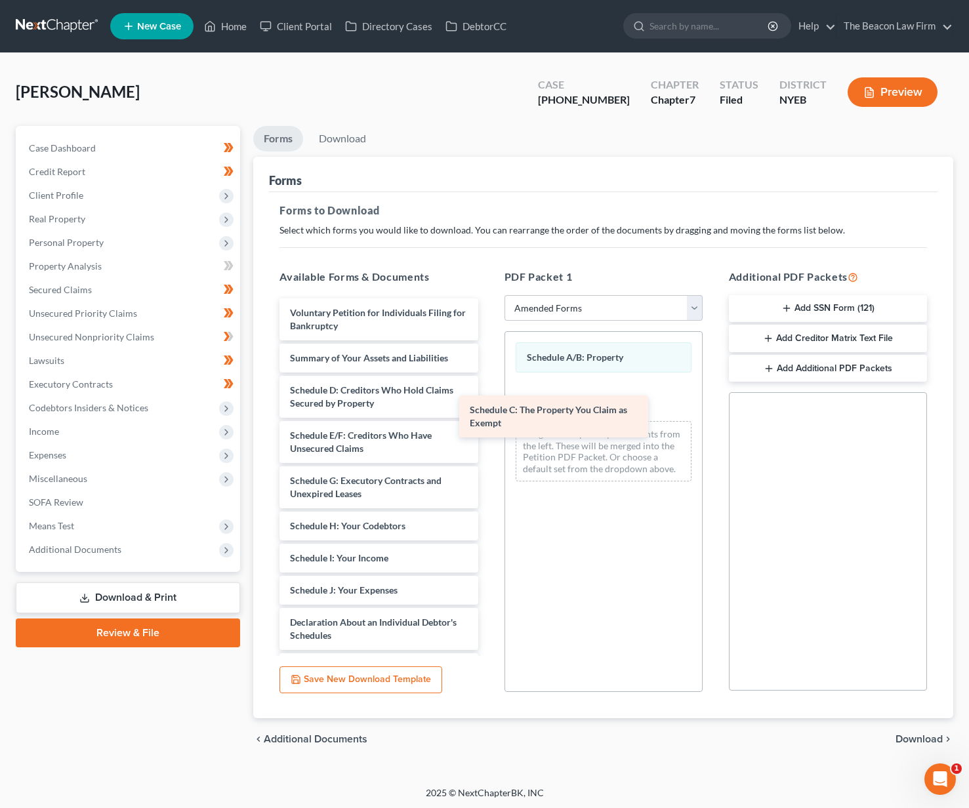
drag, startPoint x: 412, startPoint y: 392, endPoint x: 592, endPoint y: 412, distance: 180.8
click at [488, 412] on div "Schedule C: The Property You Claim as Exempt Voluntary Petition for Individuals…" at bounding box center [378, 635] width 219 height 674
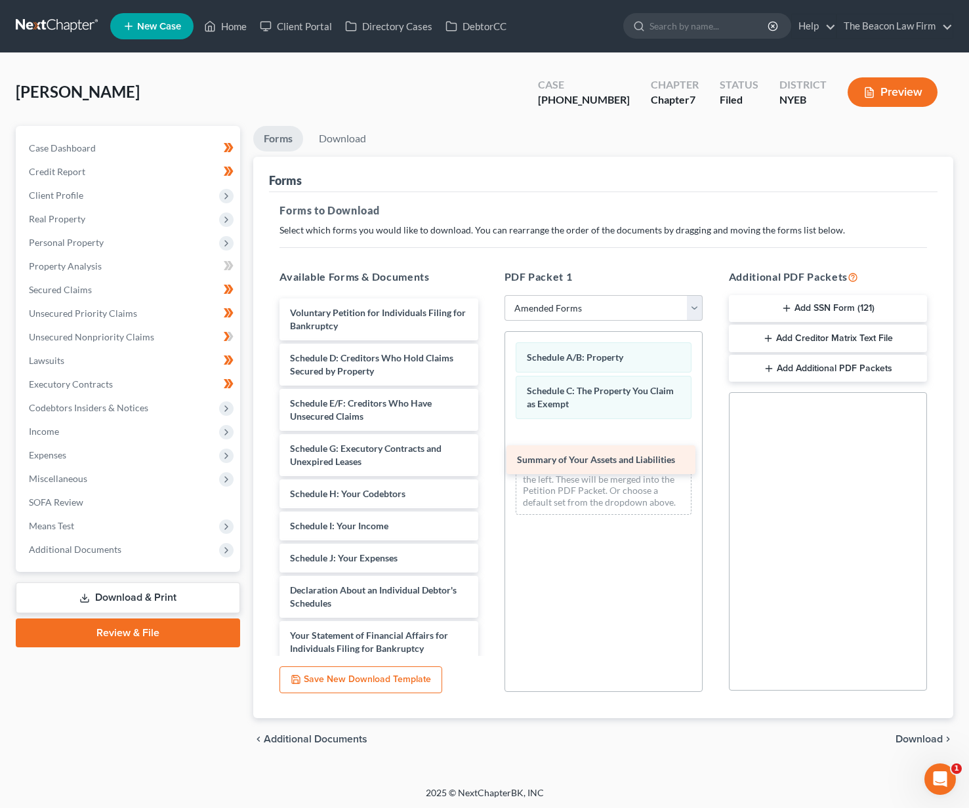
drag, startPoint x: 360, startPoint y: 357, endPoint x: 590, endPoint y: 461, distance: 252.1
click at [488, 461] on div "Summary of Your Assets and Liabilities Voluntary Petition for Individuals Filin…" at bounding box center [378, 619] width 219 height 642
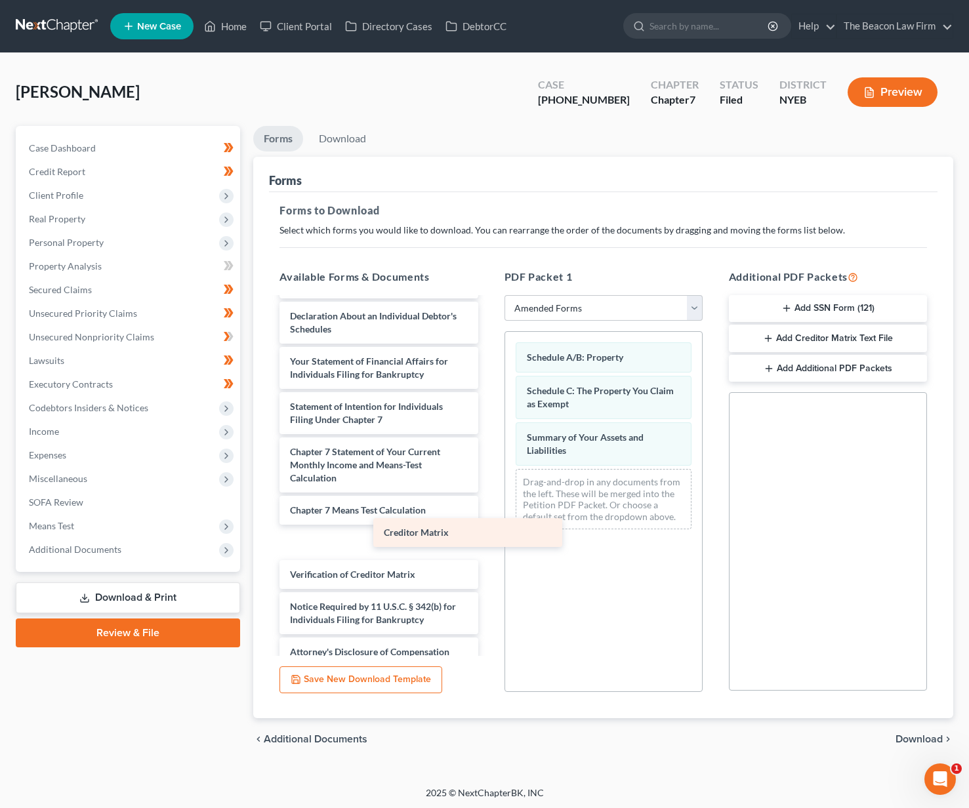
scroll to position [256, 0]
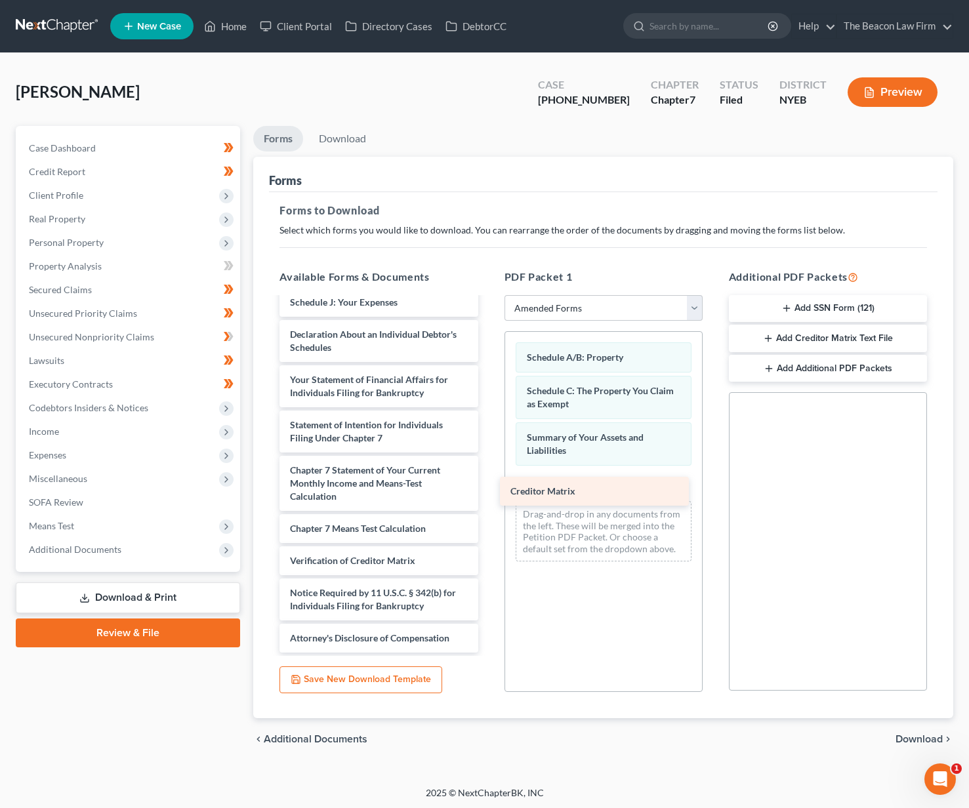
drag, startPoint x: 388, startPoint y: 542, endPoint x: 612, endPoint y: 489, distance: 230.0
click at [488, 489] on div "Creditor Matrix Voluntary Petition for Individuals Filing for Bankruptcy Schedu…" at bounding box center [378, 348] width 219 height 610
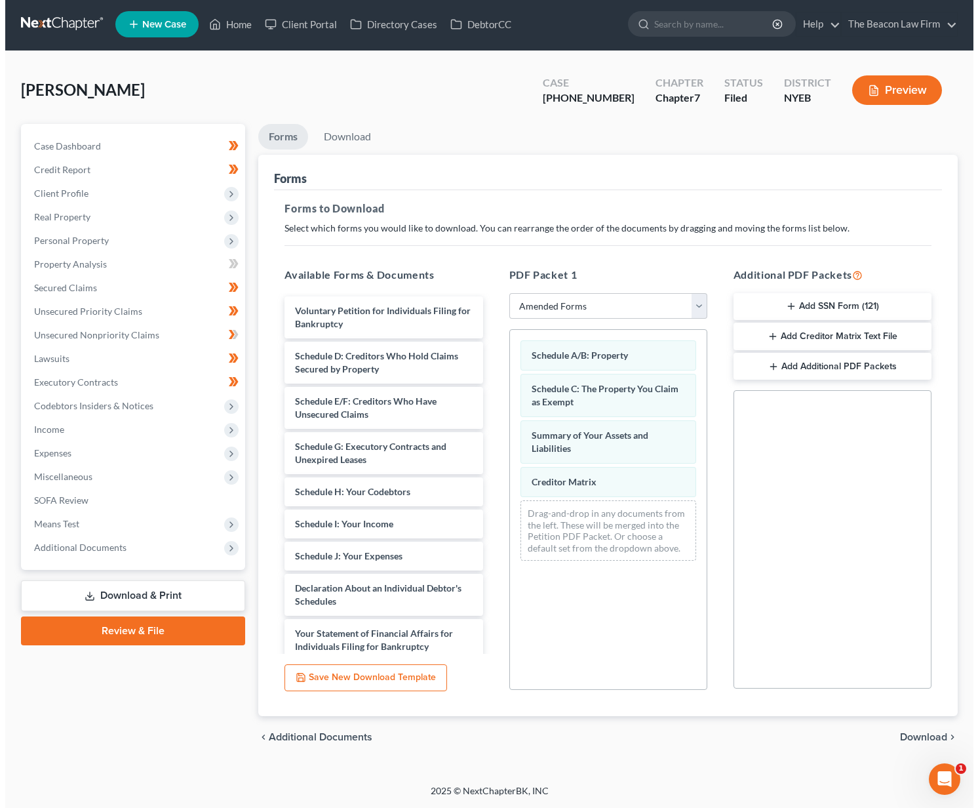
scroll to position [0, 0]
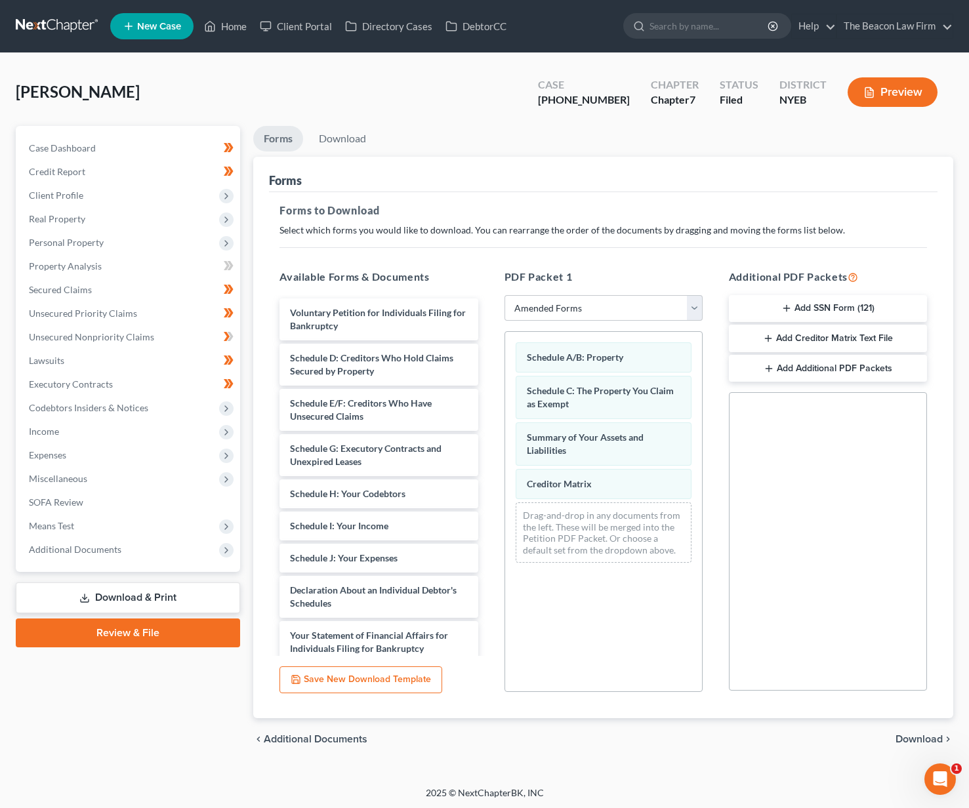
click at [907, 738] on span "Download" at bounding box center [918, 739] width 47 height 10
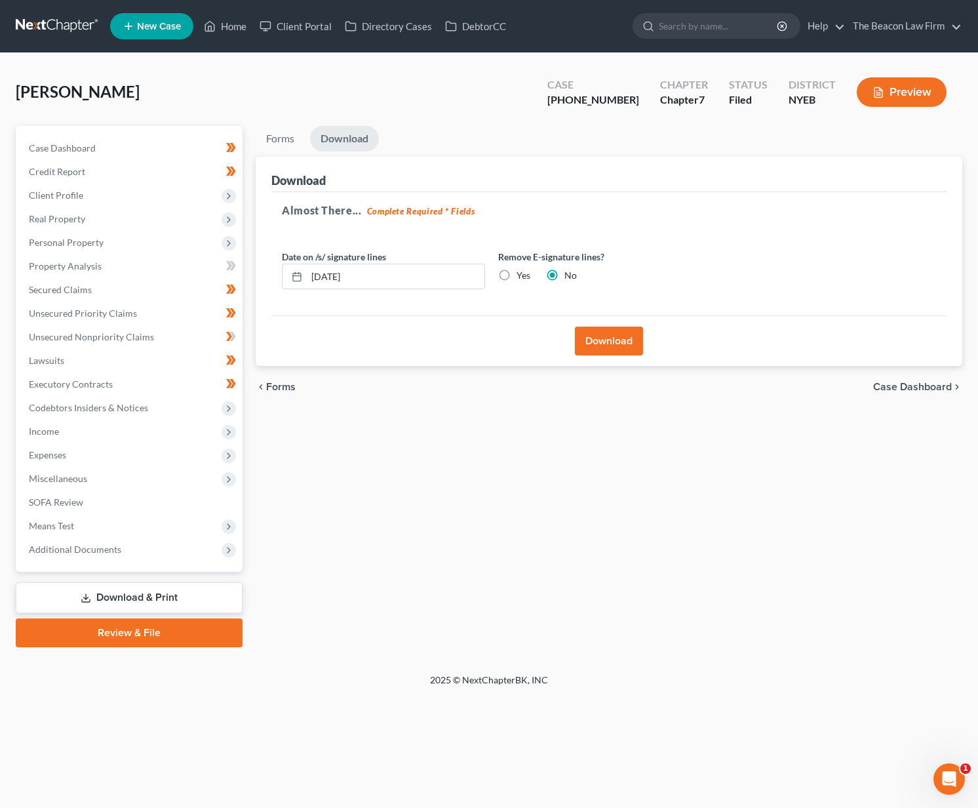
click at [594, 346] on button "Download" at bounding box center [609, 341] width 68 height 29
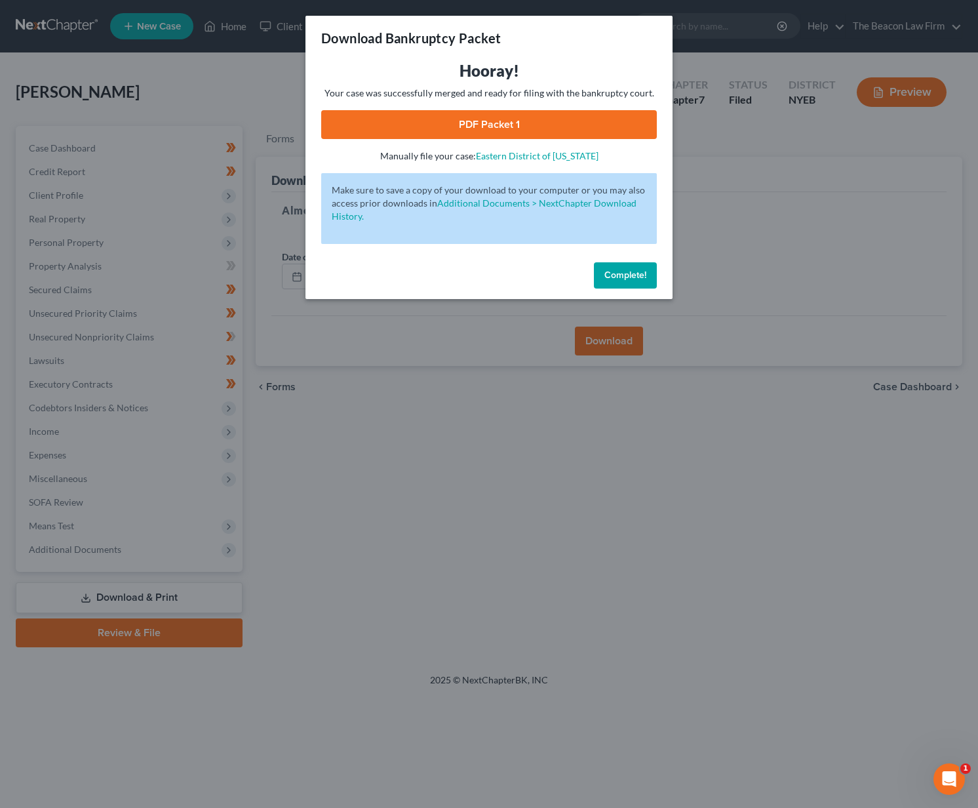
click at [549, 118] on link "PDF Packet 1" at bounding box center [489, 124] width 336 height 29
click at [619, 270] on span "Complete!" at bounding box center [626, 275] width 42 height 11
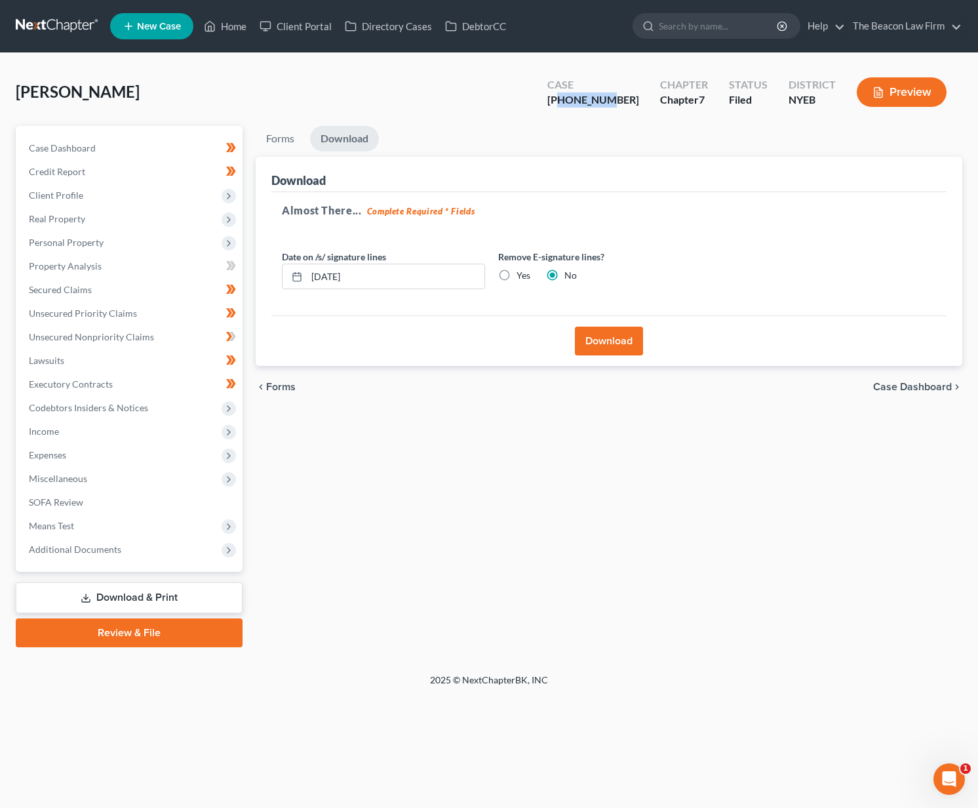
drag, startPoint x: 645, startPoint y: 96, endPoint x: 594, endPoint y: 93, distance: 51.3
click at [594, 93] on div "Case 8-25-73040" at bounding box center [593, 93] width 113 height 39
copy div "25-73040"
